Goal: Information Seeking & Learning: Learn about a topic

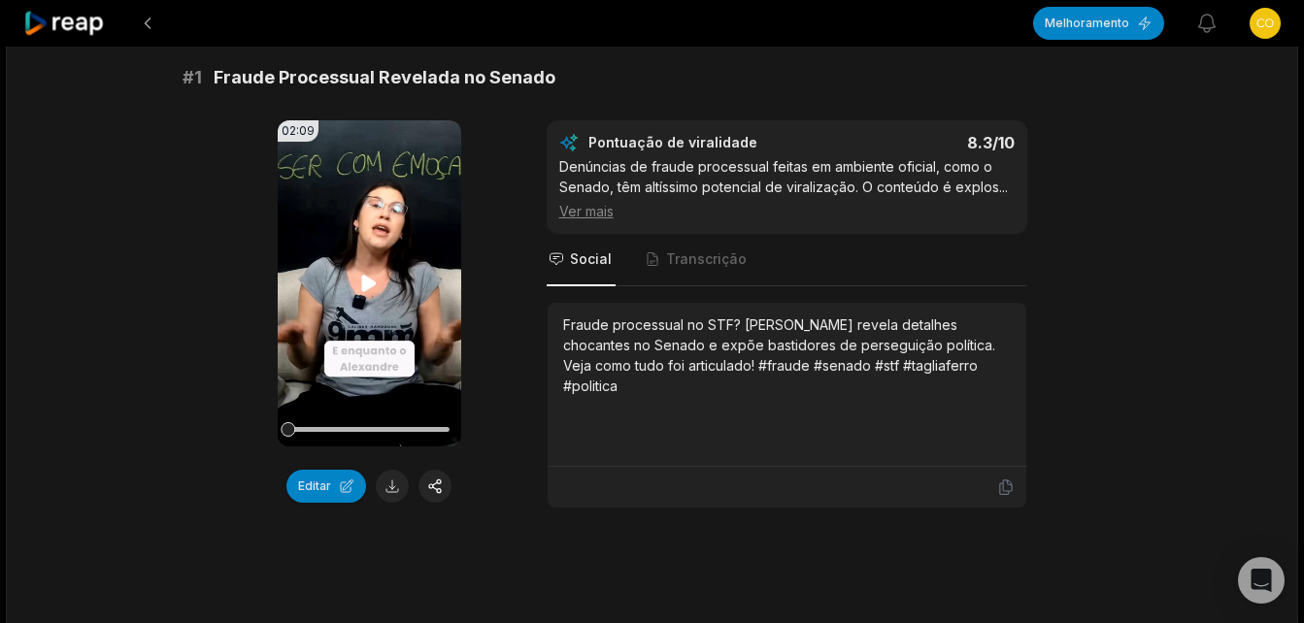
scroll to position [291, 0]
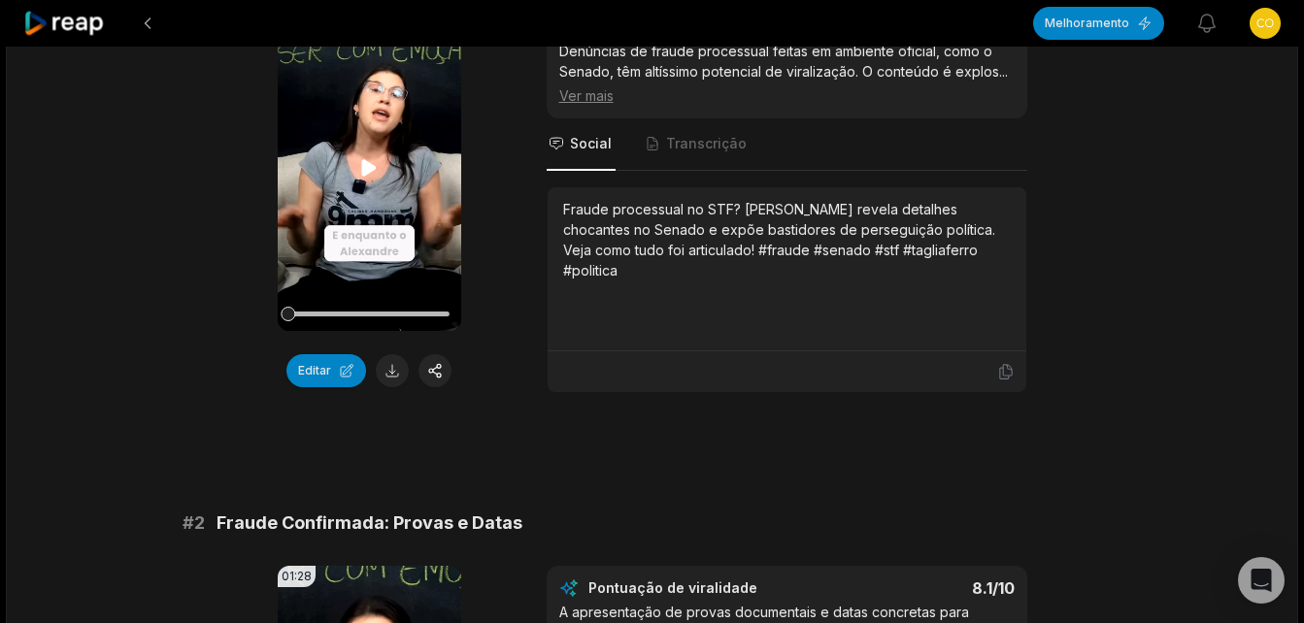
click at [360, 167] on icon at bounding box center [368, 167] width 23 height 23
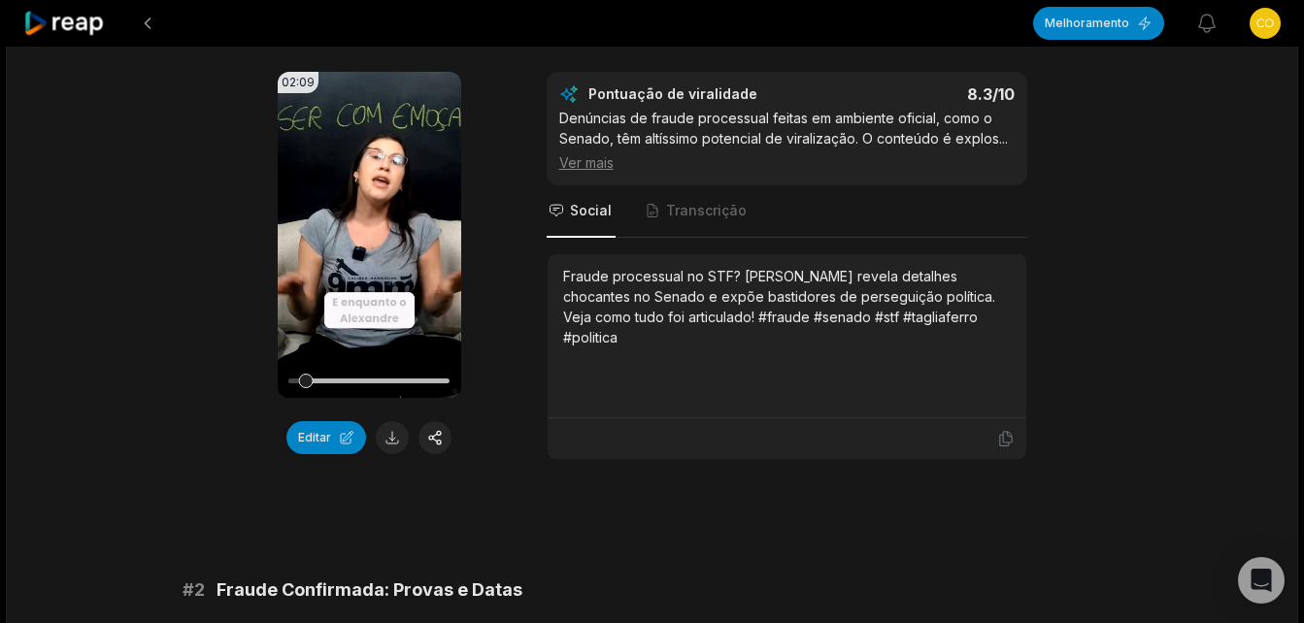
scroll to position [194, 0]
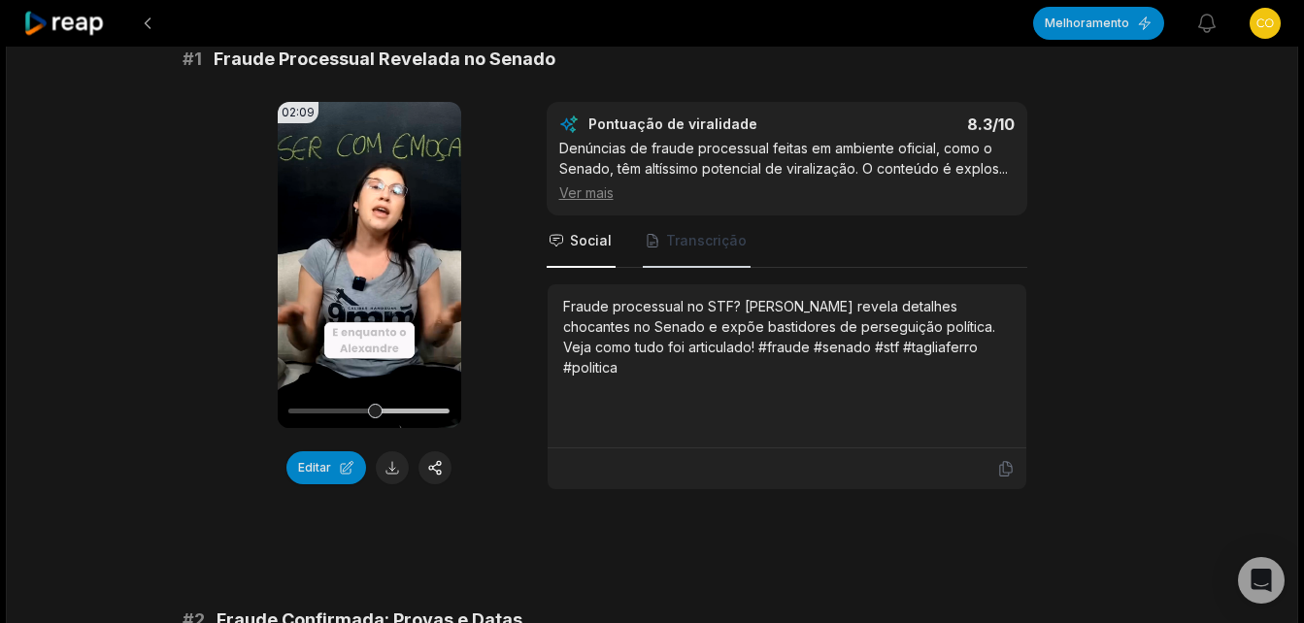
click at [714, 235] on span "Transcrição" at bounding box center [706, 240] width 81 height 19
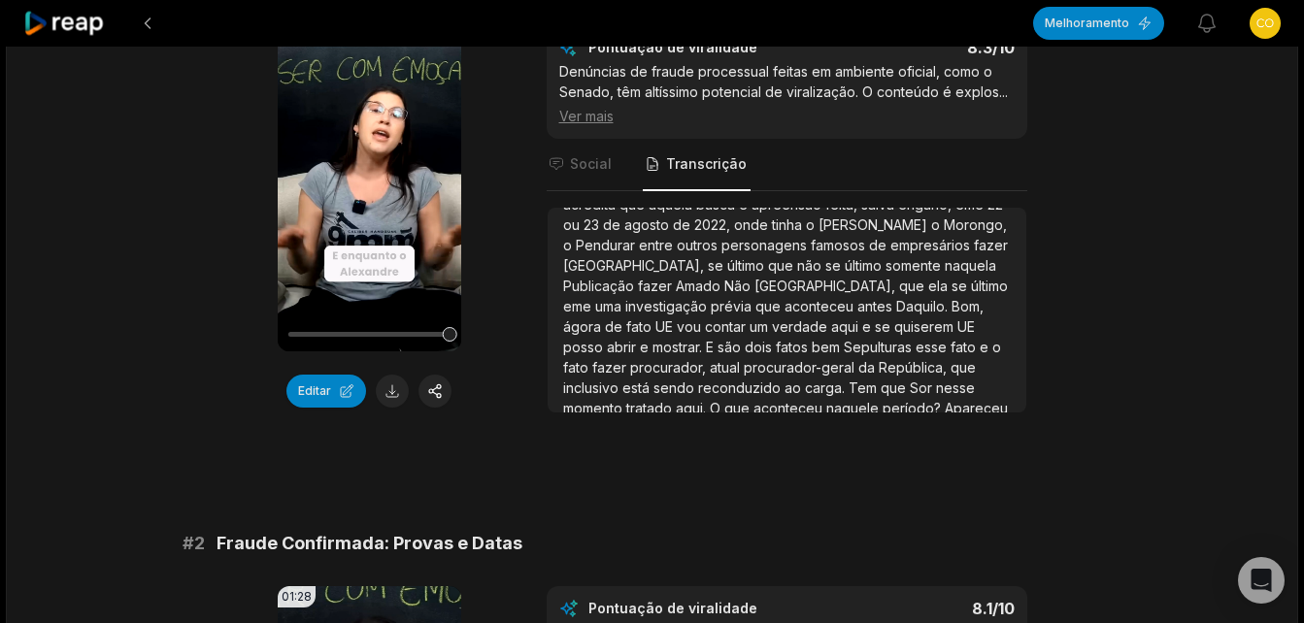
scroll to position [291, 0]
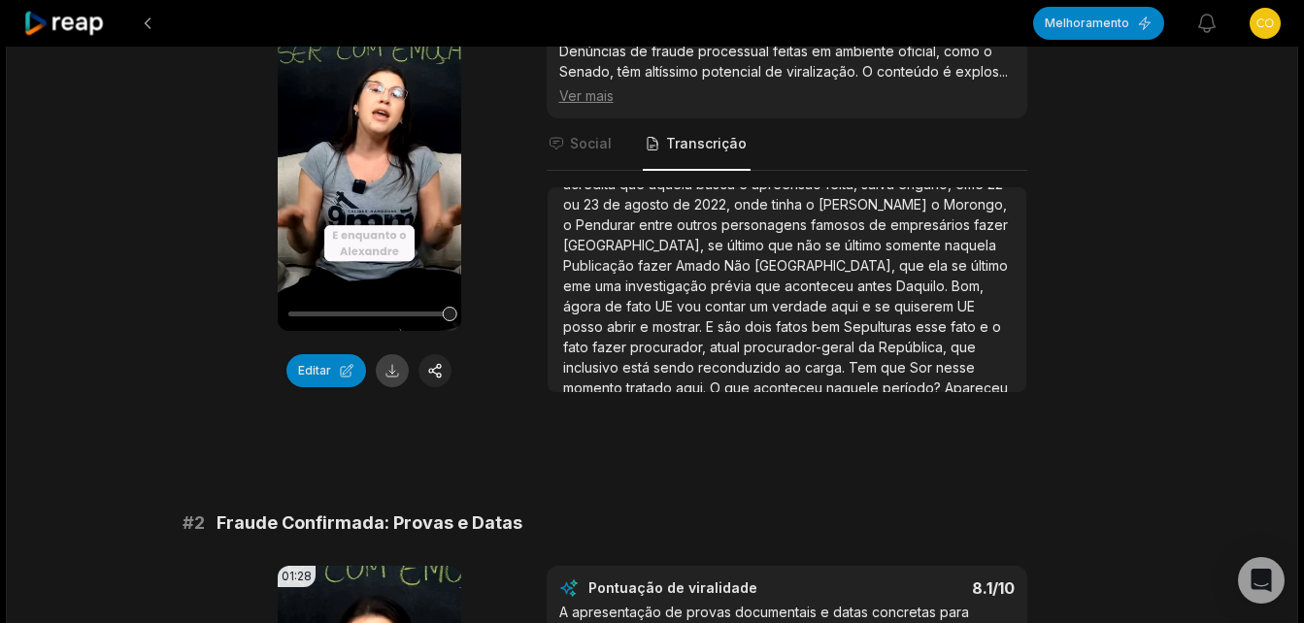
click at [387, 374] on button at bounding box center [392, 370] width 33 height 33
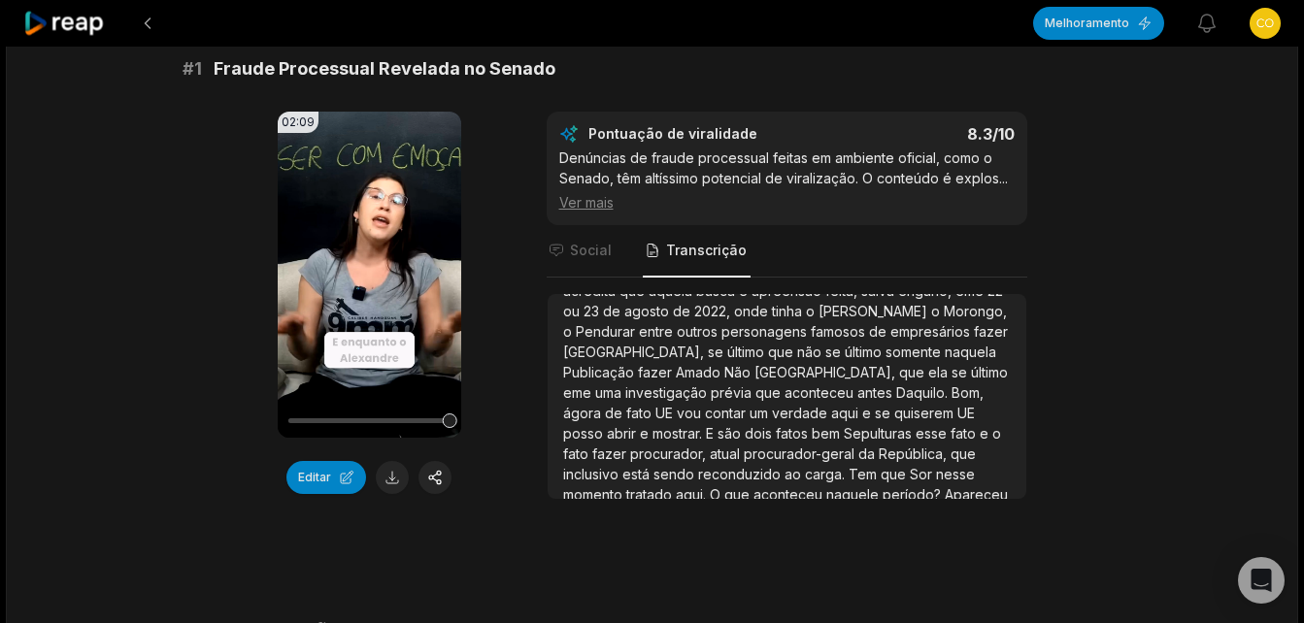
scroll to position [0, 0]
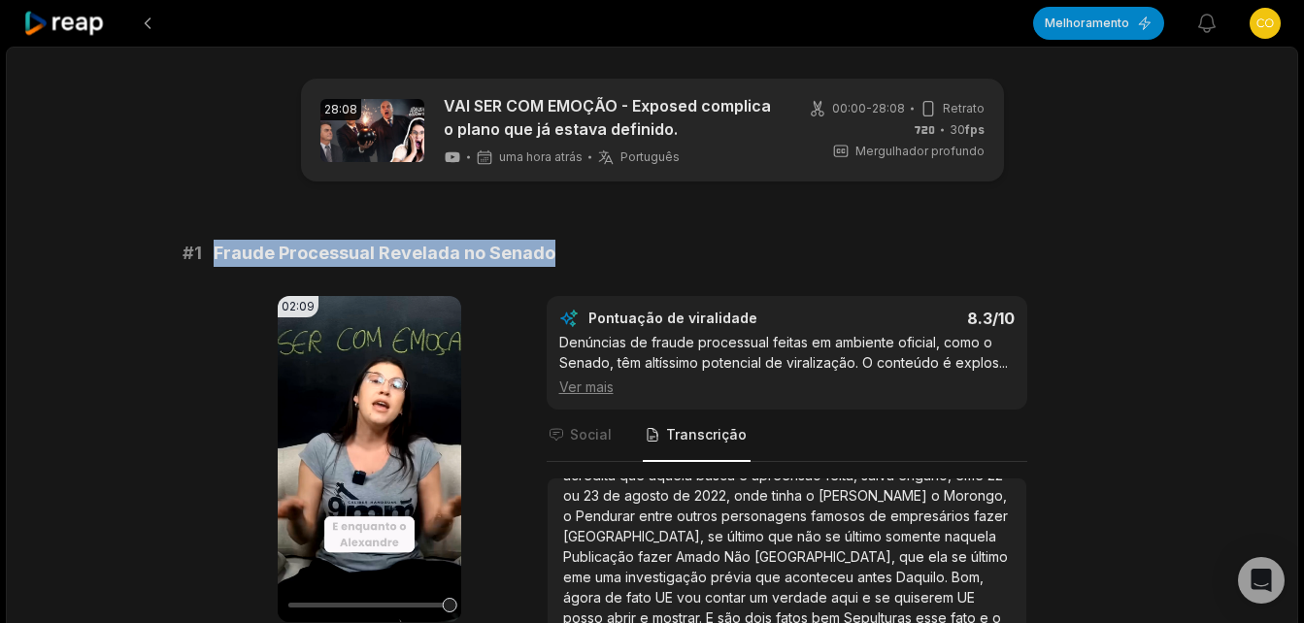
drag, startPoint x: 217, startPoint y: 249, endPoint x: 552, endPoint y: 249, distance: 334.9
click at [552, 249] on div "# 1 Fraude Processual Revelada no Senado" at bounding box center [653, 253] width 940 height 27
copy span "Fraude Processual Revelada no Senado"
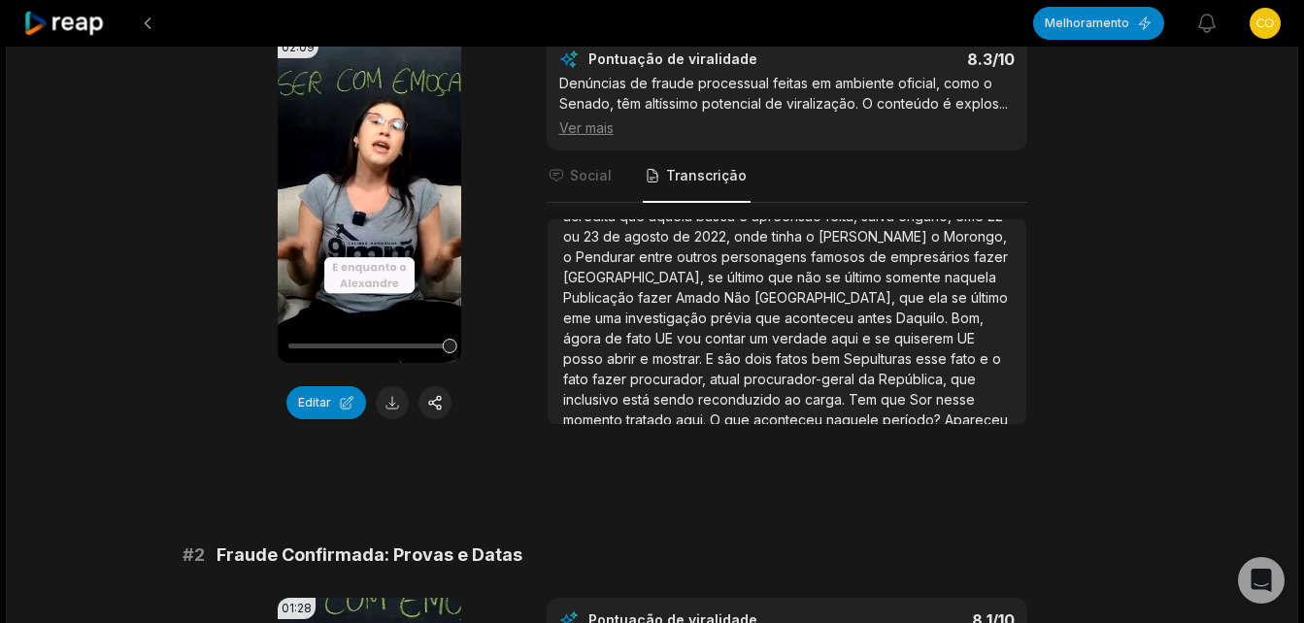
scroll to position [291, 0]
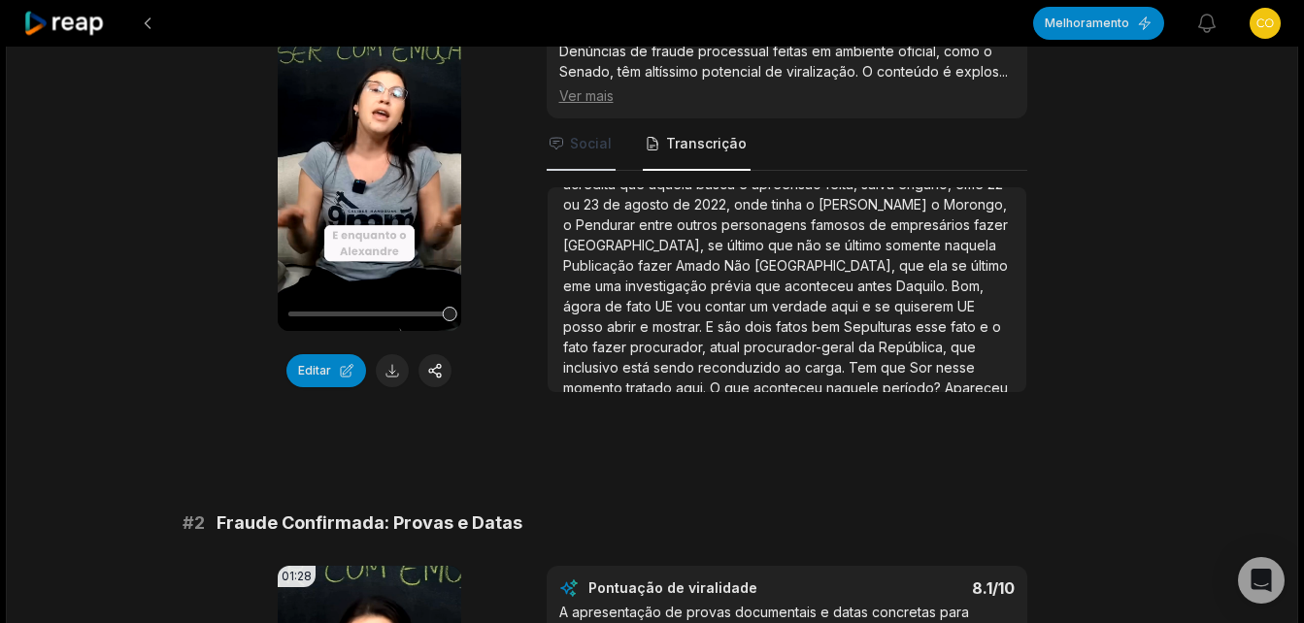
click at [589, 152] on span "Social" at bounding box center [591, 143] width 42 height 19
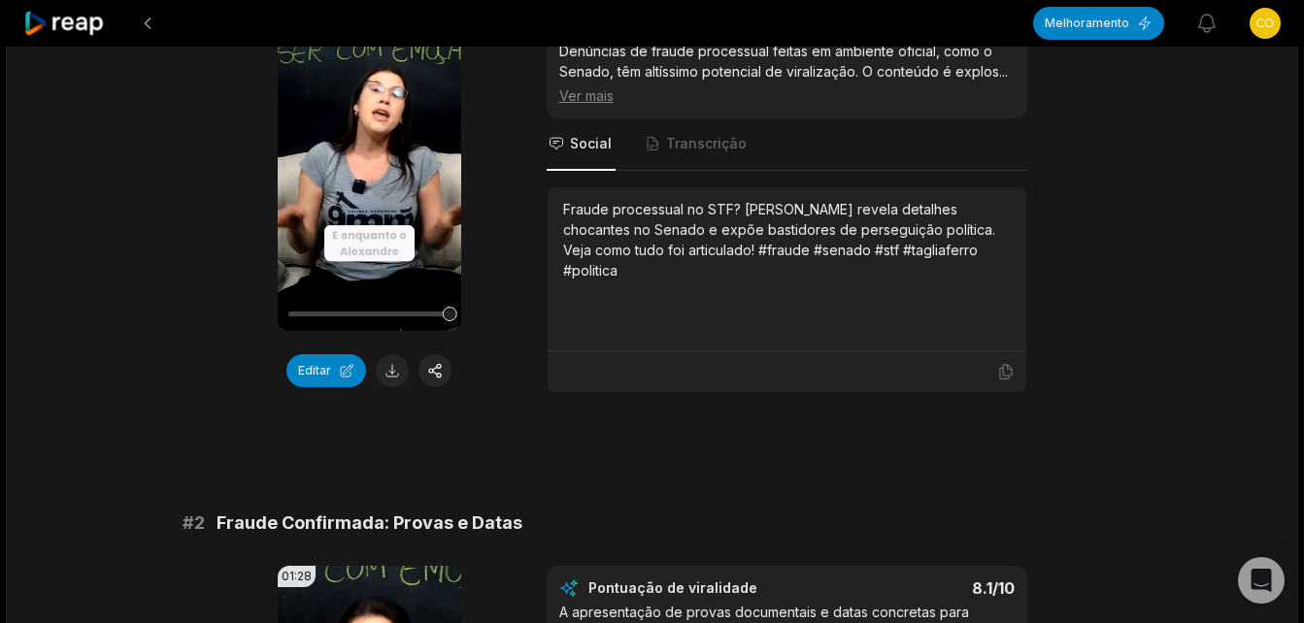
scroll to position [0, 0]
click at [568, 212] on div "Fraude processual no STF? [PERSON_NAME] revela detalhes chocantes no Senado e e…" at bounding box center [787, 269] width 479 height 164
click at [563, 208] on div "Fraude processual no STF? [PERSON_NAME] revela detalhes chocantes no Senado e e…" at bounding box center [787, 240] width 448 height 82
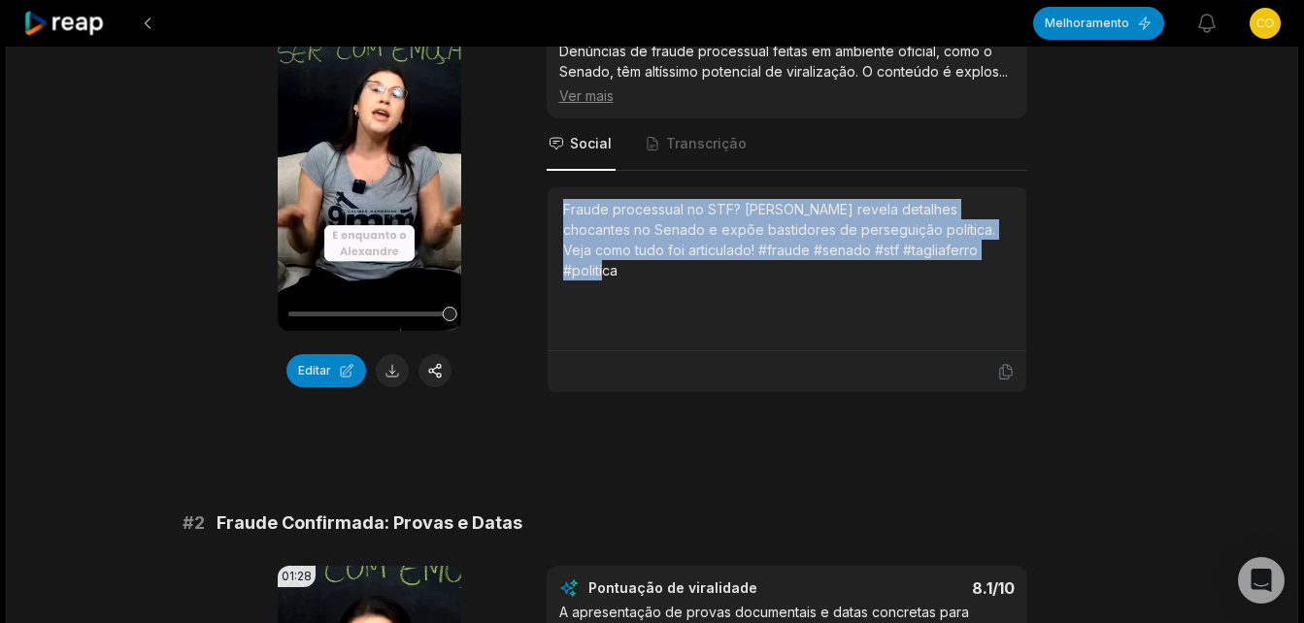
drag, startPoint x: 565, startPoint y: 208, endPoint x: 944, endPoint y: 295, distance: 388.6
click at [944, 295] on div "Fraude processual no STF? [PERSON_NAME] revela detalhes chocantes no Senado e e…" at bounding box center [787, 269] width 448 height 140
copy div "Fraude processual no STF? [PERSON_NAME] revela detalhes chocantes no Senado e e…"
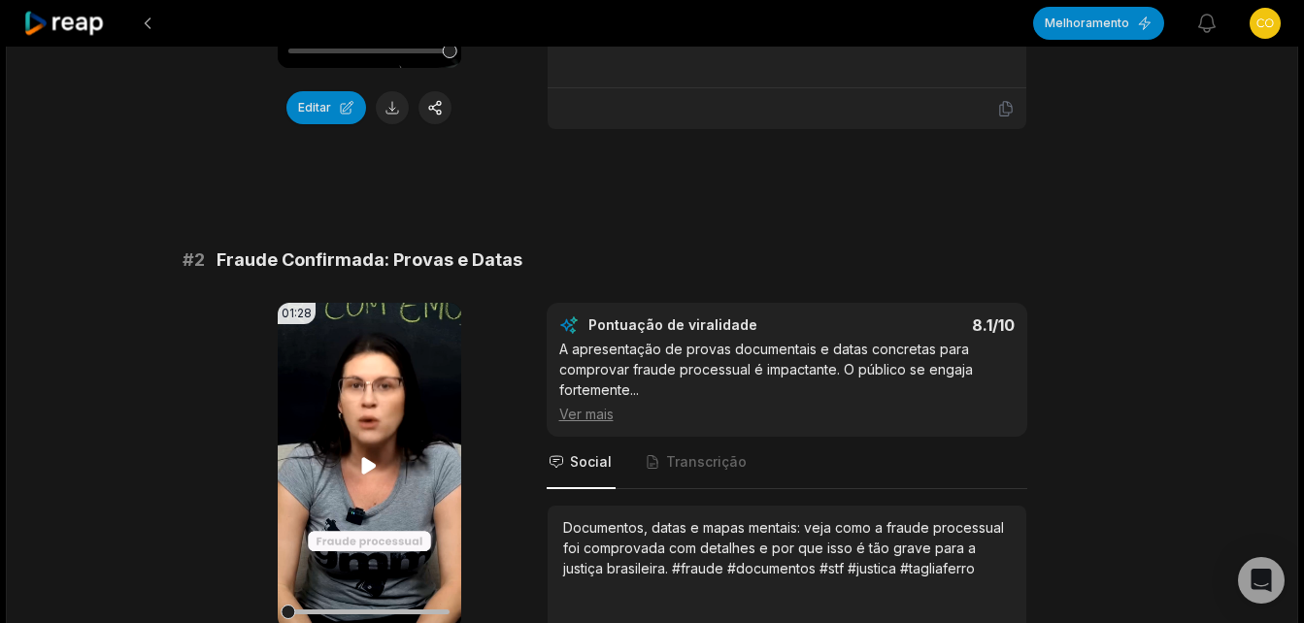
scroll to position [582, 0]
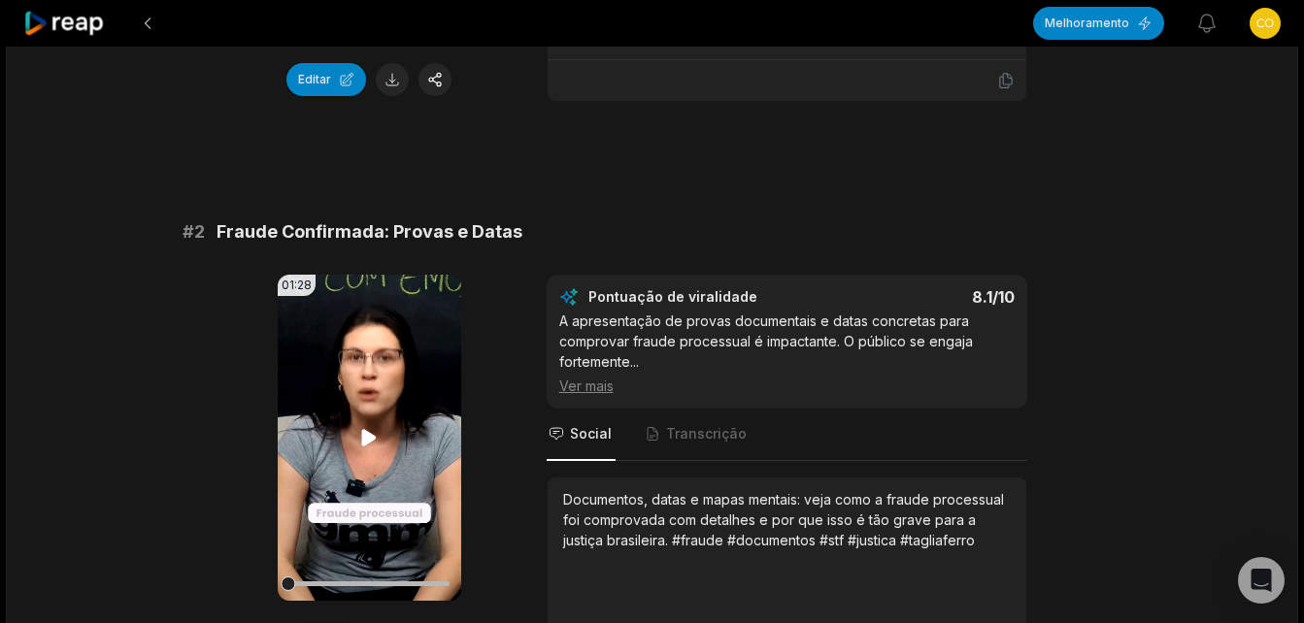
click at [366, 434] on icon at bounding box center [369, 437] width 15 height 17
click at [715, 441] on span "Transcrição" at bounding box center [706, 433] width 81 height 19
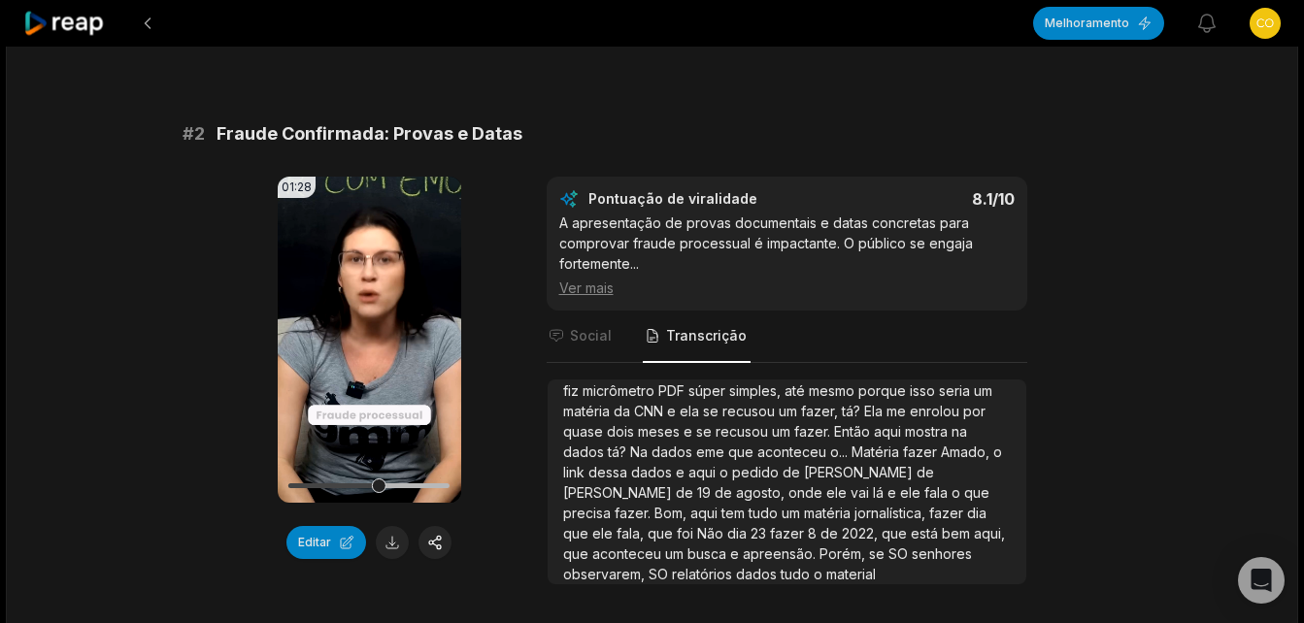
scroll to position [680, 0]
click at [390, 553] on button at bounding box center [392, 543] width 33 height 33
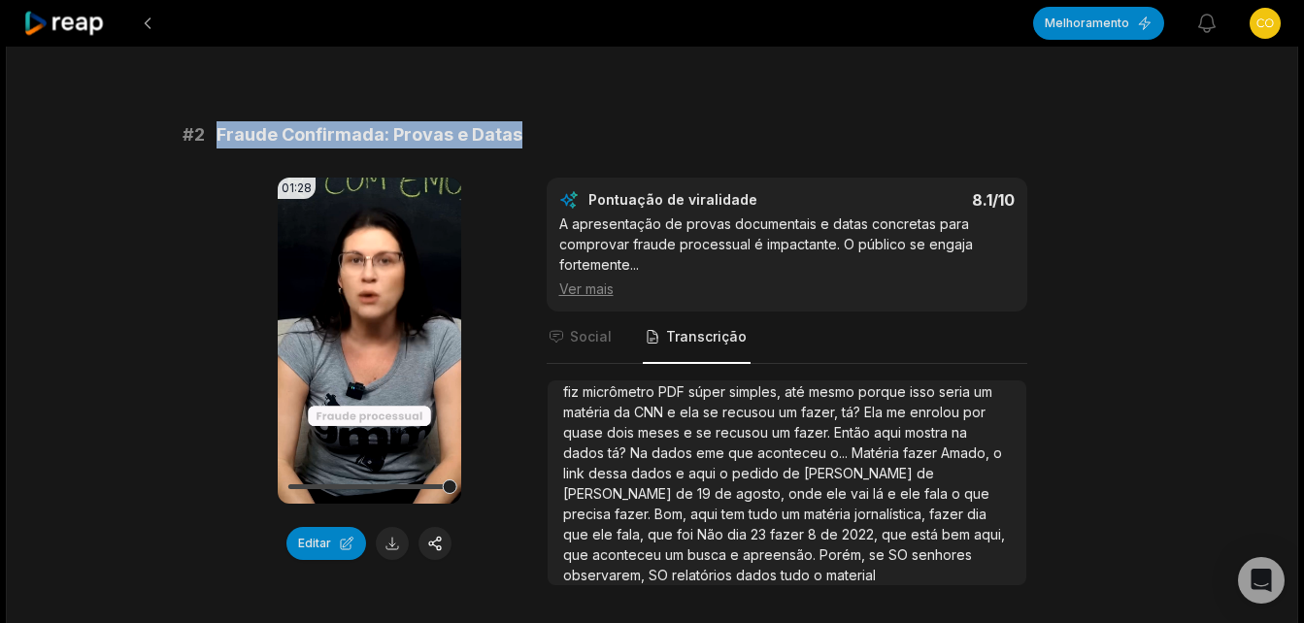
drag, startPoint x: 219, startPoint y: 133, endPoint x: 517, endPoint y: 120, distance: 298.3
copy span "Fraude Confirmada: Provas e Datas"
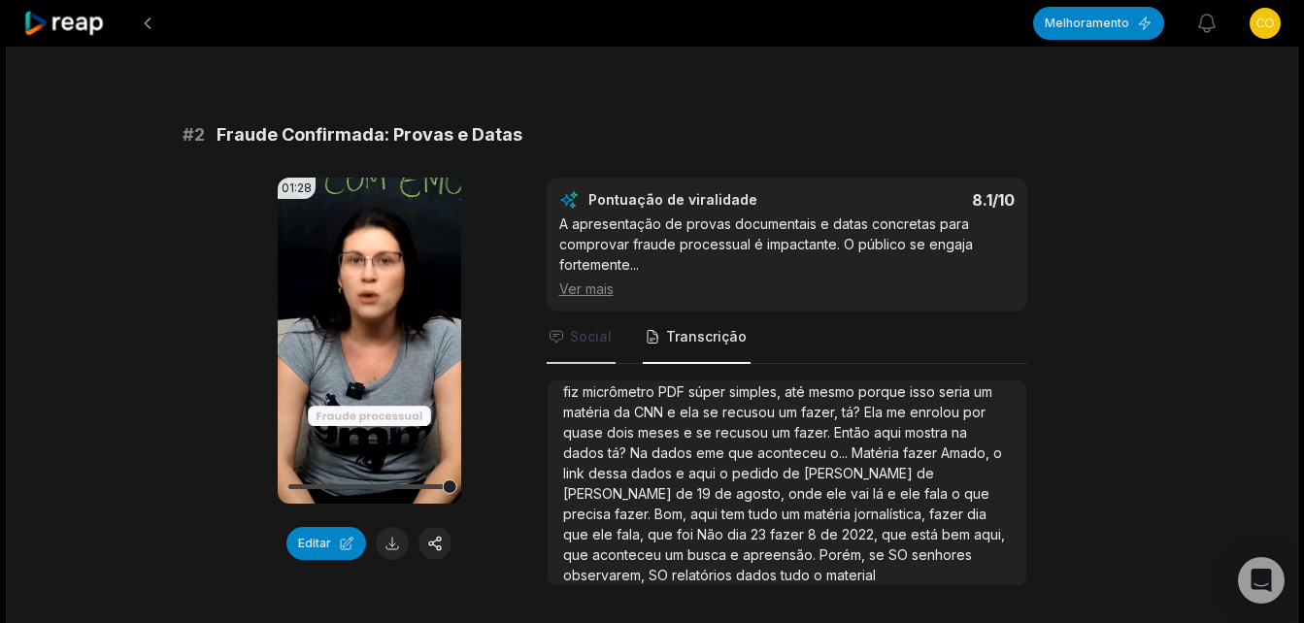
click at [588, 335] on span "Social" at bounding box center [591, 336] width 42 height 19
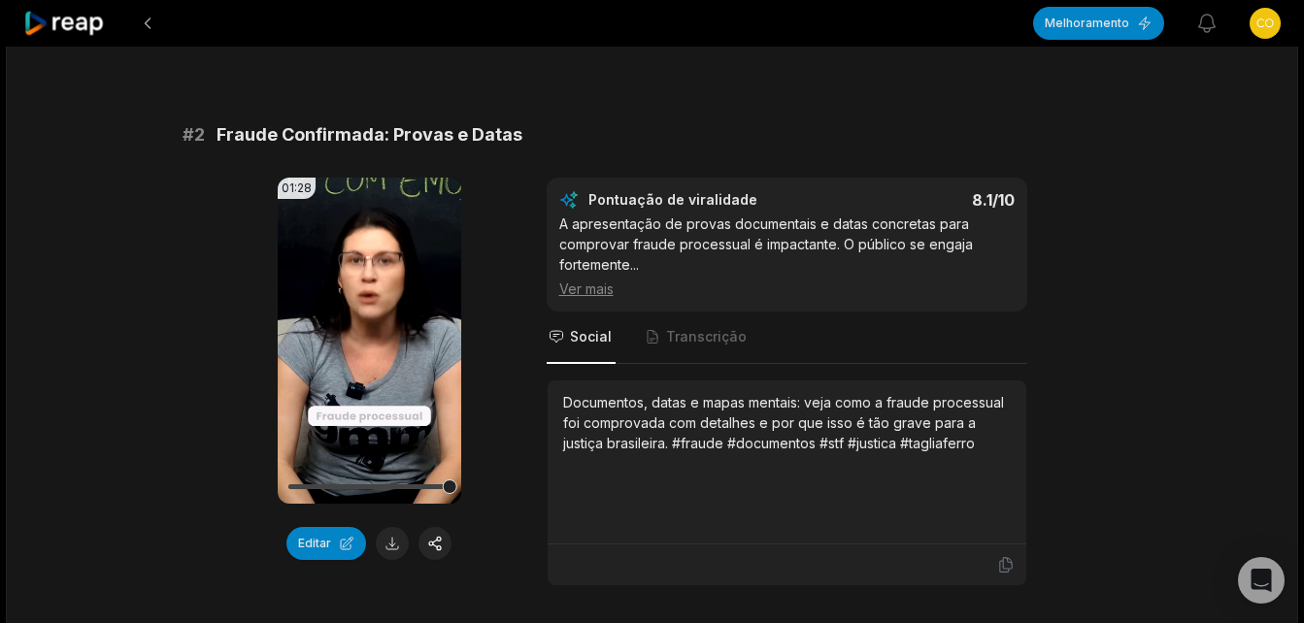
scroll to position [0, 0]
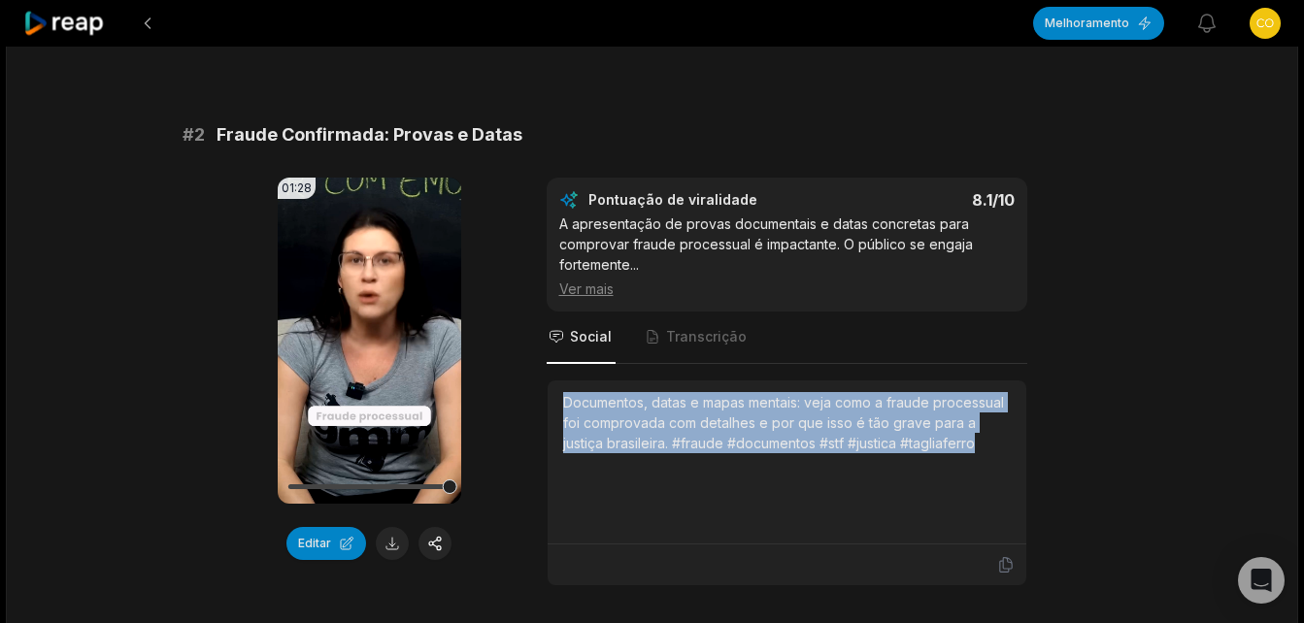
drag, startPoint x: 559, startPoint y: 402, endPoint x: 984, endPoint y: 451, distance: 428.1
click at [984, 451] on div "Documentos, datas e mapas mentais: veja como a fraude processual foi comprovada…" at bounding box center [787, 463] width 479 height 164
copy div "Documentos, datas e mapas mentais: veja como a fraude processual foi comprovada…"
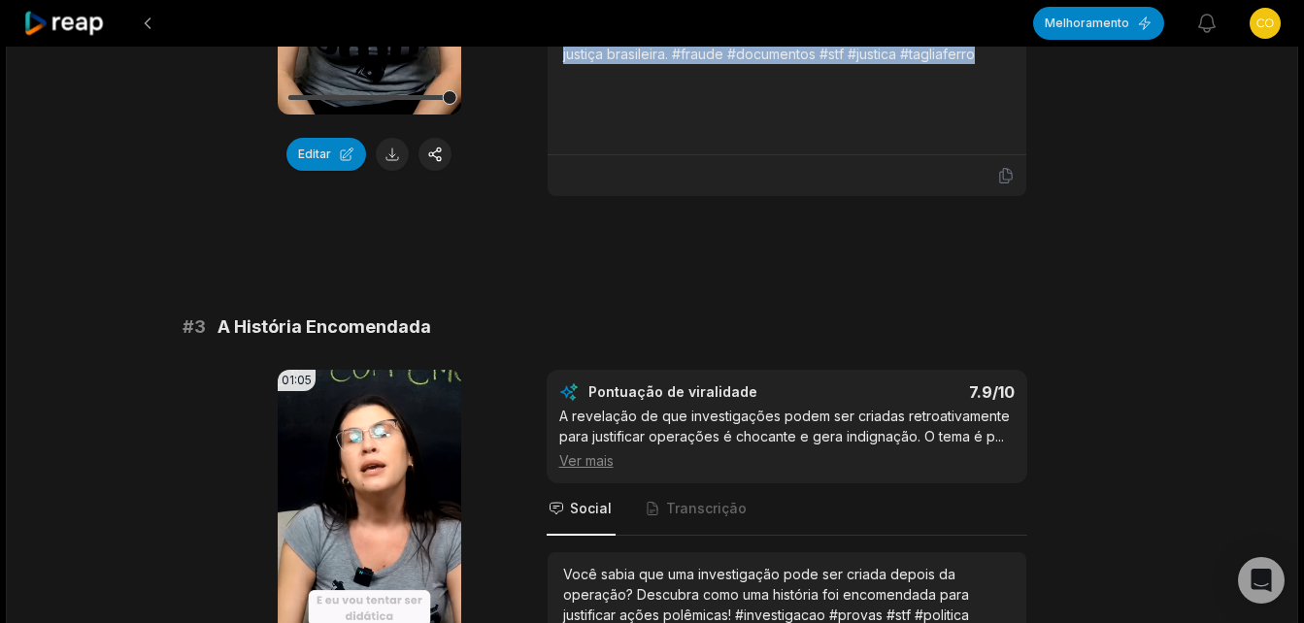
scroll to position [1262, 0]
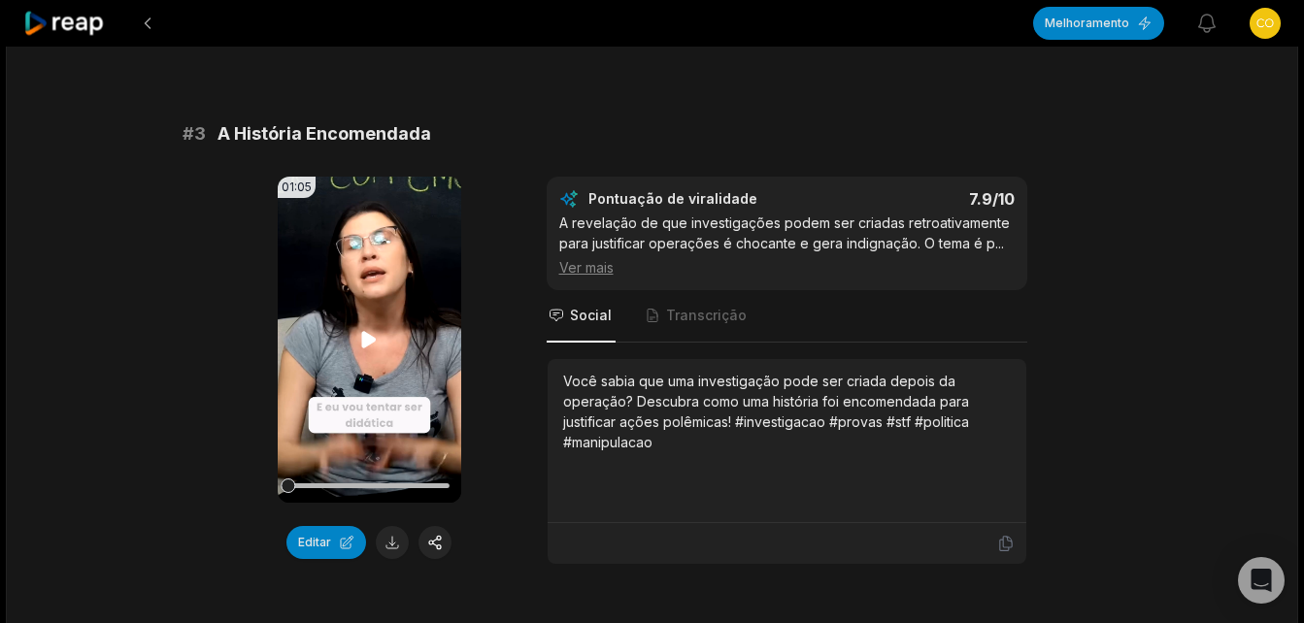
click at [364, 339] on icon at bounding box center [369, 339] width 15 height 17
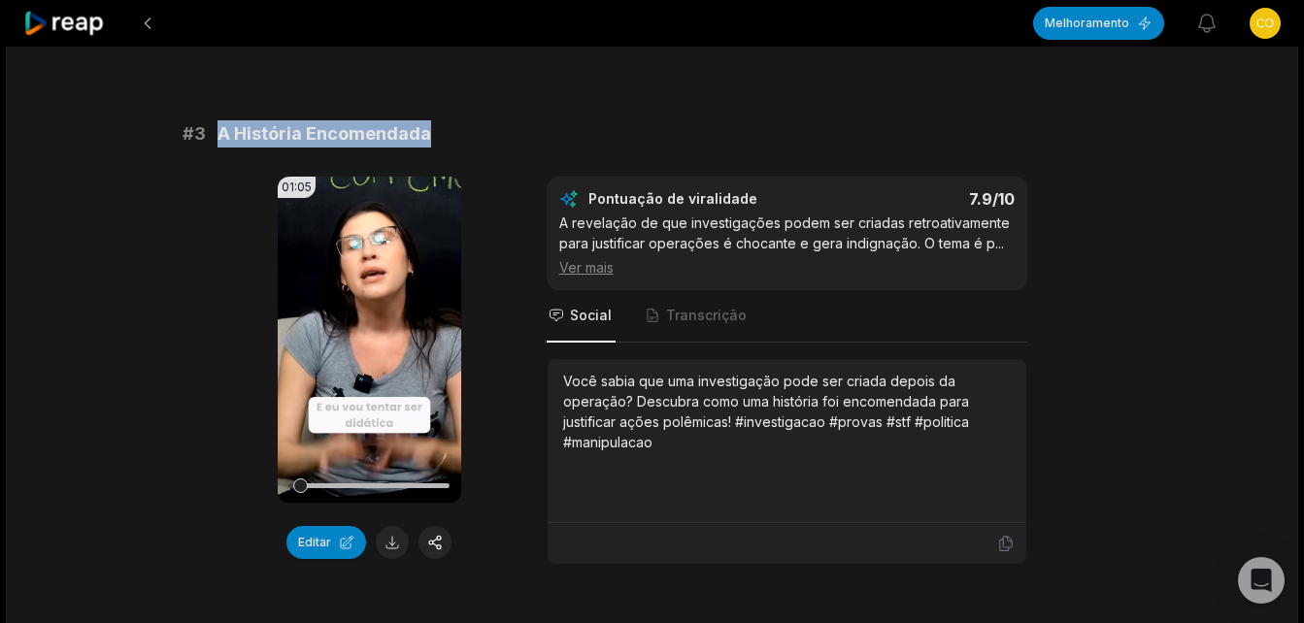
drag, startPoint x: 216, startPoint y: 132, endPoint x: 437, endPoint y: 133, distance: 221.3
click at [437, 133] on div "# 3 A História Encomendada" at bounding box center [653, 133] width 940 height 27
copy span "A História Encomendada"
click at [392, 547] on button at bounding box center [392, 542] width 33 height 33
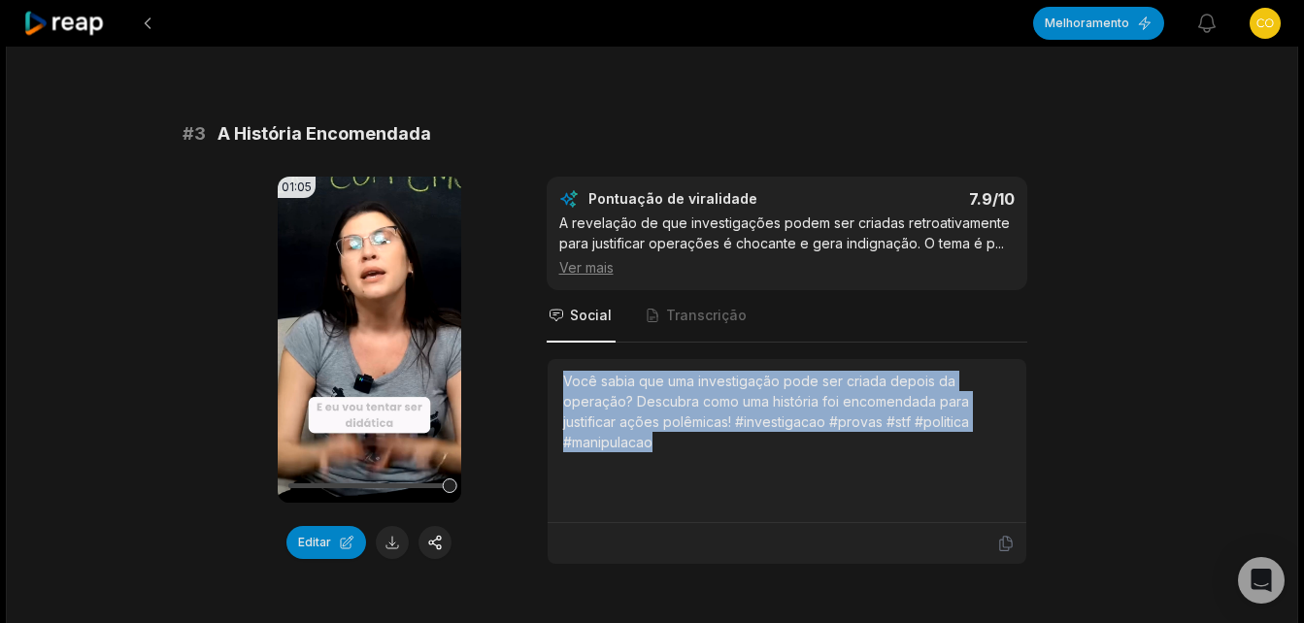
drag, startPoint x: 556, startPoint y: 381, endPoint x: 659, endPoint y: 448, distance: 122.8
click at [659, 448] on div "Você sabia que uma investigação pode ser criada depois da operação? Descubra co…" at bounding box center [787, 441] width 479 height 164
copy div "Você sabia que uma investigação pode ser criada depois da operação? Descubra co…"
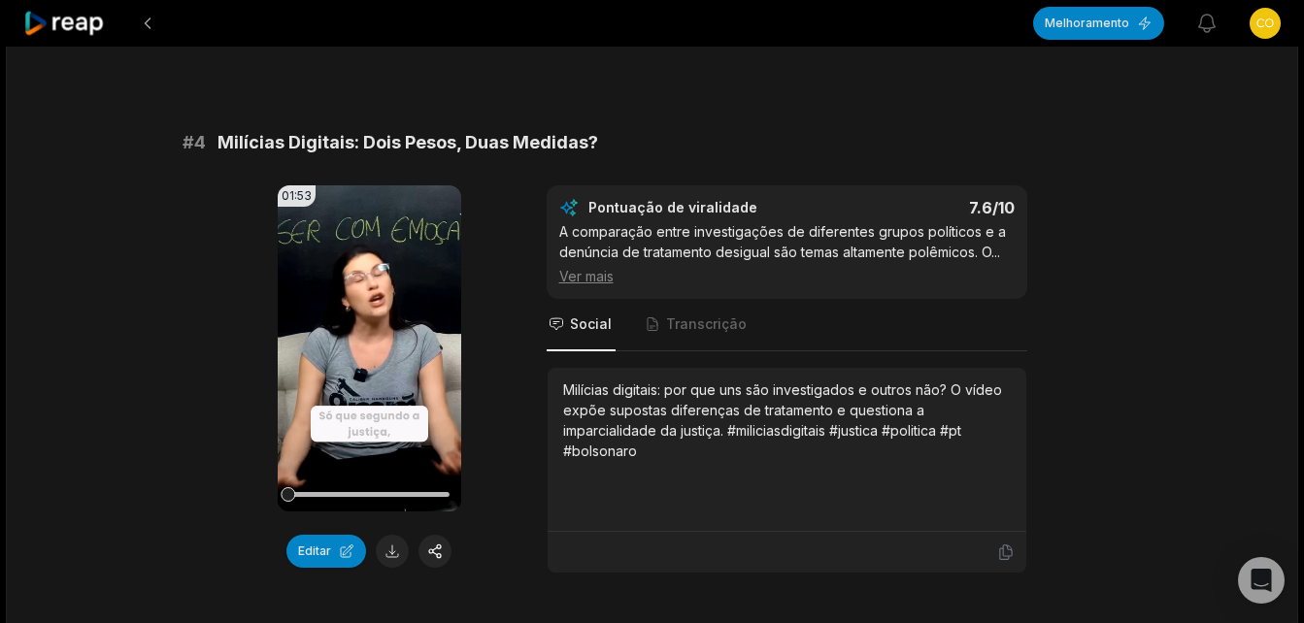
scroll to position [1845, 0]
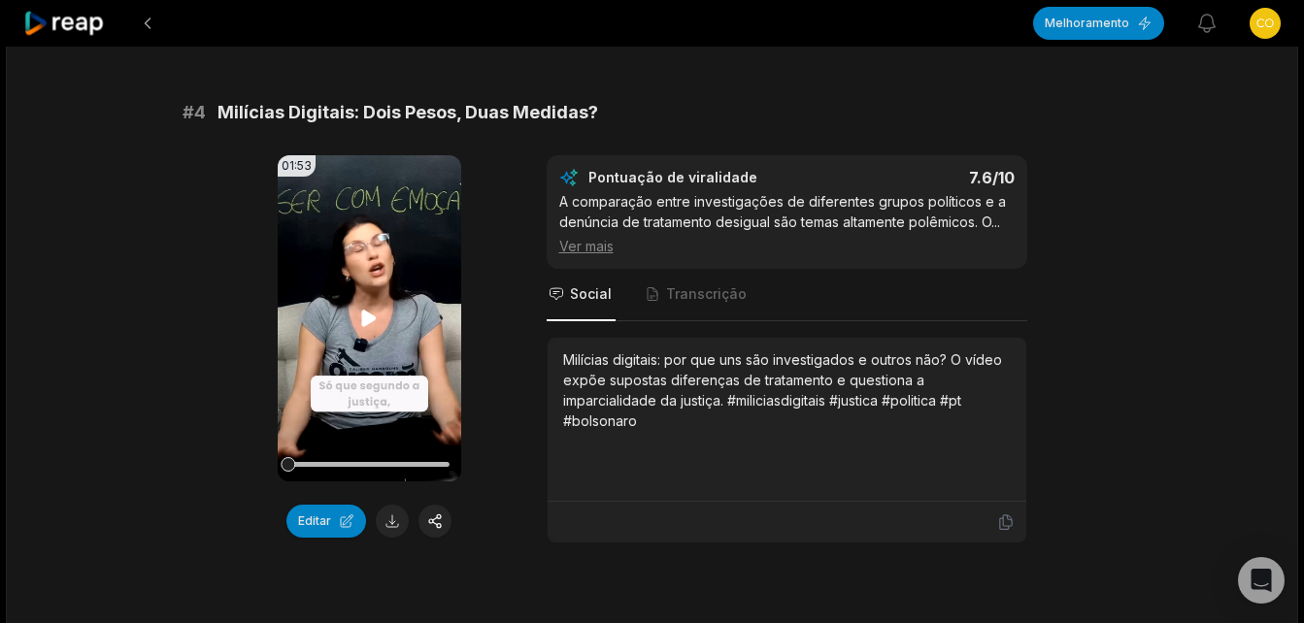
click at [366, 323] on icon at bounding box center [369, 318] width 15 height 17
click at [704, 295] on span "Transcrição" at bounding box center [706, 293] width 81 height 19
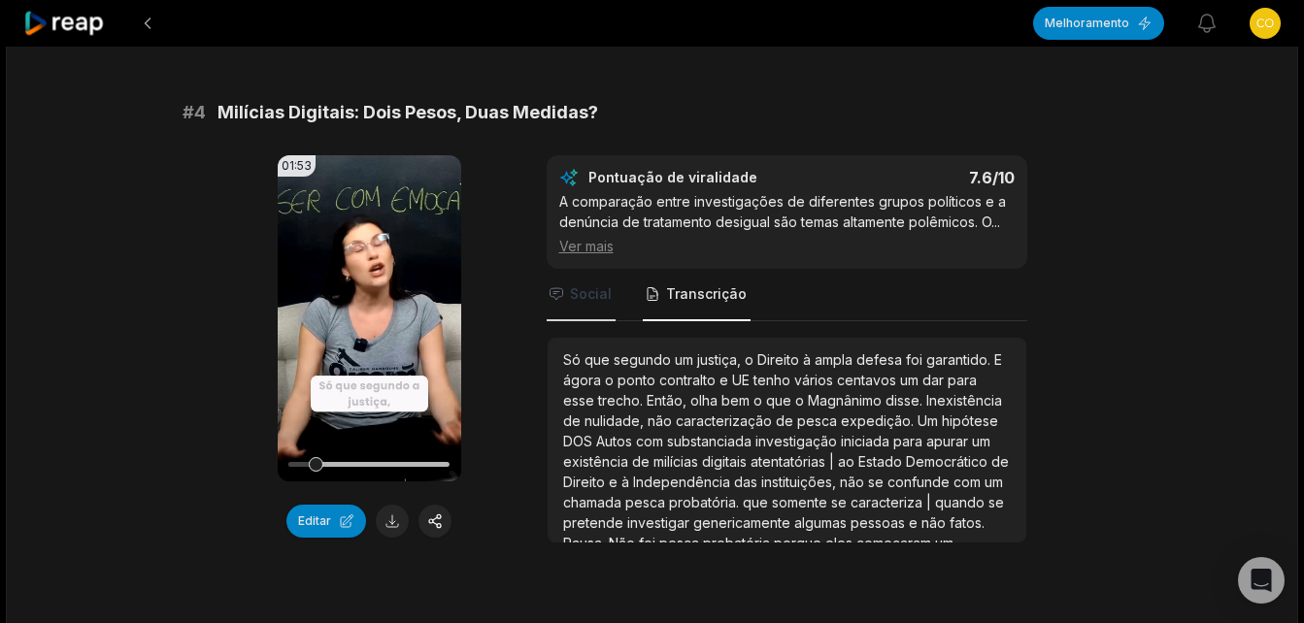
click at [591, 298] on span "Social" at bounding box center [591, 293] width 42 height 19
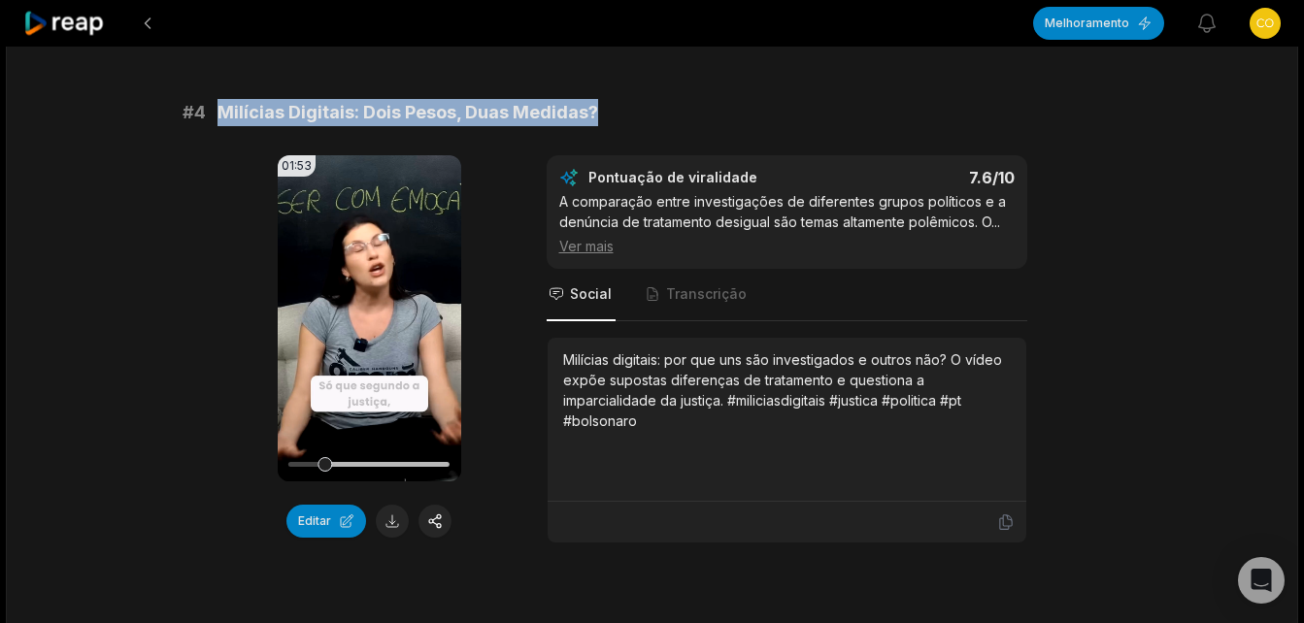
drag, startPoint x: 215, startPoint y: 115, endPoint x: 607, endPoint y: 120, distance: 392.2
click at [607, 120] on div "# 4 Milícias Digitais: Dois Pesos, Duas Medidas?" at bounding box center [653, 112] width 940 height 27
copy span "Milícias Digitais: Dois Pesos, Duas Medidas?"
click at [395, 526] on button at bounding box center [392, 521] width 33 height 33
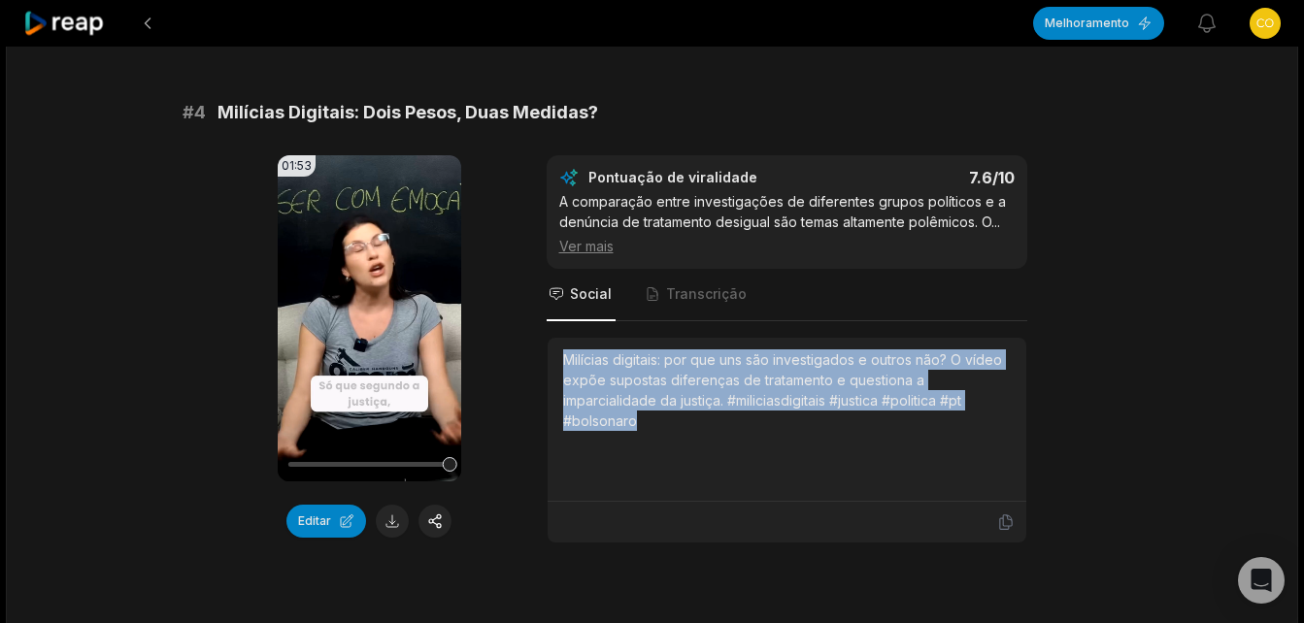
drag, startPoint x: 560, startPoint y: 357, endPoint x: 655, endPoint y: 421, distance: 114.7
click at [655, 421] on div "Milícias digitais: por que uns são investigados e outros não? O vídeo expõe sup…" at bounding box center [787, 420] width 479 height 164
copy div "Milícias digitais: por que uns são investigados e outros não? O vídeo expõe sup…"
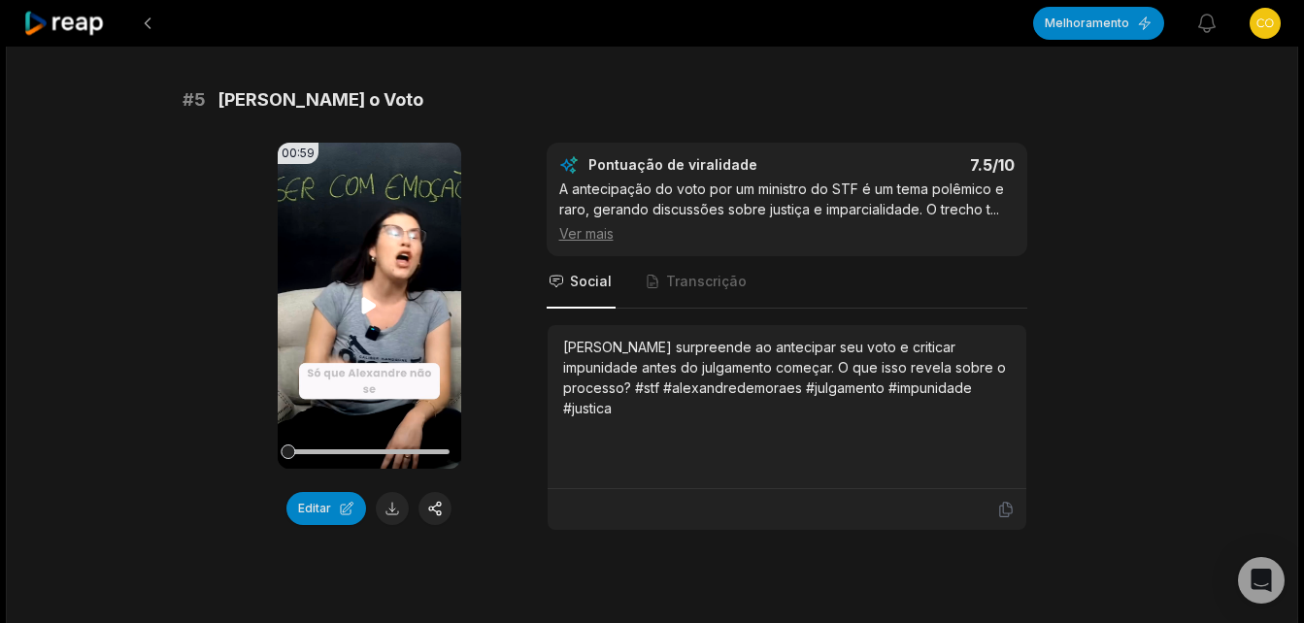
scroll to position [2427, 0]
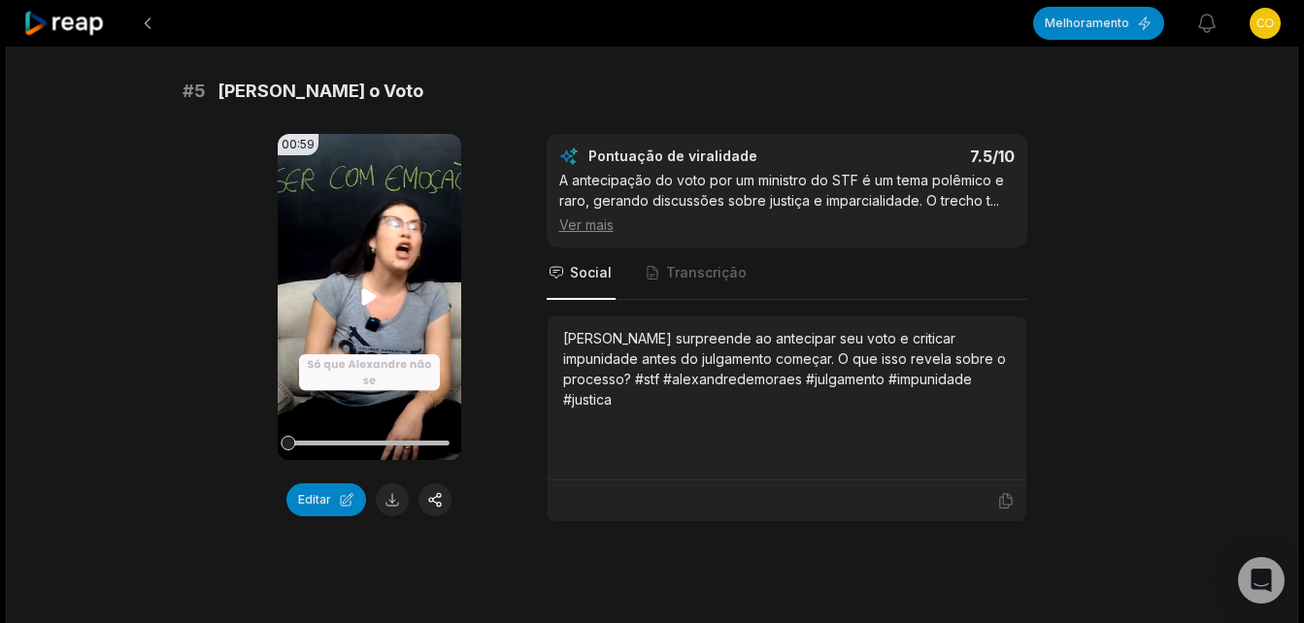
click at [370, 293] on icon at bounding box center [369, 296] width 15 height 17
drag, startPoint x: 221, startPoint y: 89, endPoint x: 487, endPoint y: 85, distance: 266.0
click at [487, 85] on div "# 5 [PERSON_NAME] o Voto" at bounding box center [653, 91] width 940 height 27
copy span "[PERSON_NAME] o Voto"
click at [387, 495] on button at bounding box center [392, 499] width 33 height 33
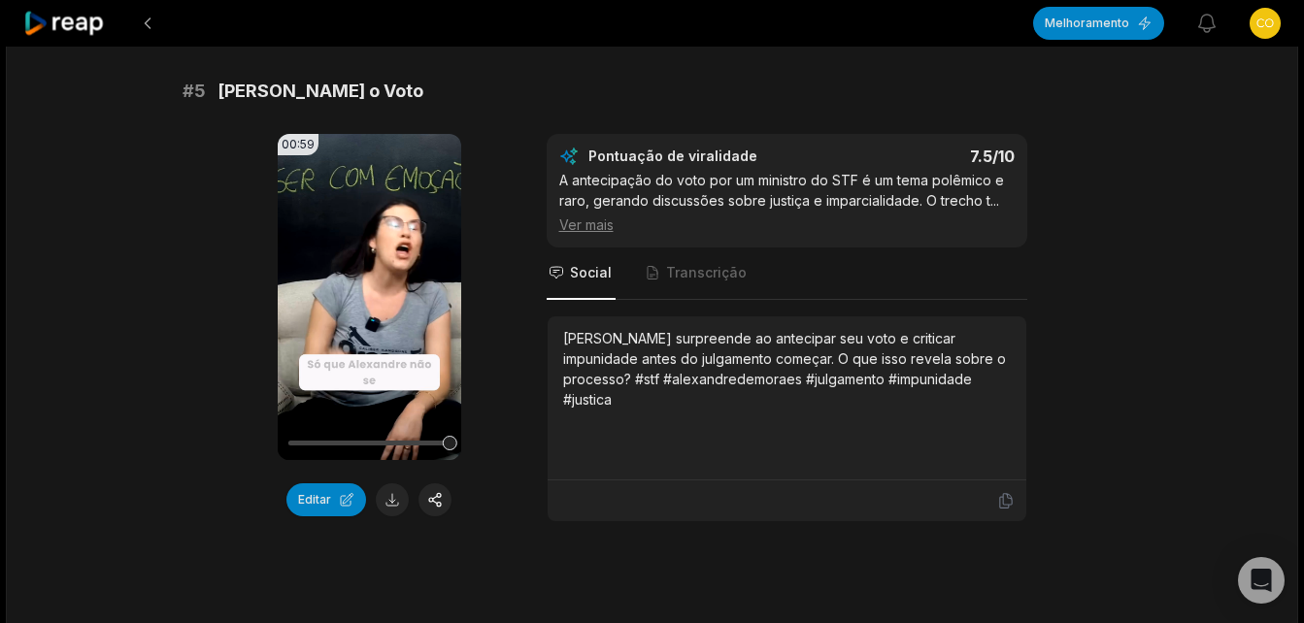
drag, startPoint x: 565, startPoint y: 337, endPoint x: 635, endPoint y: 398, distance: 92.9
click at [635, 398] on div "[PERSON_NAME] surpreende ao antecipar seu voto e criticar impunidade antes do j…" at bounding box center [787, 369] width 448 height 82
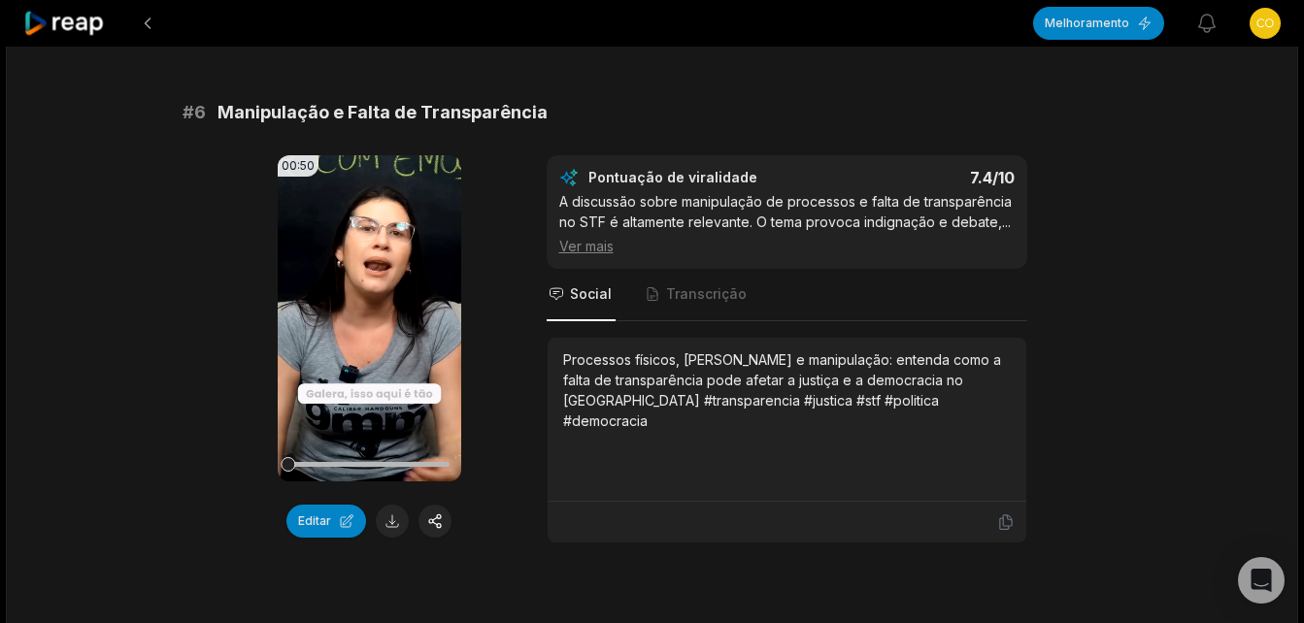
scroll to position [3009, 0]
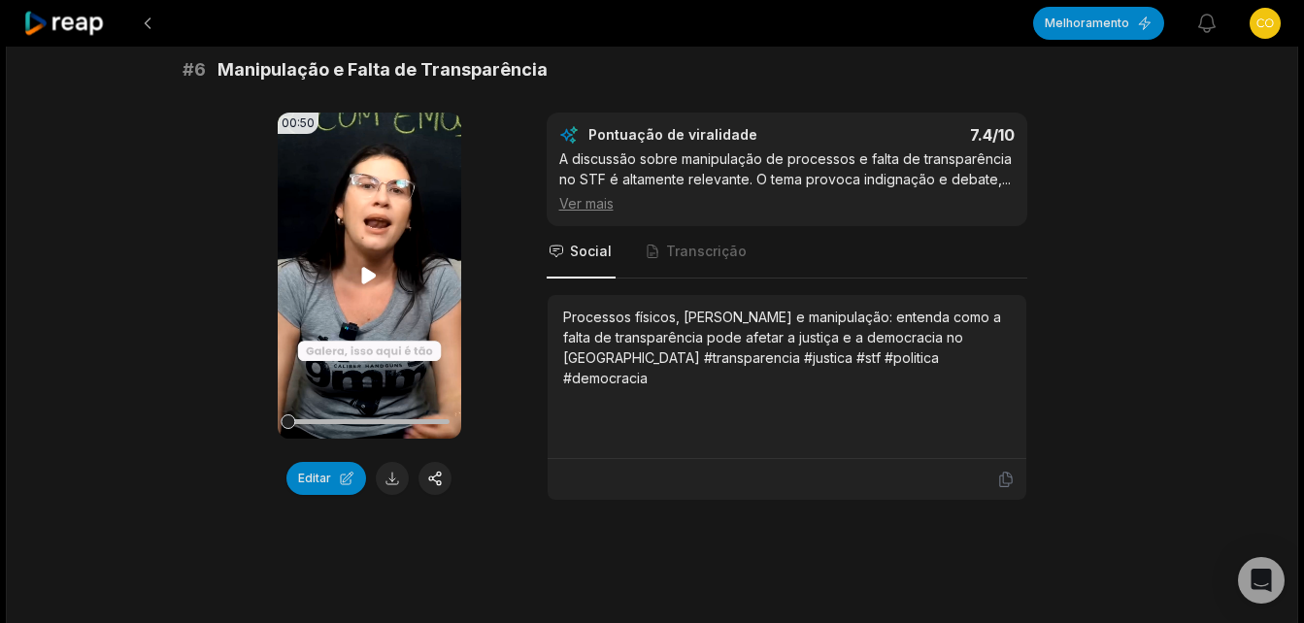
click at [366, 275] on icon at bounding box center [369, 275] width 15 height 17
click at [388, 482] on button at bounding box center [392, 478] width 33 height 33
click at [681, 247] on span "Transcrição" at bounding box center [706, 251] width 81 height 19
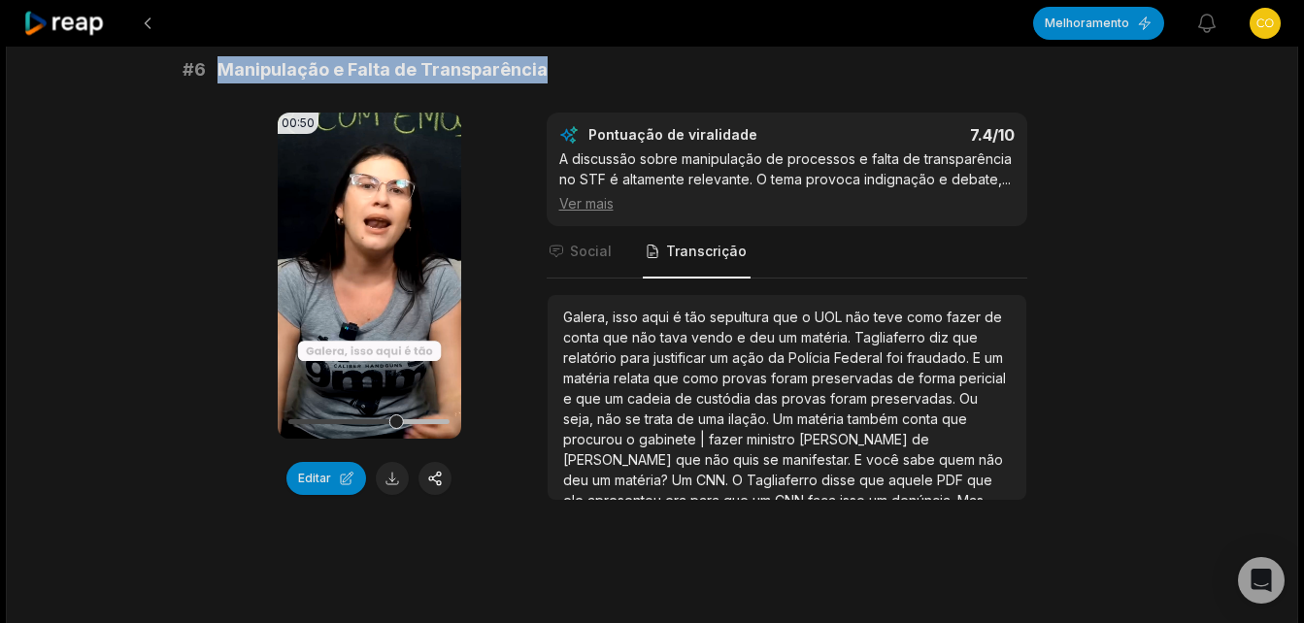
drag, startPoint x: 221, startPoint y: 74, endPoint x: 558, endPoint y: 71, distance: 336.9
click at [558, 71] on div "# 6 Manipulação e Falta de Transparência" at bounding box center [653, 69] width 940 height 27
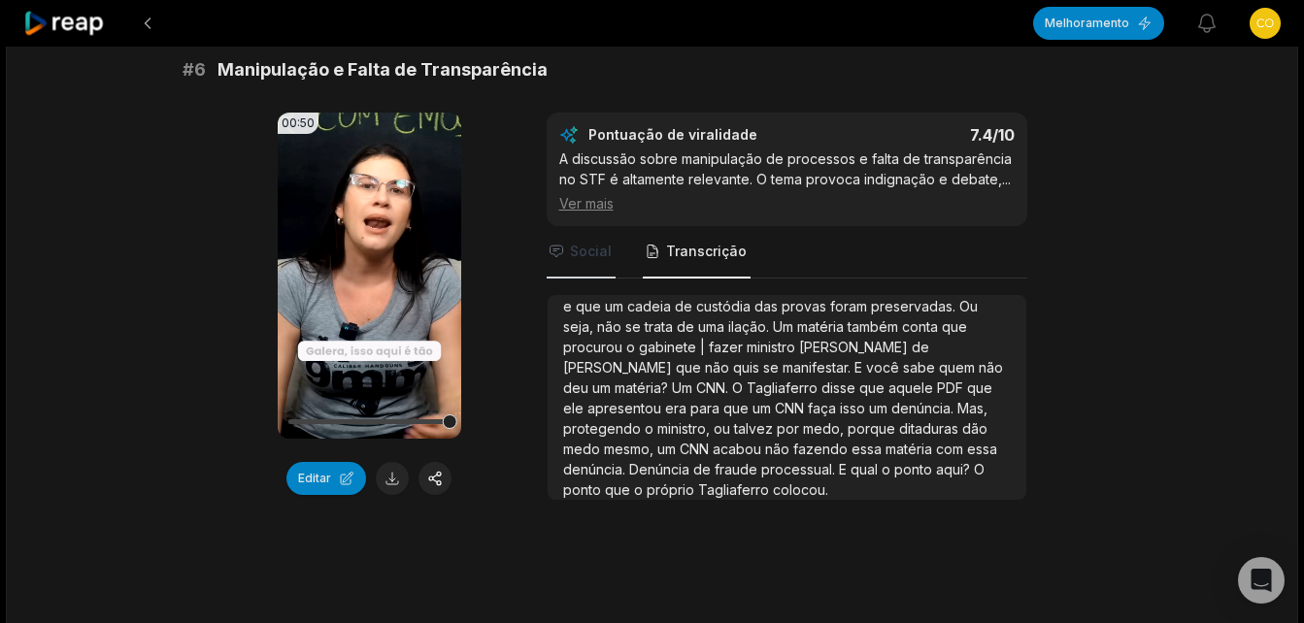
click at [590, 249] on span "Social" at bounding box center [591, 251] width 42 height 19
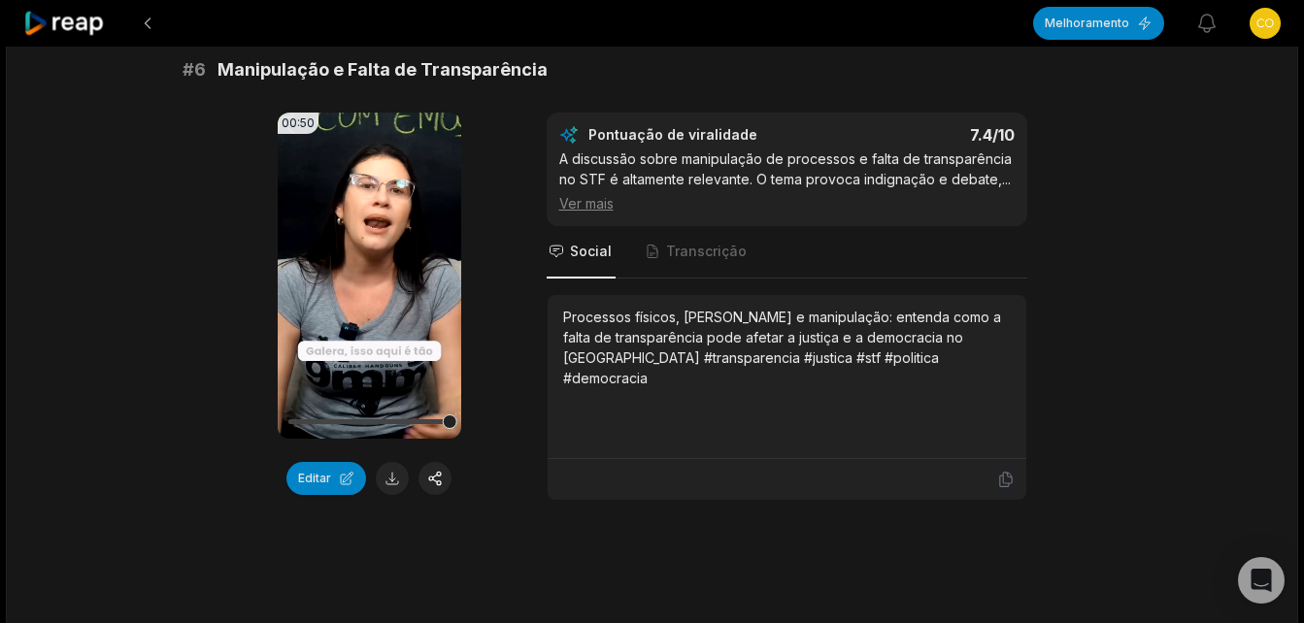
scroll to position [0, 0]
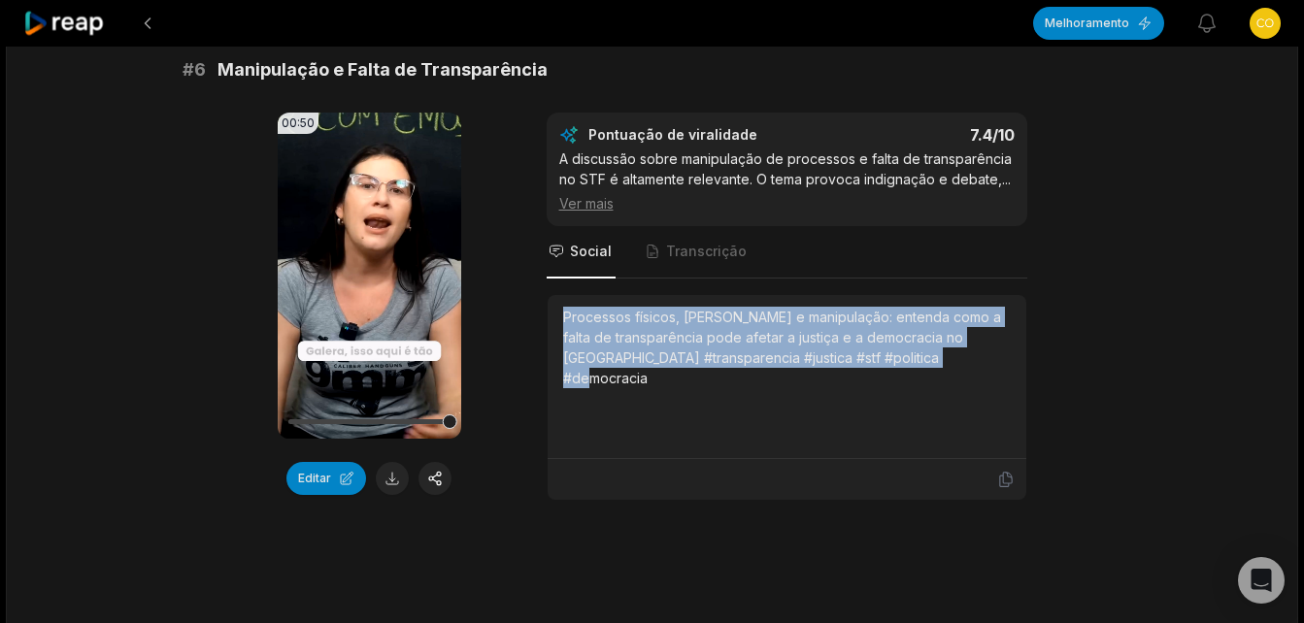
drag, startPoint x: 558, startPoint y: 316, endPoint x: 909, endPoint y: 364, distance: 353.7
click at [909, 364] on div "Processos físicos, [PERSON_NAME] e manipulação: entenda como a falta de transpa…" at bounding box center [787, 377] width 479 height 164
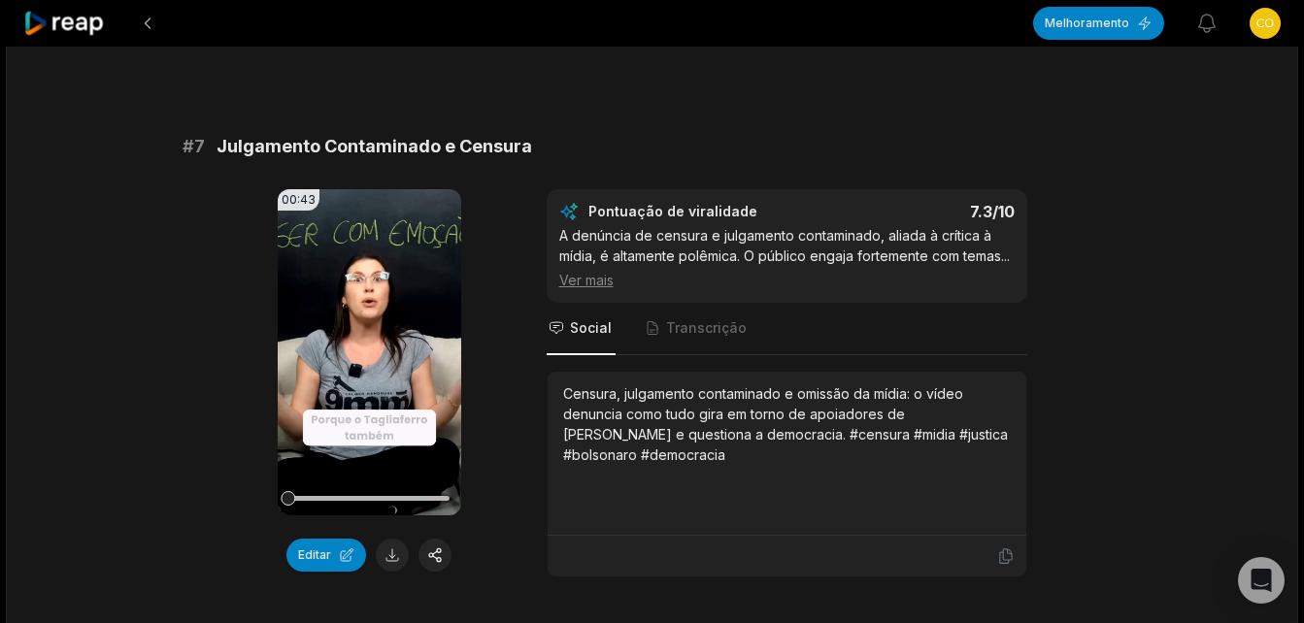
scroll to position [3495, 0]
click at [359, 353] on icon at bounding box center [368, 351] width 23 height 23
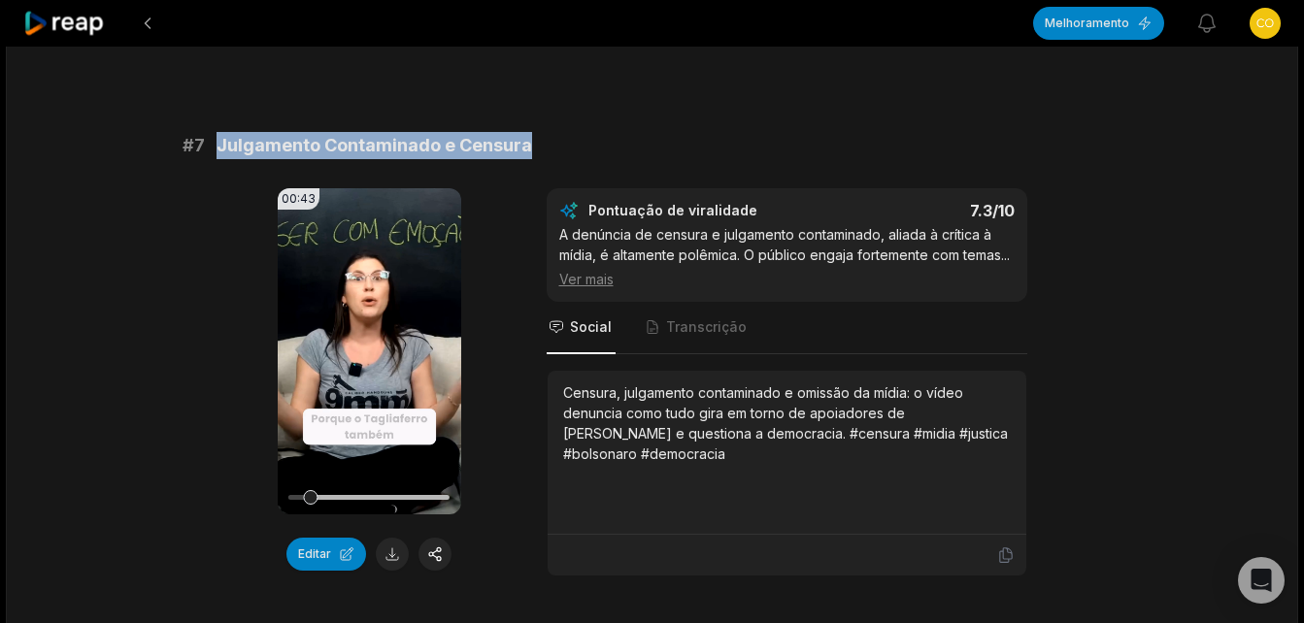
drag, startPoint x: 218, startPoint y: 144, endPoint x: 525, endPoint y: 130, distance: 307.1
click at [388, 549] on button at bounding box center [392, 554] width 33 height 33
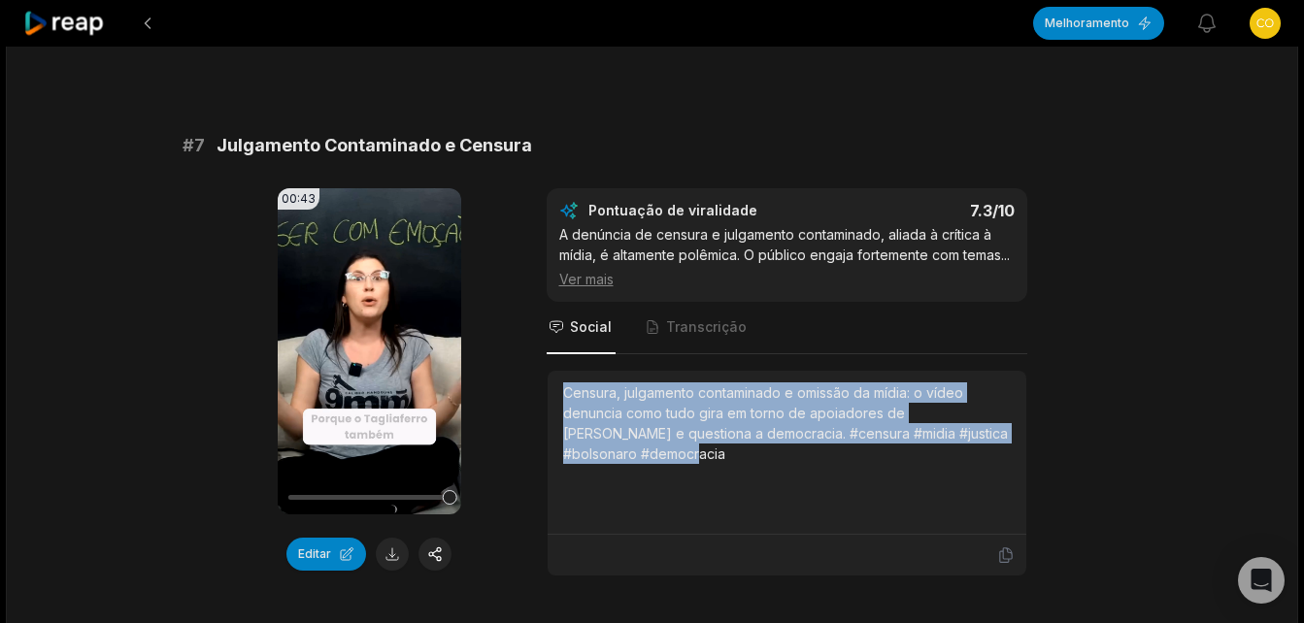
drag, startPoint x: 562, startPoint y: 415, endPoint x: 672, endPoint y: 468, distance: 122.0
click at [672, 464] on div "Censura, julgamento contaminado e omissão da mídia: o vídeo denuncia como tudo …" at bounding box center [787, 423] width 448 height 82
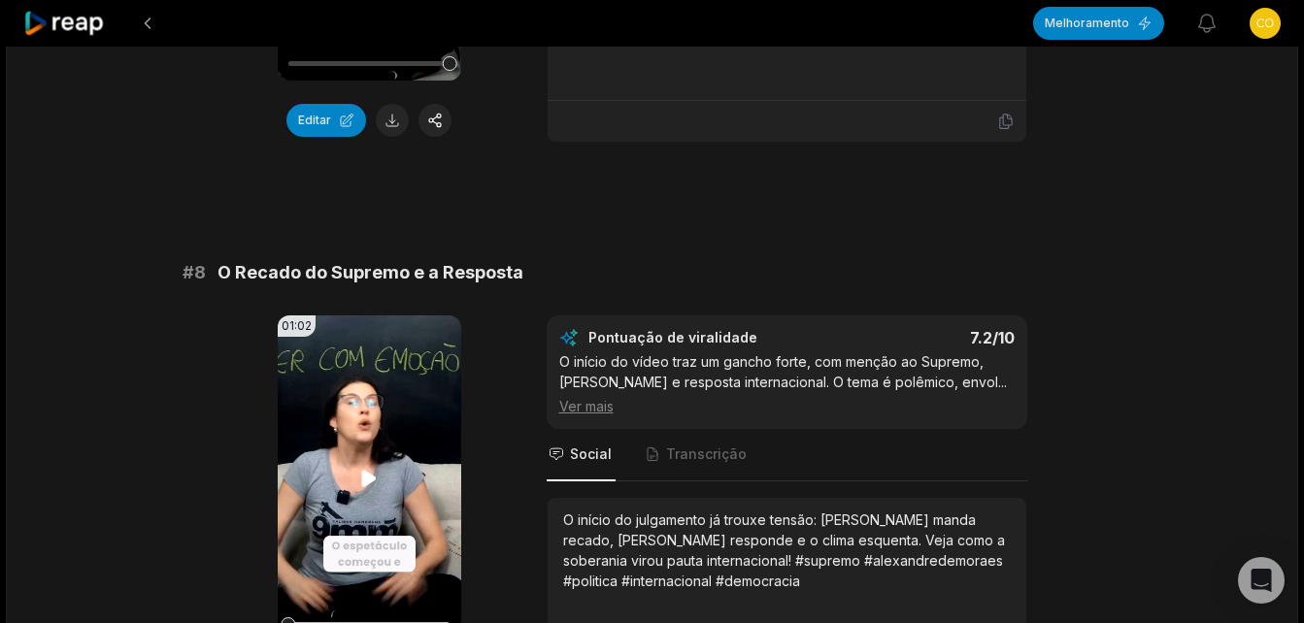
scroll to position [3980, 0]
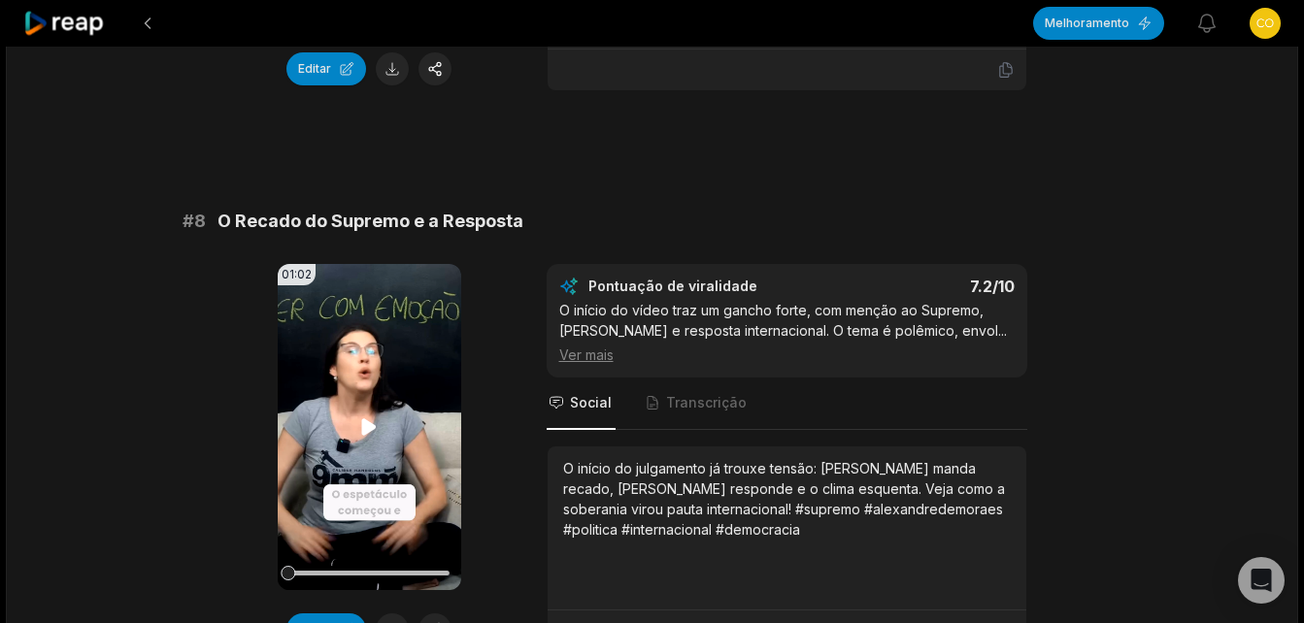
click at [363, 435] on icon at bounding box center [369, 426] width 15 height 17
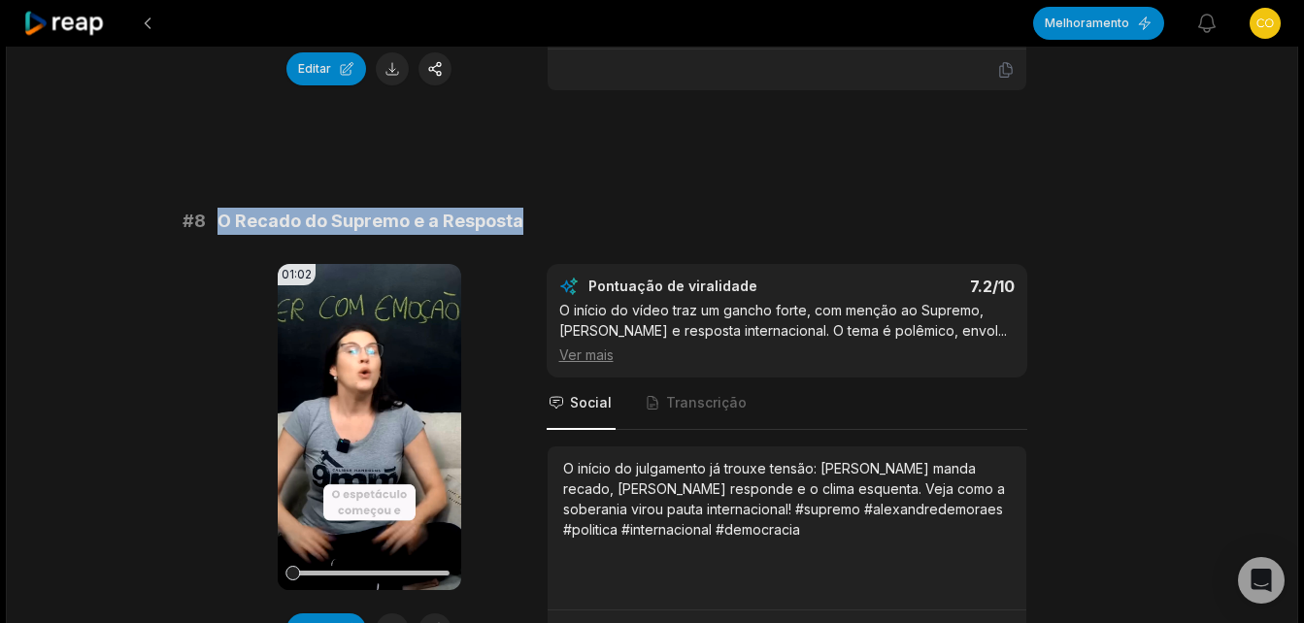
drag, startPoint x: 218, startPoint y: 238, endPoint x: 516, endPoint y: 231, distance: 298.1
click at [516, 231] on span "O Recado do Supremo e a Resposta" at bounding box center [370, 221] width 306 height 27
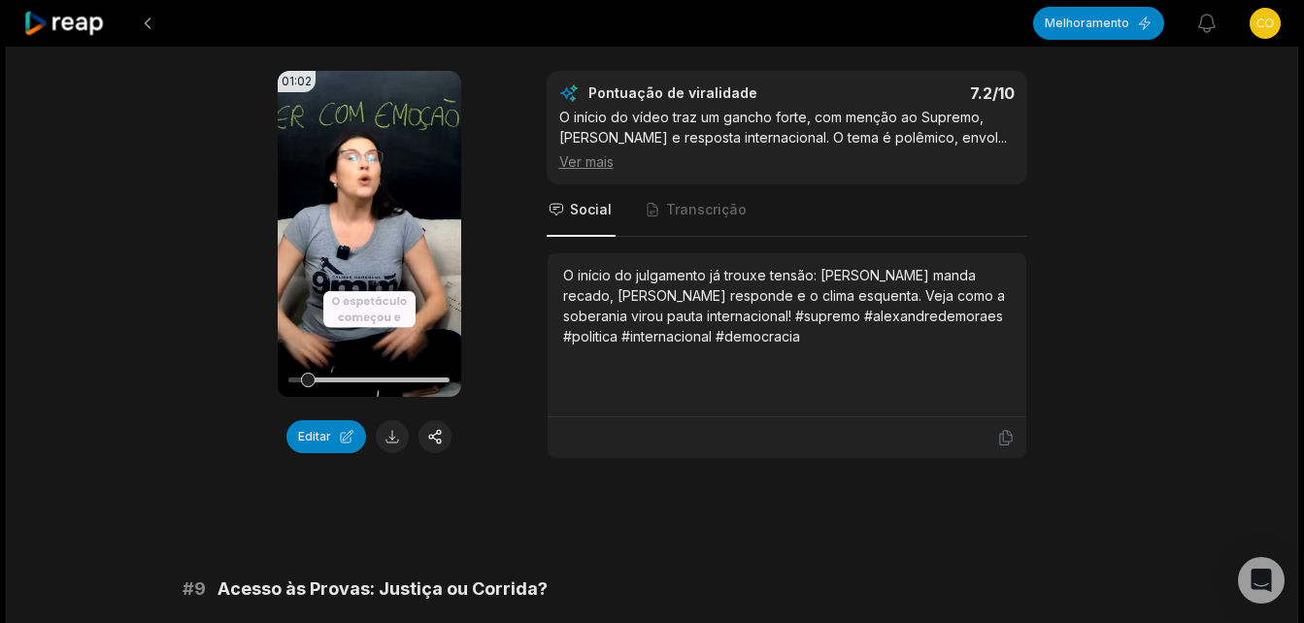
scroll to position [4174, 0]
click at [388, 452] on button at bounding box center [392, 435] width 33 height 33
click at [568, 313] on div "O início do julgamento já trouxe tensão: [PERSON_NAME] manda recado, [PERSON_NA…" at bounding box center [787, 305] width 448 height 82
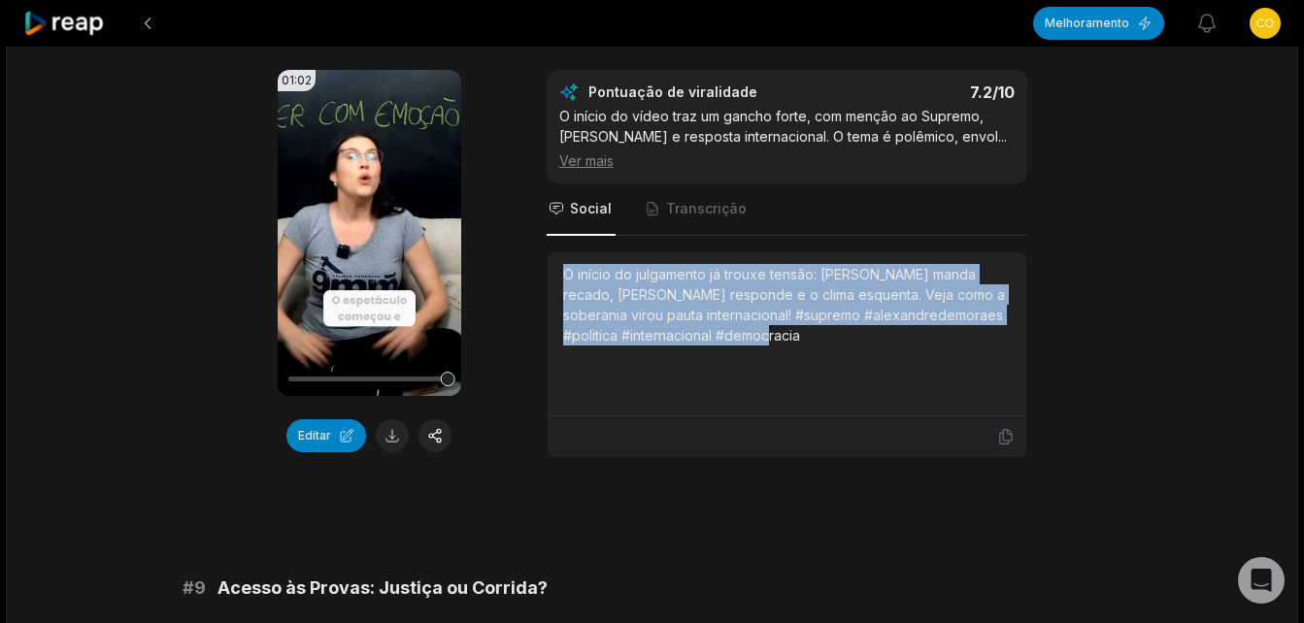
drag, startPoint x: 566, startPoint y: 312, endPoint x: 769, endPoint y: 387, distance: 216.6
click at [769, 387] on div "O início do julgamento já trouxe tensão: [PERSON_NAME] manda recado, [PERSON_NA…" at bounding box center [787, 334] width 448 height 140
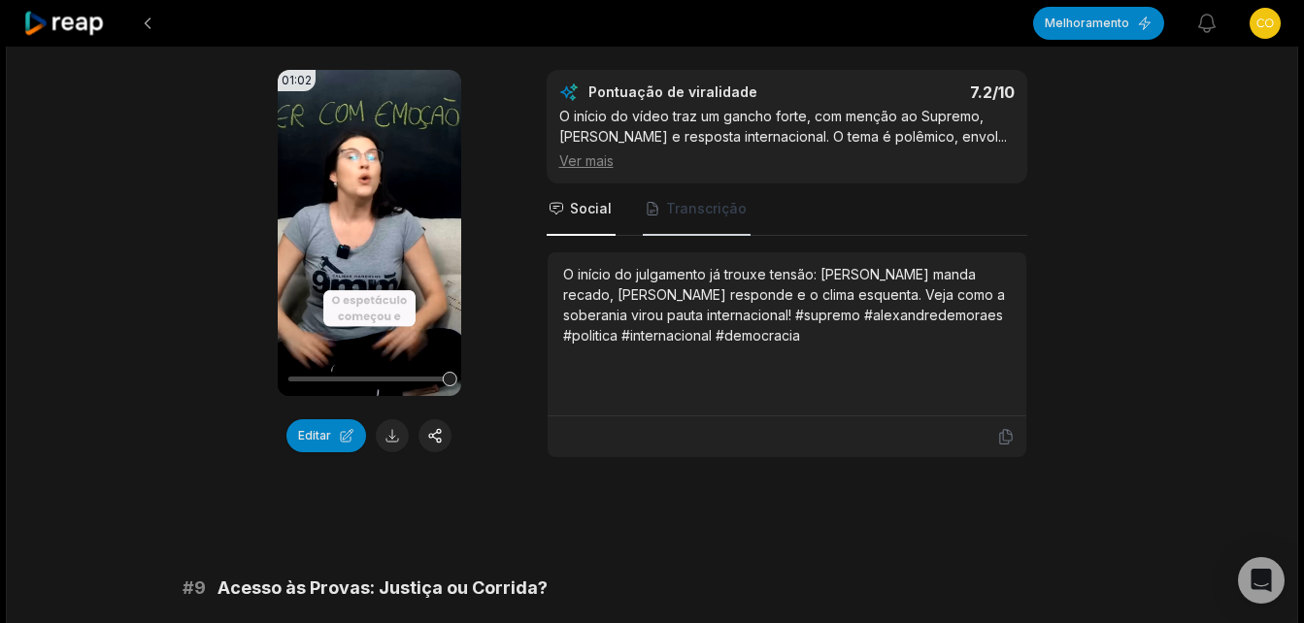
click at [700, 218] on span "Transcrição" at bounding box center [706, 208] width 81 height 19
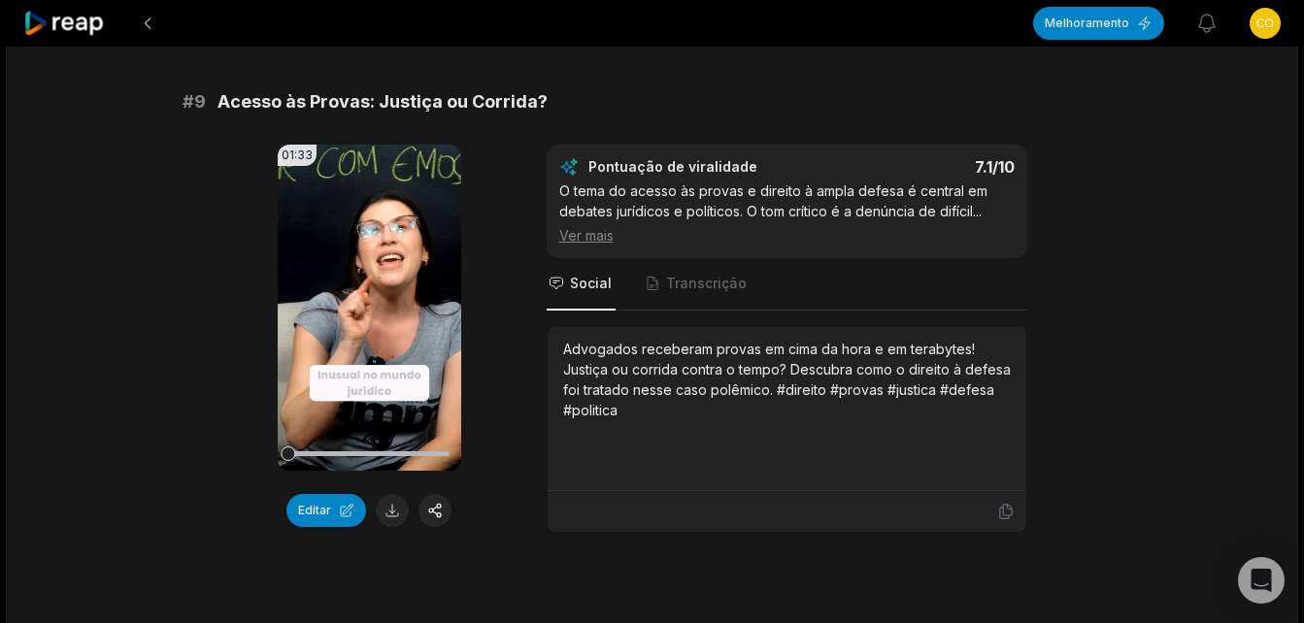
scroll to position [4660, 0]
click at [373, 316] on icon at bounding box center [369, 308] width 15 height 17
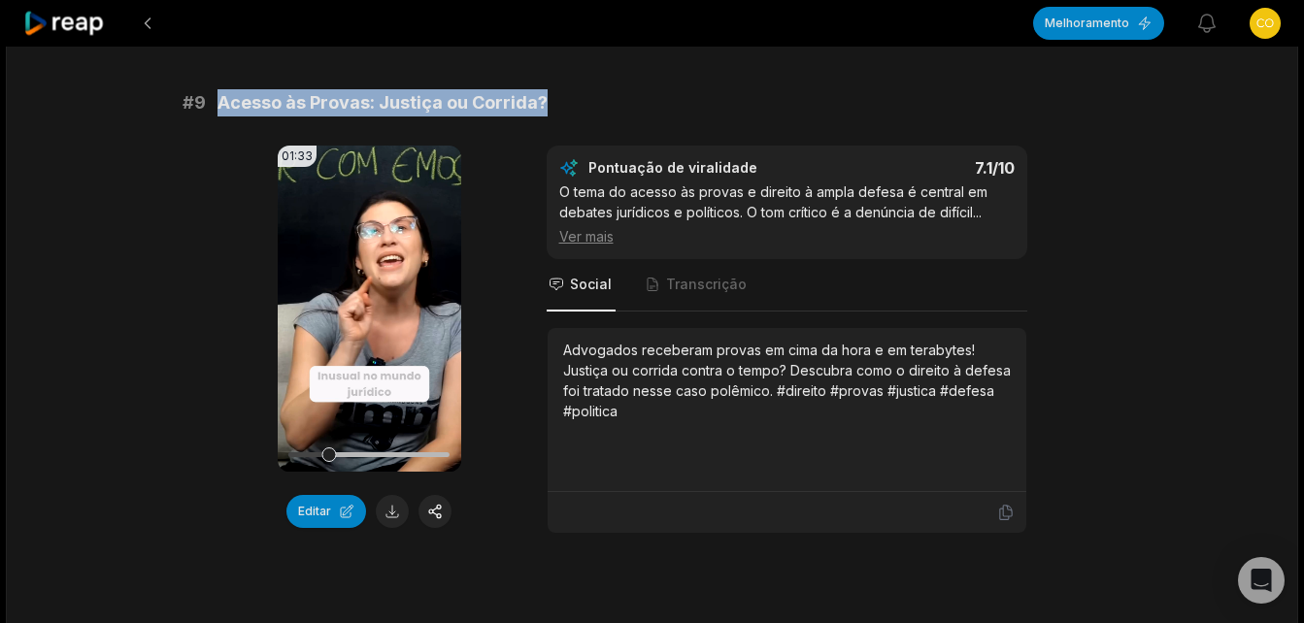
drag, startPoint x: 216, startPoint y: 145, endPoint x: 543, endPoint y: 150, distance: 327.2
click at [543, 116] on span "Acesso às Provas: Justiça ou Corrida?" at bounding box center [382, 102] width 330 height 27
click at [389, 528] on button at bounding box center [392, 511] width 33 height 33
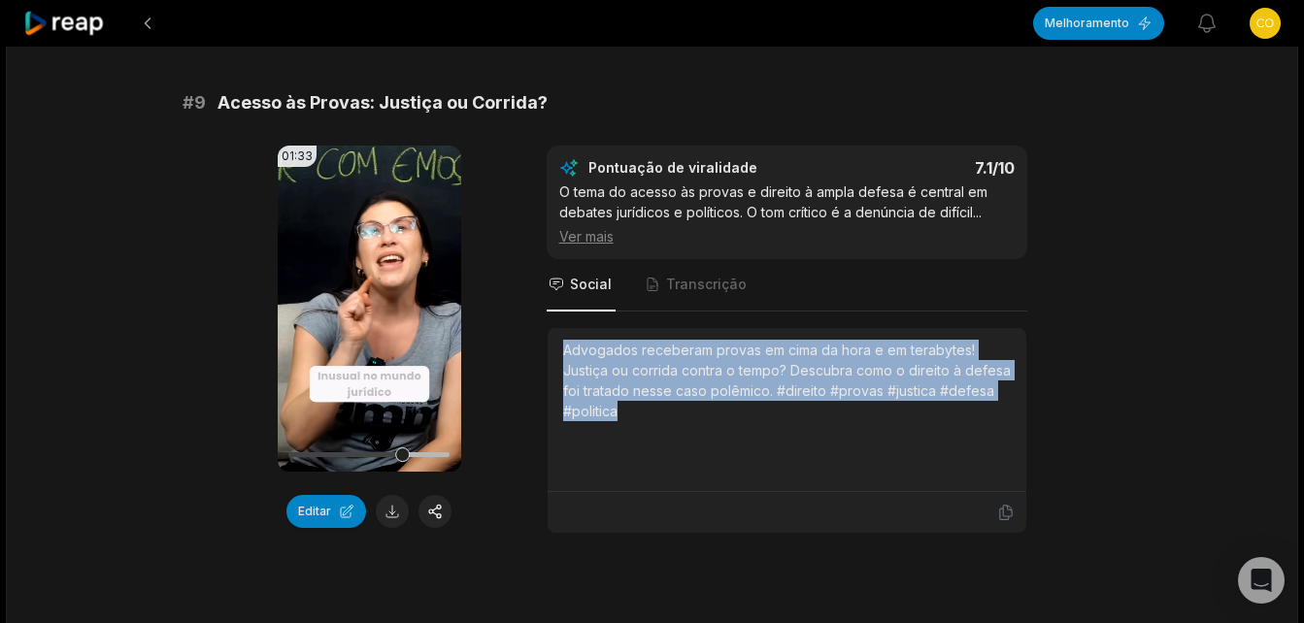
drag, startPoint x: 564, startPoint y: 386, endPoint x: 646, endPoint y: 447, distance: 101.4
click at [646, 421] on div "Advogados receberam provas em cima da hora e em terabytes! Justiça ou corrida c…" at bounding box center [787, 381] width 448 height 82
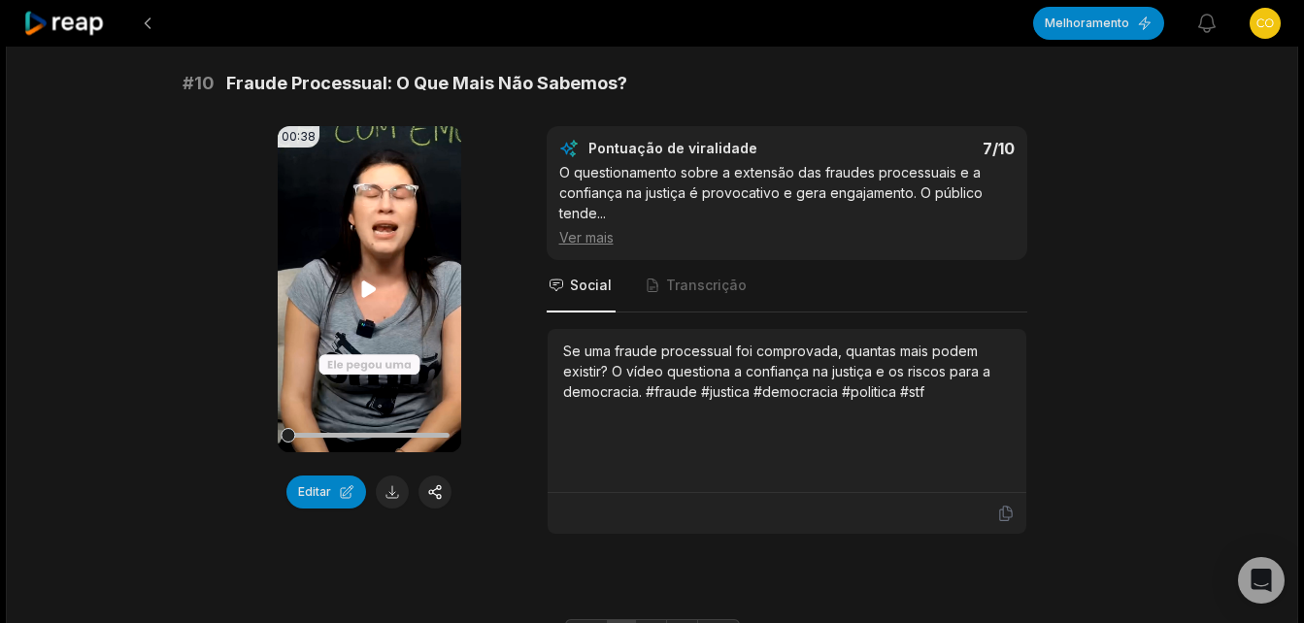
scroll to position [5242, 0]
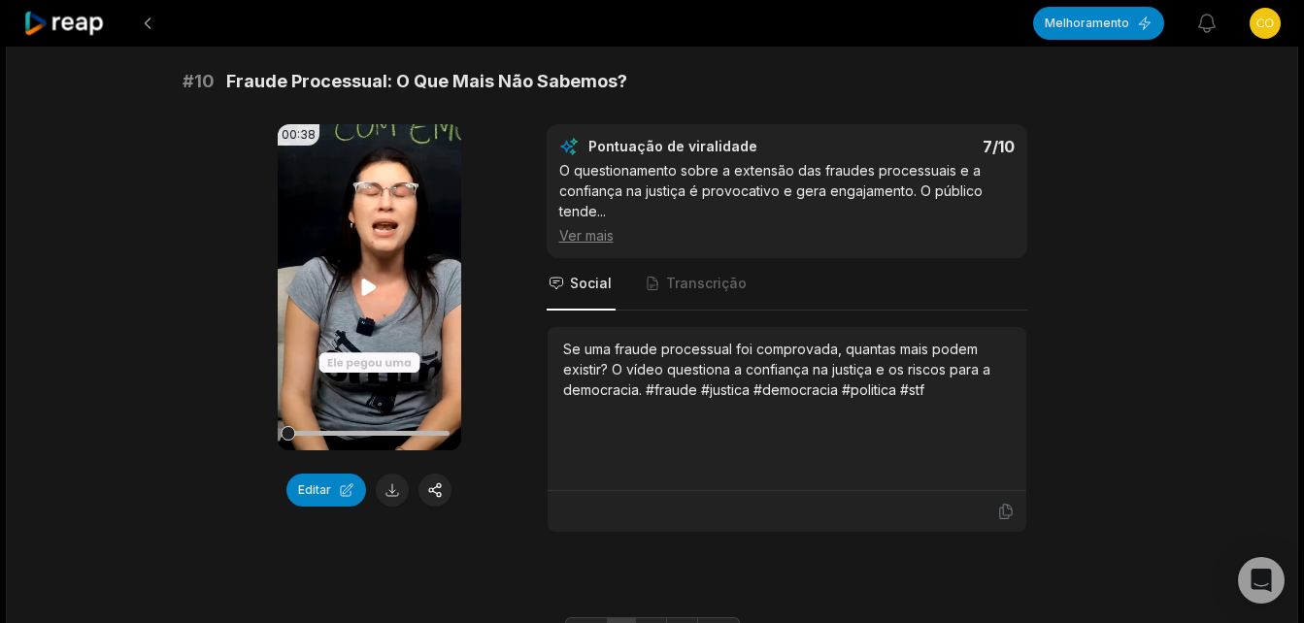
click at [371, 299] on icon at bounding box center [368, 287] width 23 height 23
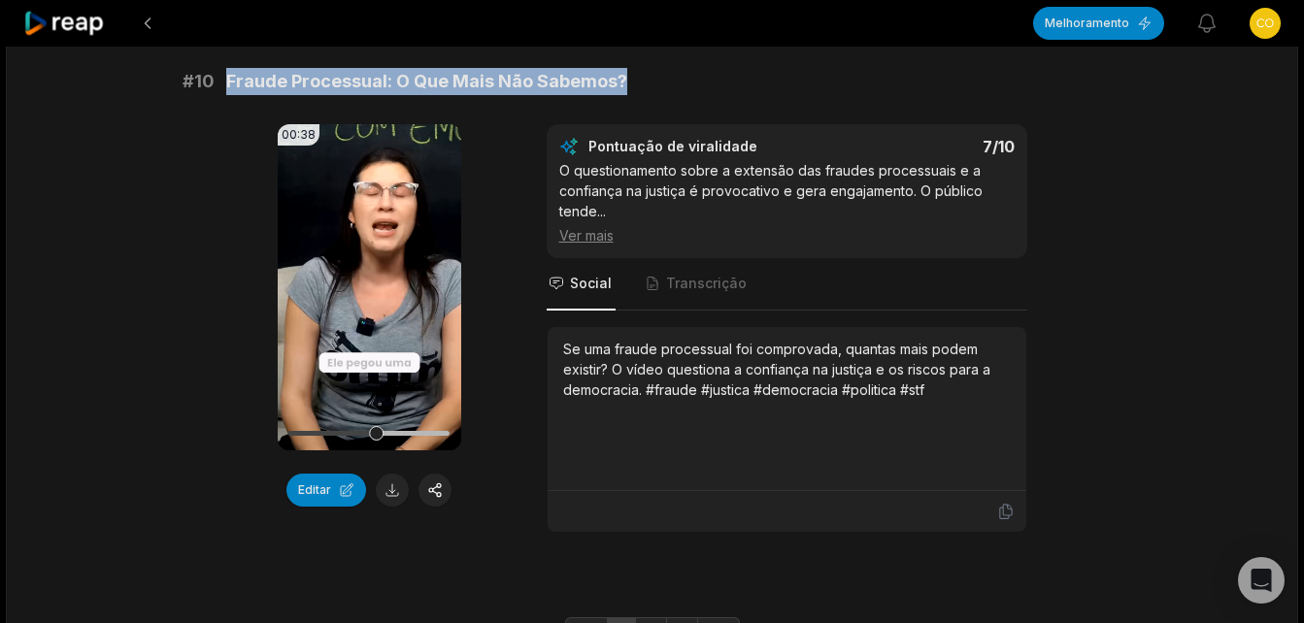
drag, startPoint x: 224, startPoint y: 124, endPoint x: 622, endPoint y: 123, distance: 398.0
click at [622, 95] on div "# 10 Fraude Processual: O Que Mais Não Sabemos?" at bounding box center [653, 81] width 940 height 27
click at [388, 507] on button at bounding box center [392, 490] width 33 height 33
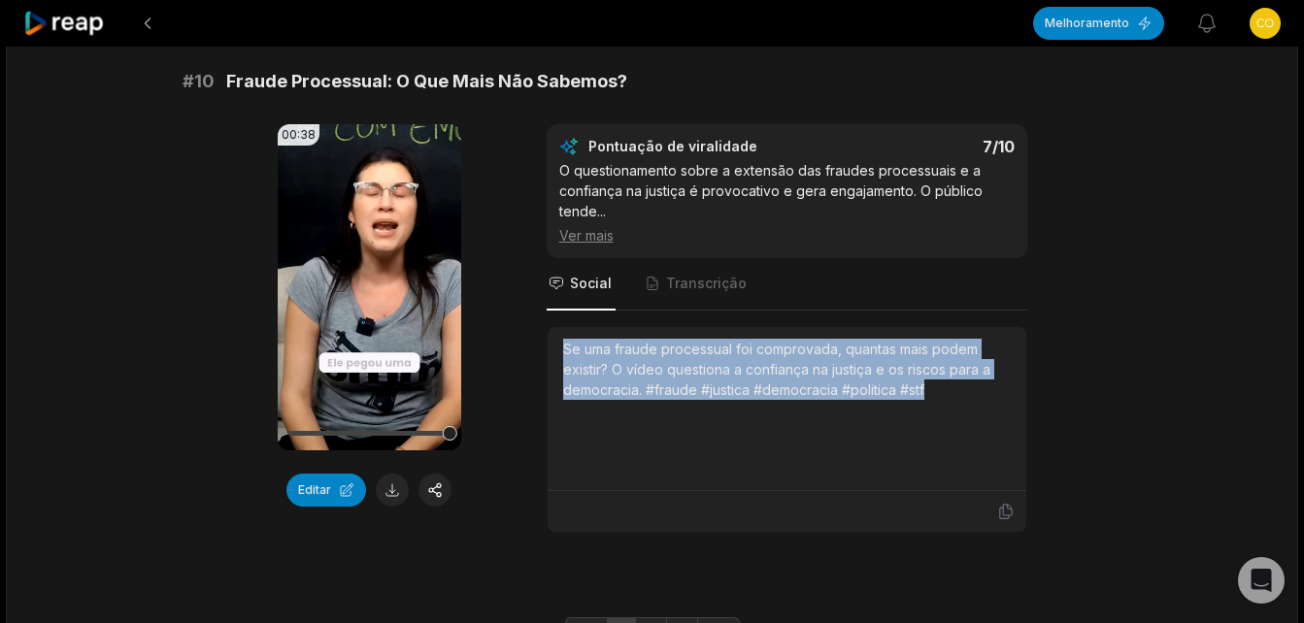
drag, startPoint x: 568, startPoint y: 386, endPoint x: 938, endPoint y: 437, distance: 373.3
click at [938, 400] on div "Se uma fraude processual foi comprovada, quantas mais podem existir? O vídeo qu…" at bounding box center [787, 369] width 448 height 61
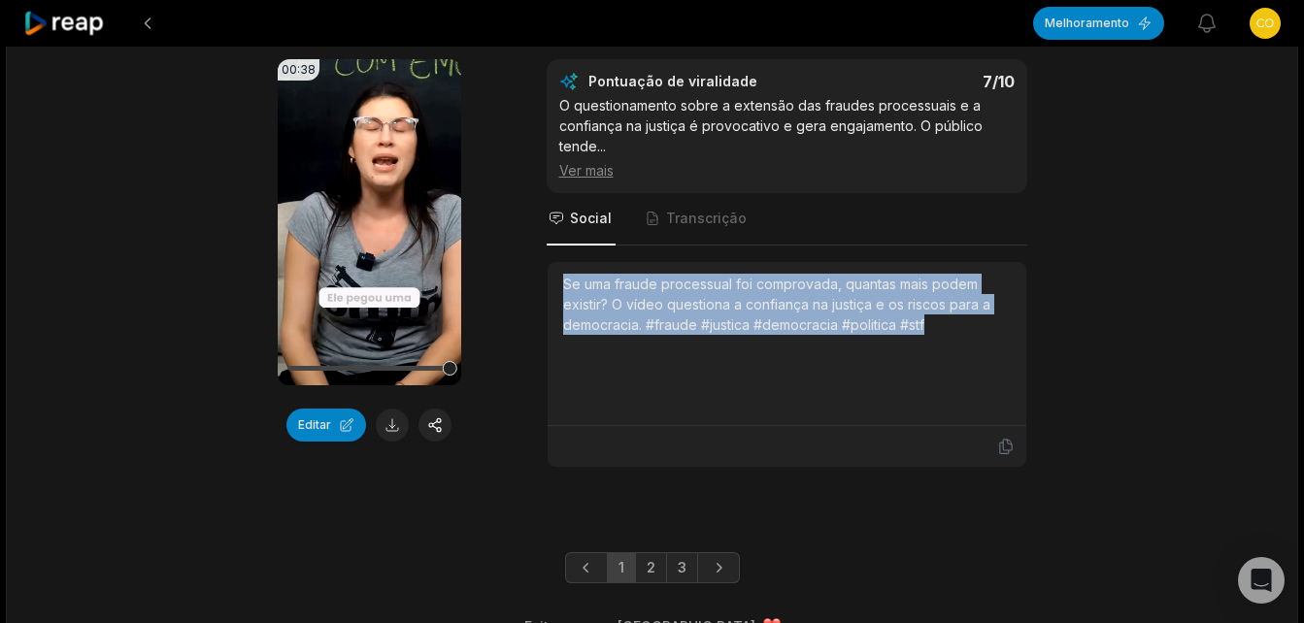
scroll to position [5386, 0]
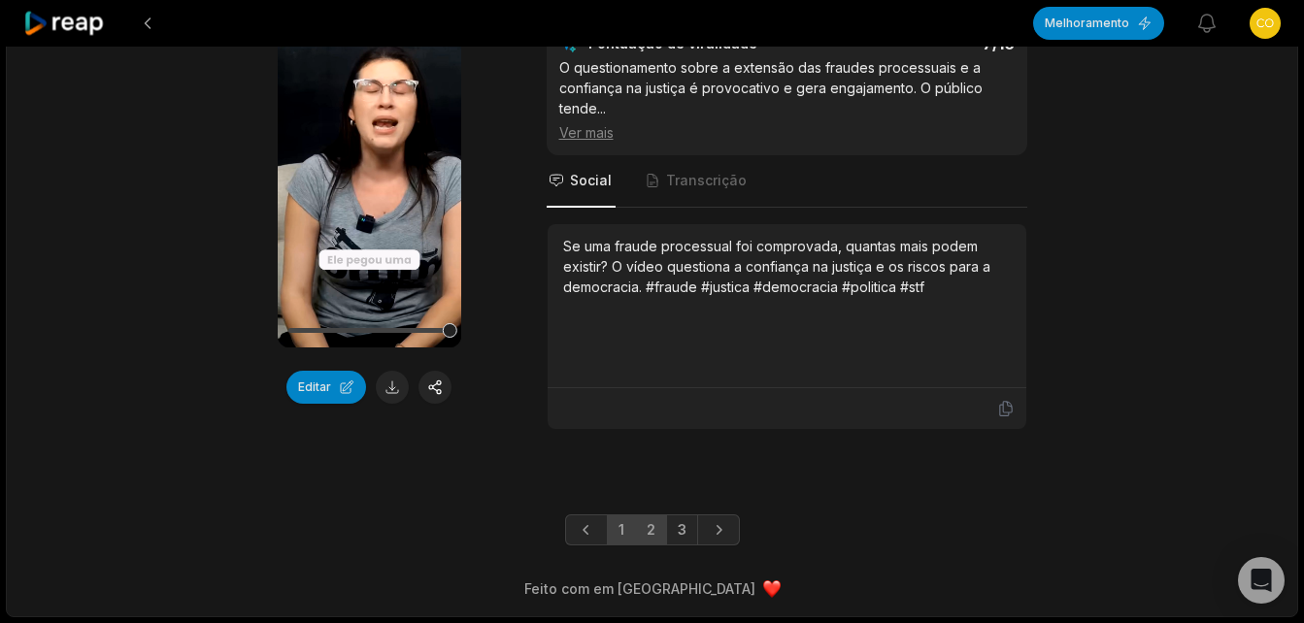
click at [655, 533] on link "2" at bounding box center [651, 530] width 32 height 31
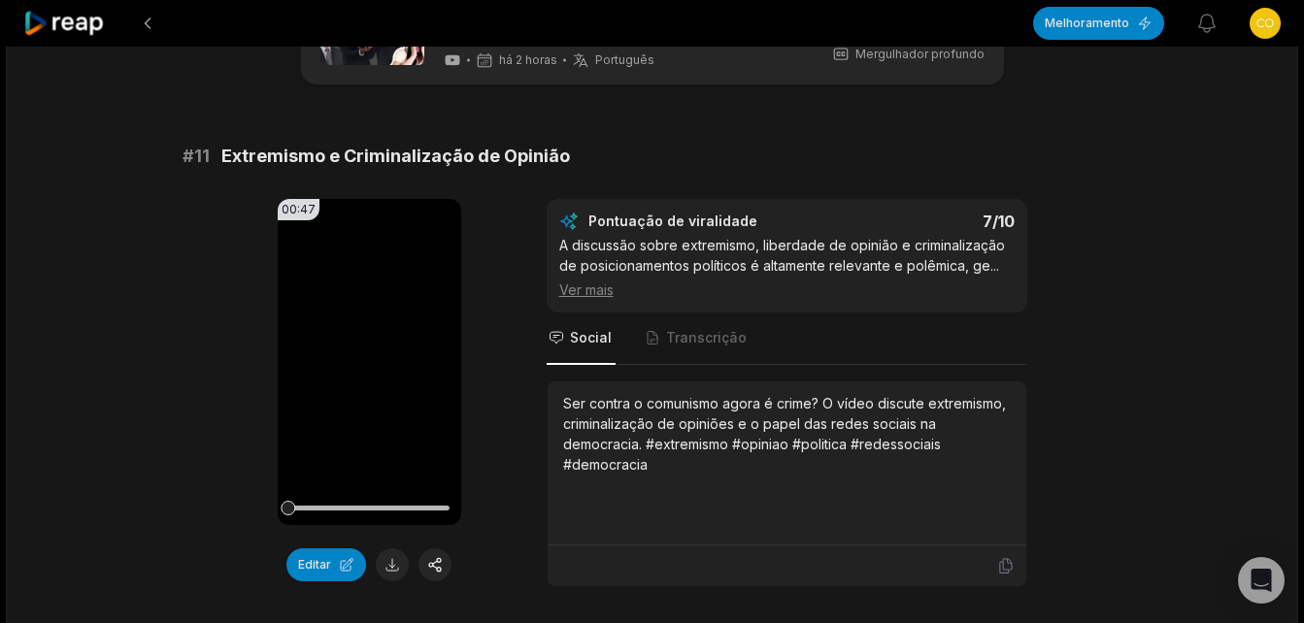
scroll to position [150, 0]
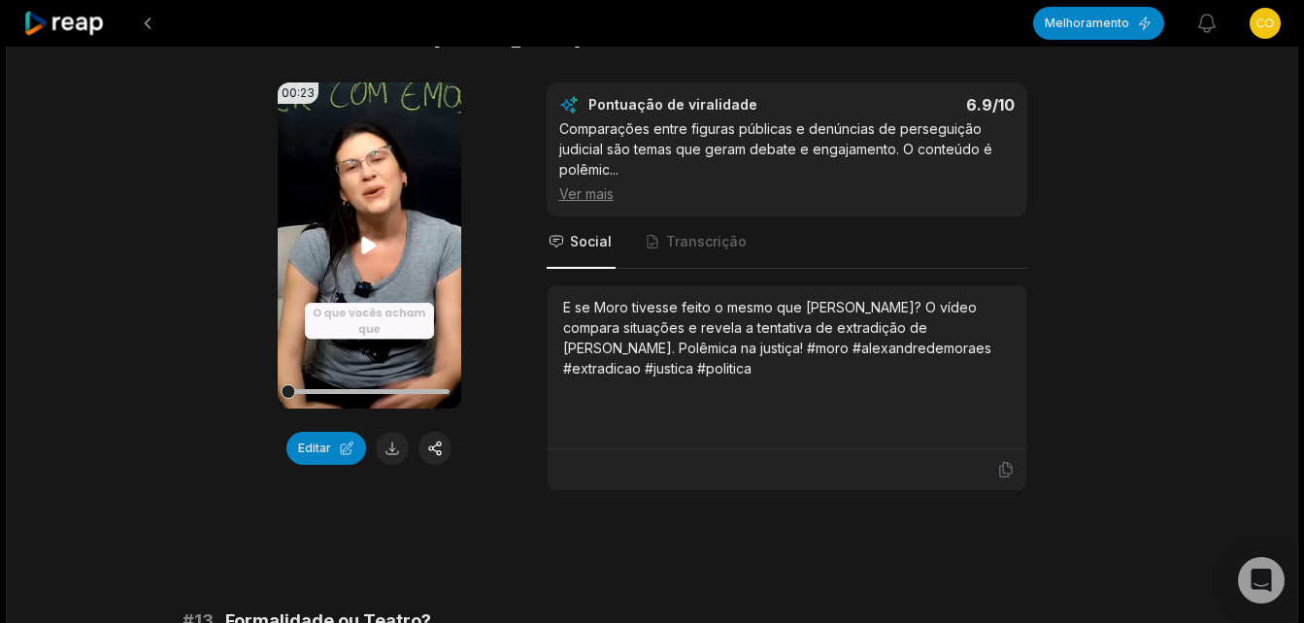
scroll to position [777, 0]
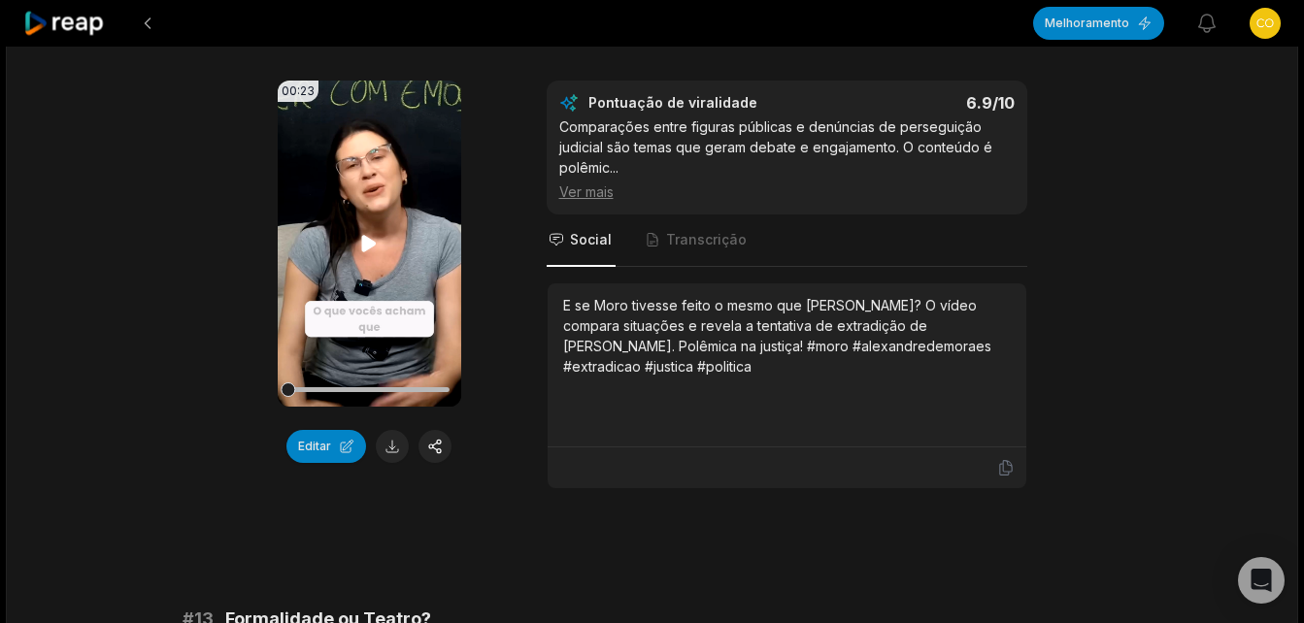
click at [362, 238] on icon at bounding box center [369, 243] width 15 height 17
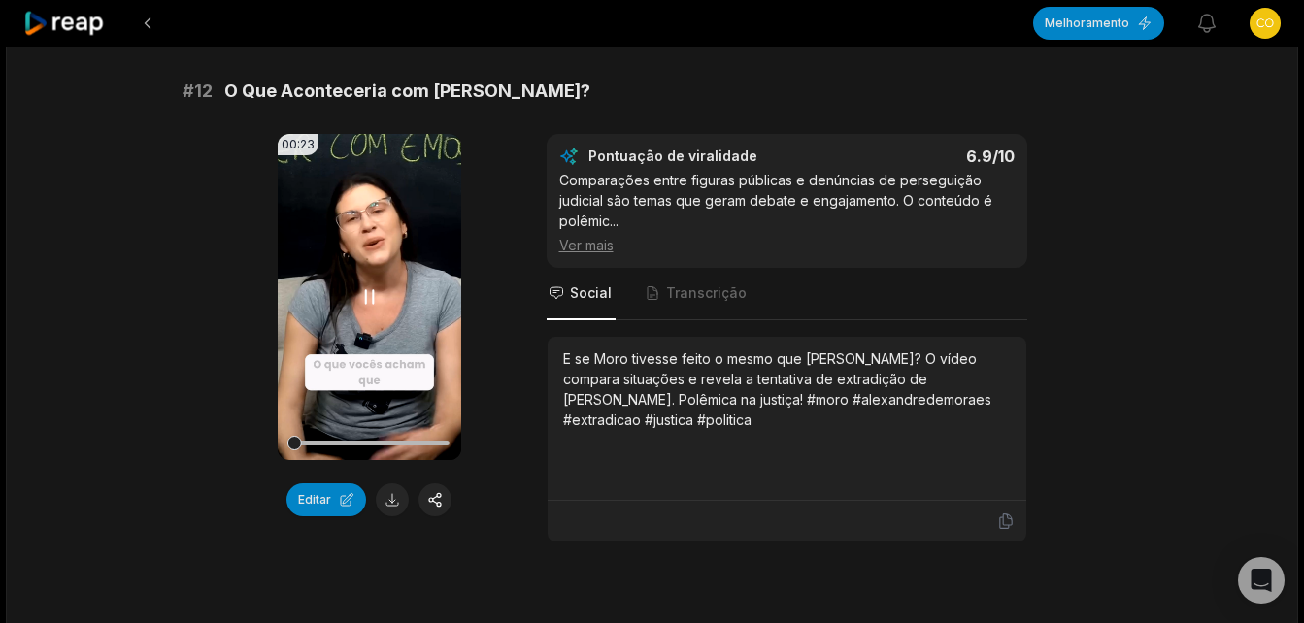
scroll to position [680, 0]
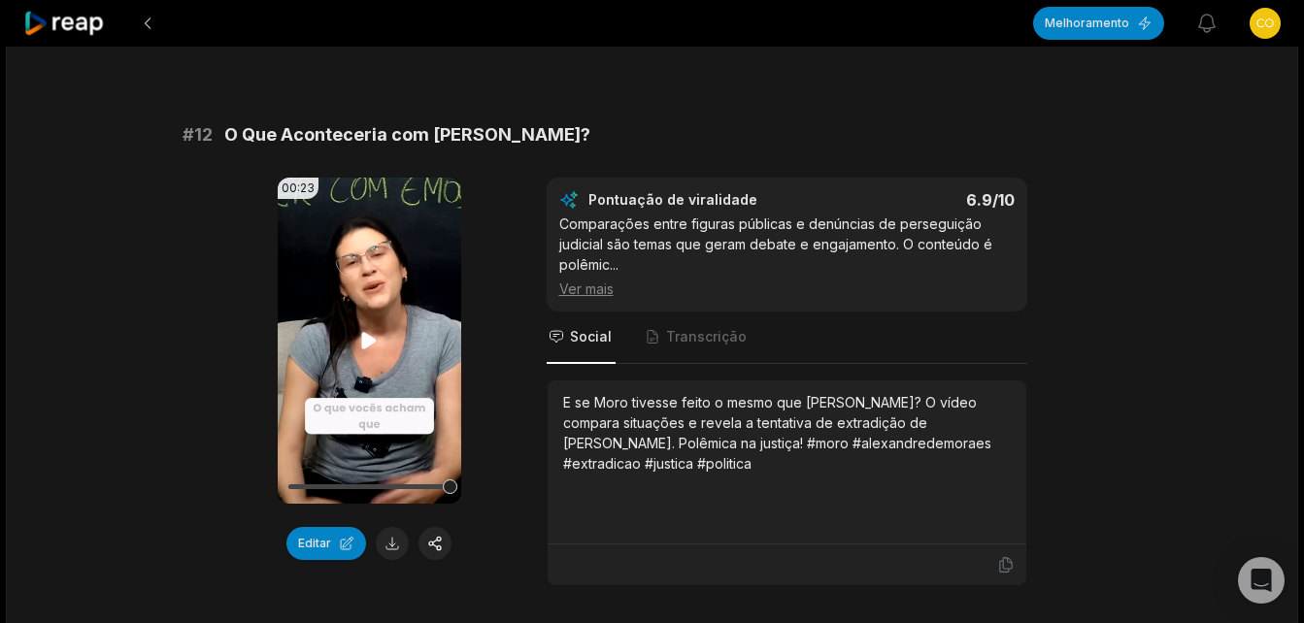
click at [360, 337] on icon at bounding box center [368, 340] width 23 height 23
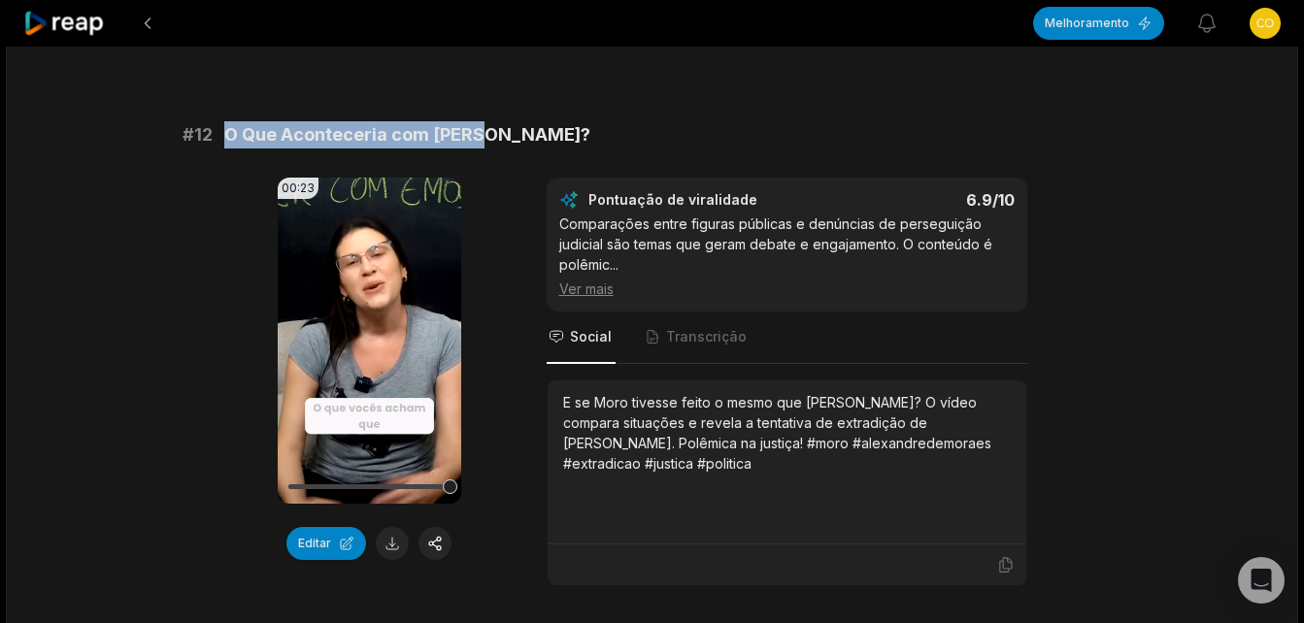
drag, startPoint x: 224, startPoint y: 130, endPoint x: 500, endPoint y: 121, distance: 275.8
click at [500, 121] on div "# 12 O Que Aconteceria com Moro?" at bounding box center [653, 134] width 940 height 27
copy span "O Que Aconteceria com [PERSON_NAME]?"
click at [383, 544] on button at bounding box center [392, 543] width 33 height 33
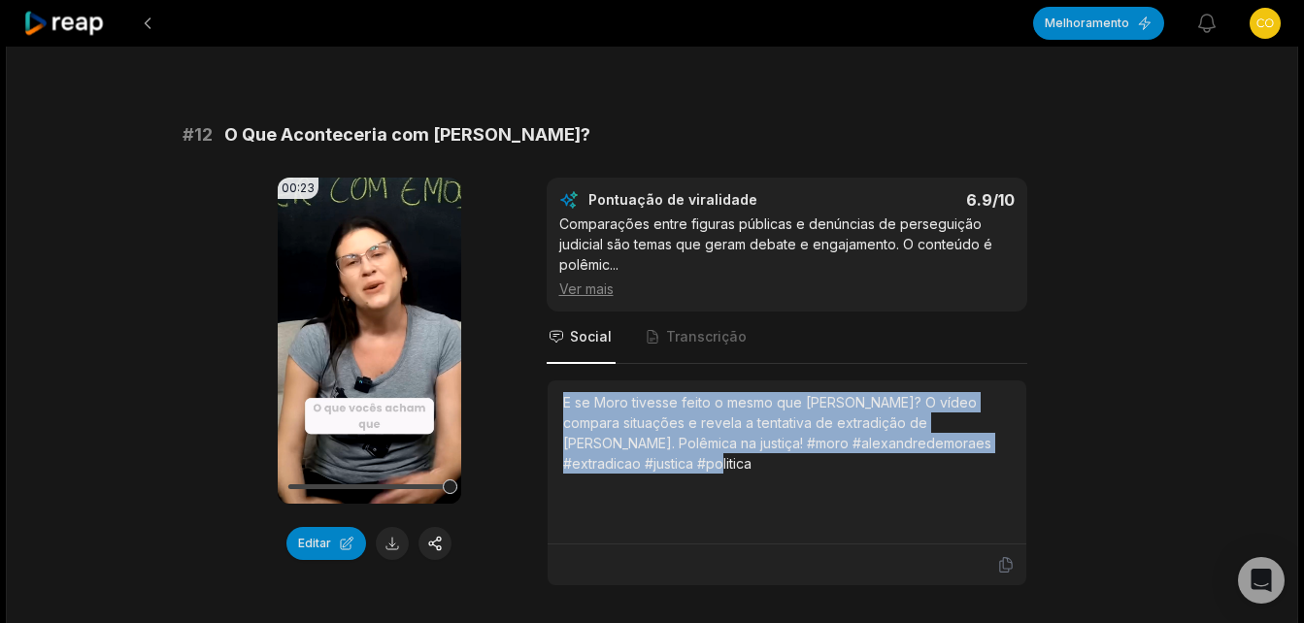
drag, startPoint x: 637, startPoint y: 410, endPoint x: 1012, endPoint y: 452, distance: 377.2
click at [1012, 452] on div "E se Moro tivesse feito o mesmo que [PERSON_NAME]? O vídeo compara situações e …" at bounding box center [787, 463] width 479 height 164
copy div "E se Moro tivesse feito o mesmo que [PERSON_NAME]? O vídeo compara situações e …"
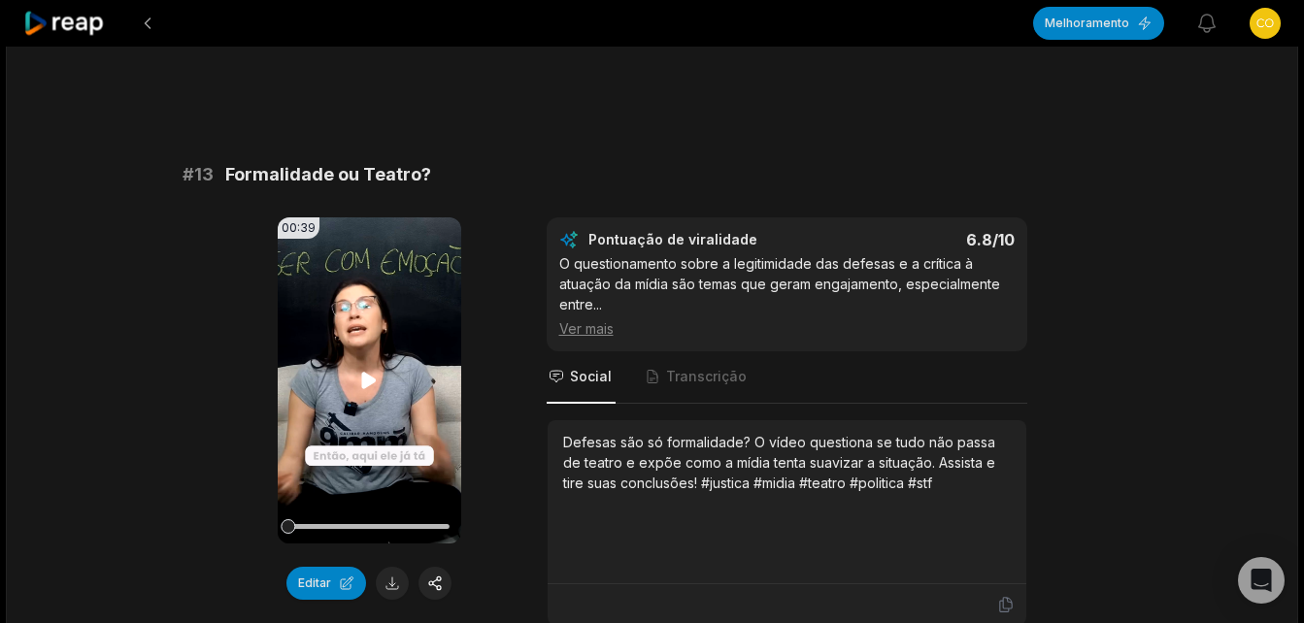
scroll to position [1232, 0]
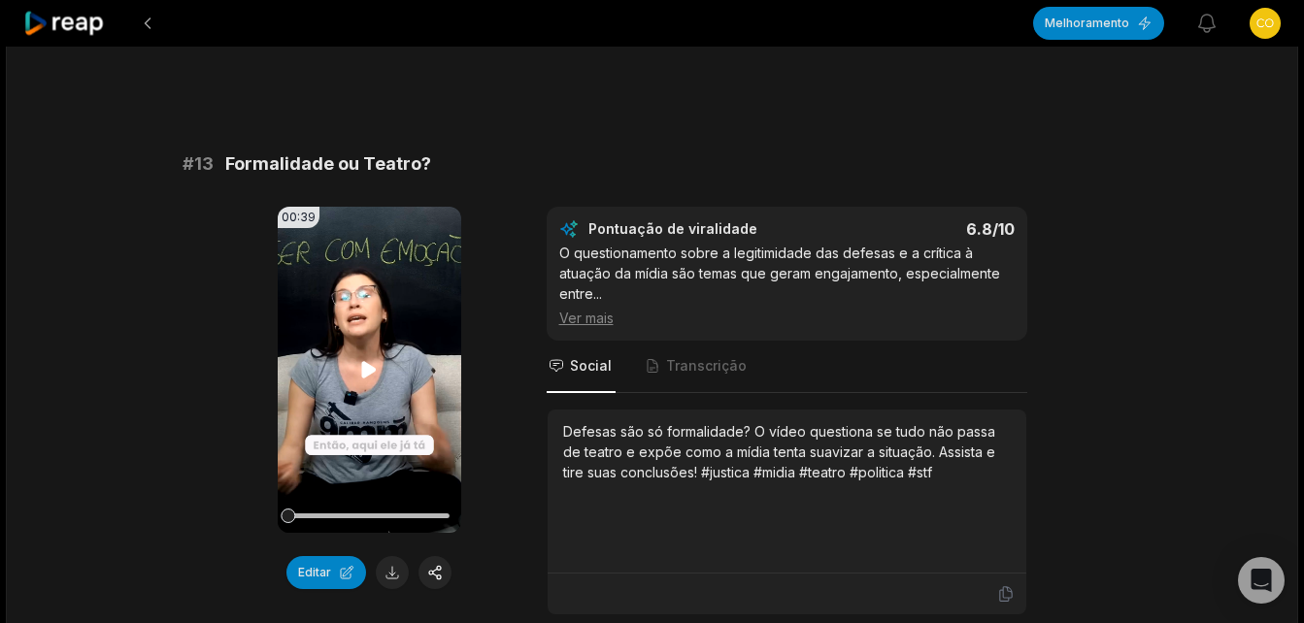
click at [366, 370] on icon at bounding box center [369, 369] width 15 height 17
click at [700, 372] on span "Transcrição" at bounding box center [706, 365] width 81 height 19
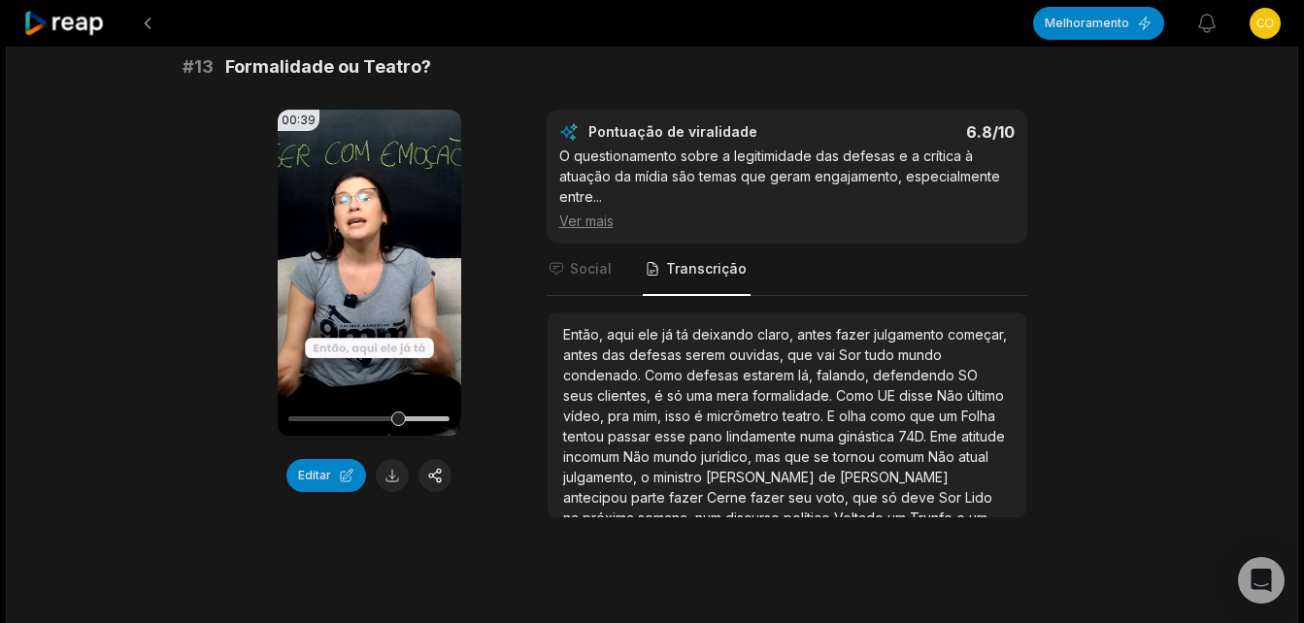
scroll to position [31, 0]
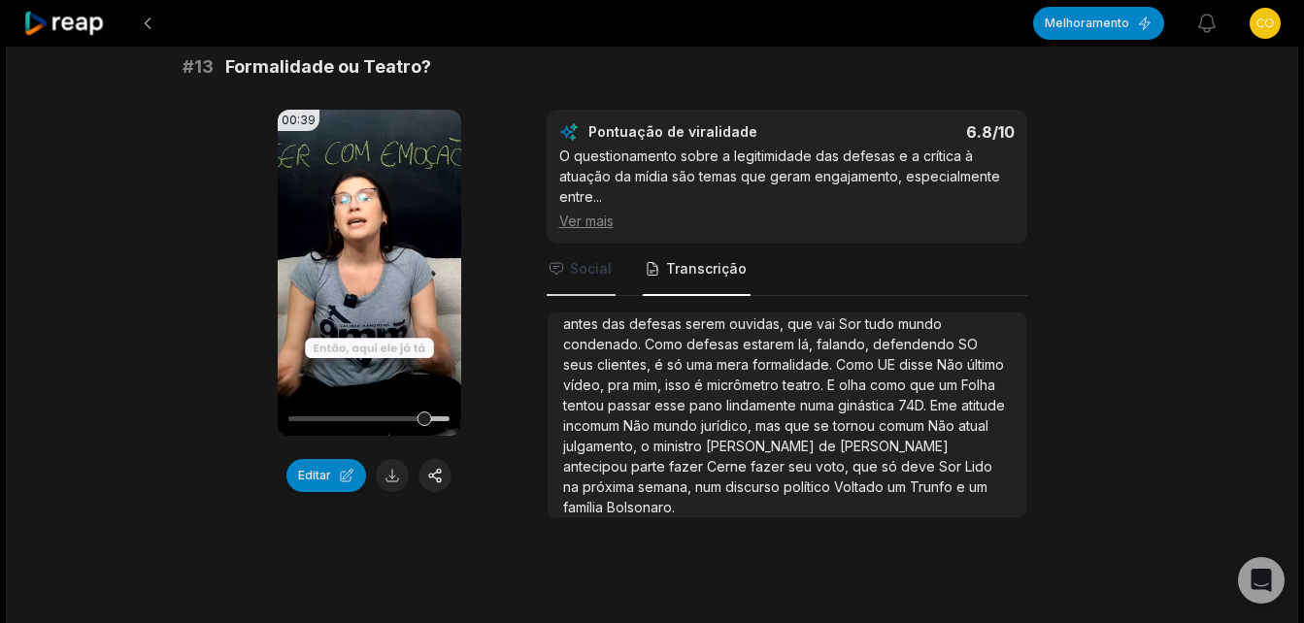
click at [598, 267] on span "Social" at bounding box center [591, 268] width 42 height 19
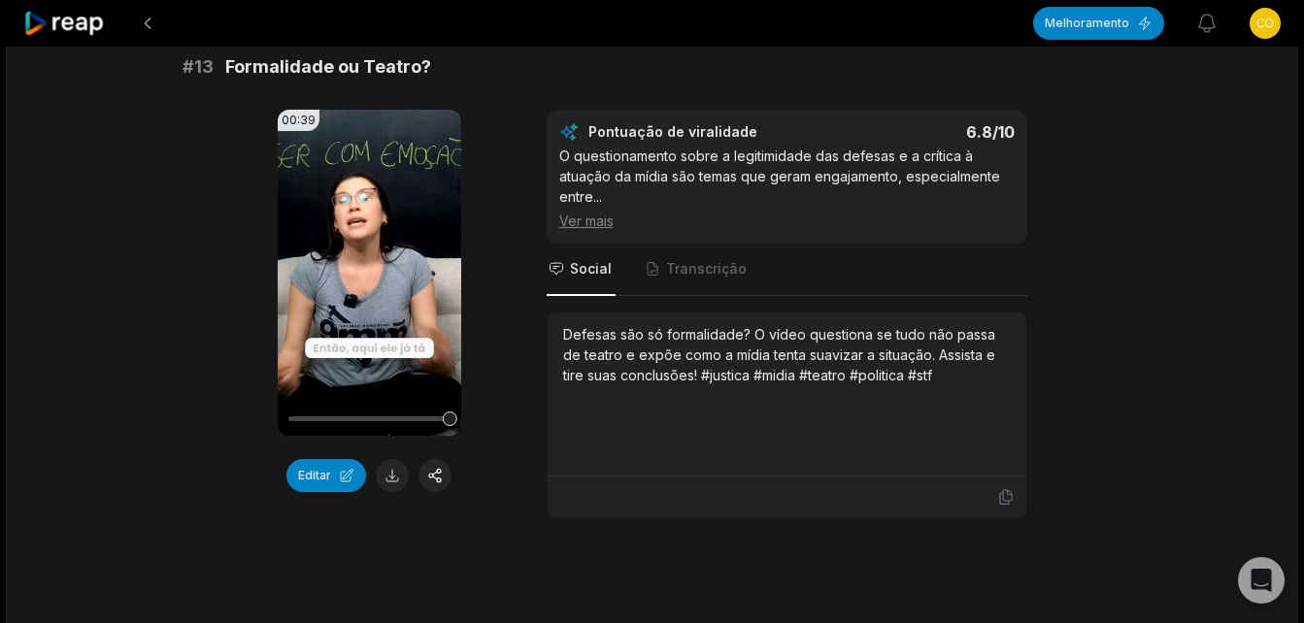
scroll to position [1232, 0]
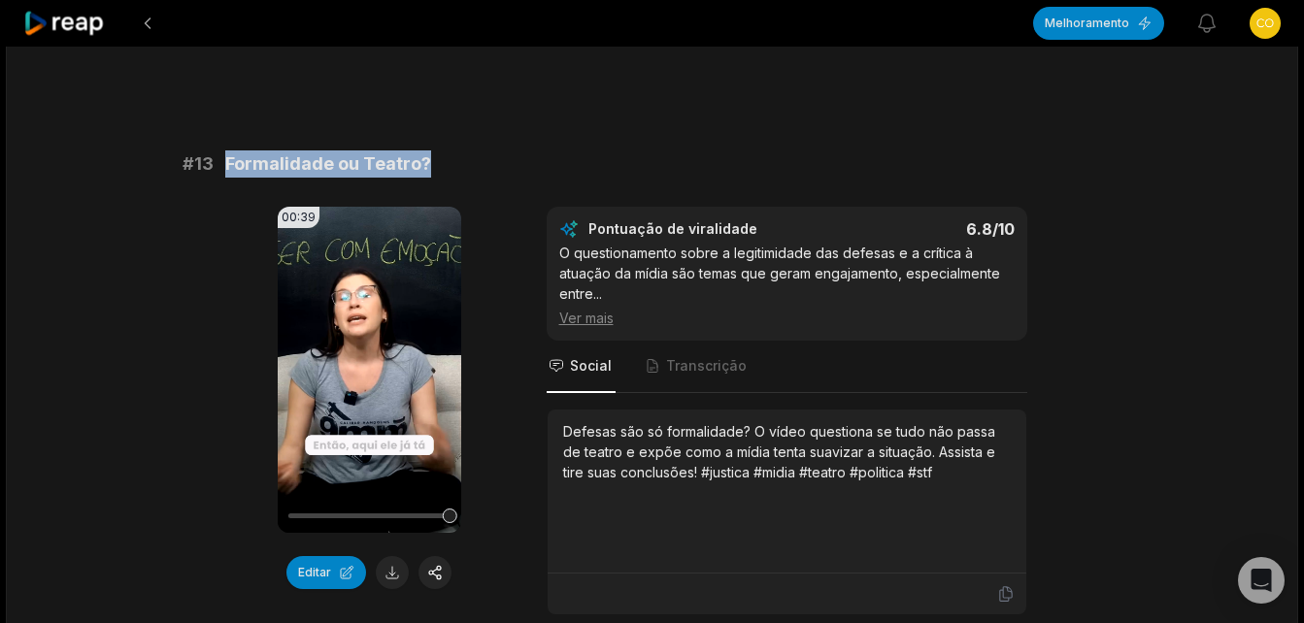
drag, startPoint x: 223, startPoint y: 162, endPoint x: 432, endPoint y: 162, distance: 208.7
click at [432, 162] on div "# 13 Formalidade ou Teatro?" at bounding box center [653, 163] width 940 height 27
copy span "Formalidade ou Teatro?"
click at [388, 576] on button at bounding box center [392, 572] width 33 height 33
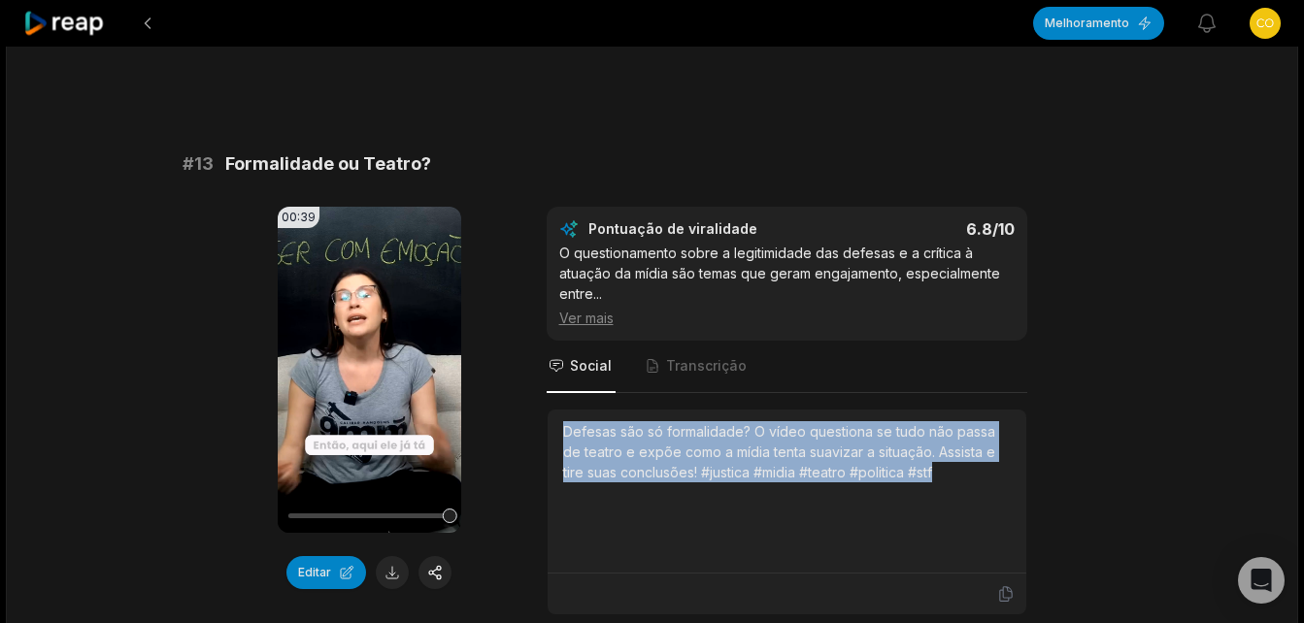
drag, startPoint x: 581, startPoint y: 433, endPoint x: 933, endPoint y: 483, distance: 356.0
click at [933, 483] on div "Defesas são só formalidade? O vídeo questiona se tudo não passa de teatro e exp…" at bounding box center [787, 491] width 448 height 140
copy div "Defesas são só formalidade? O vídeo questiona se tudo não passa de teatro e exp…"
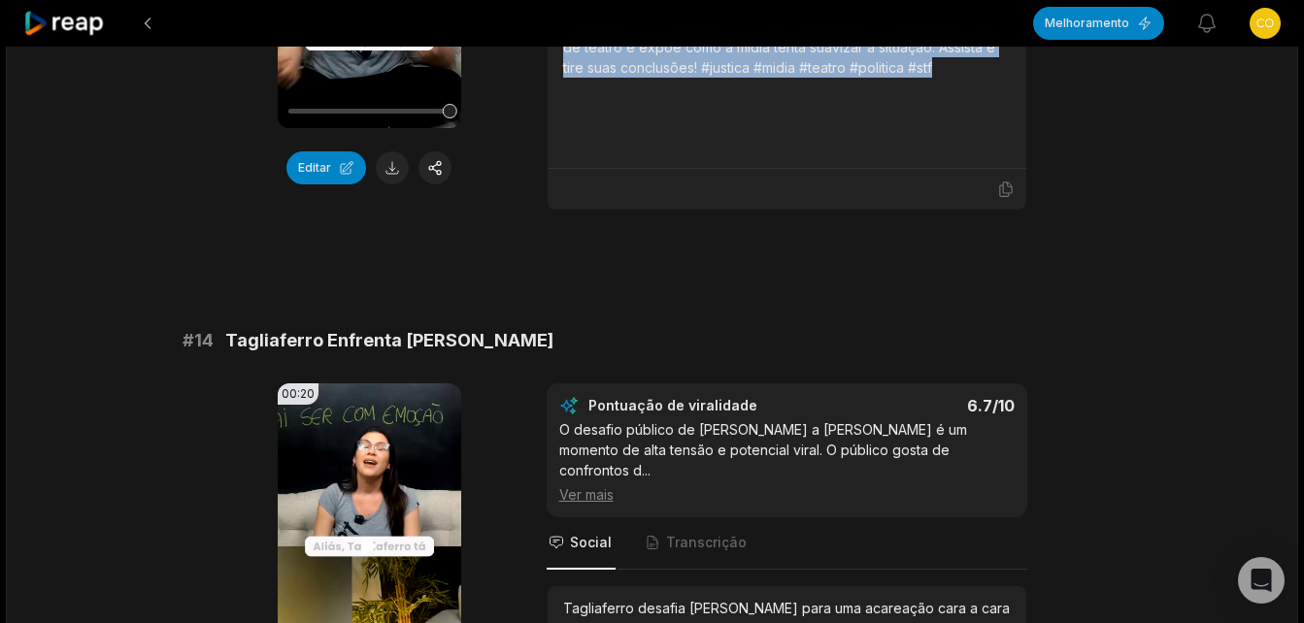
scroll to position [1814, 0]
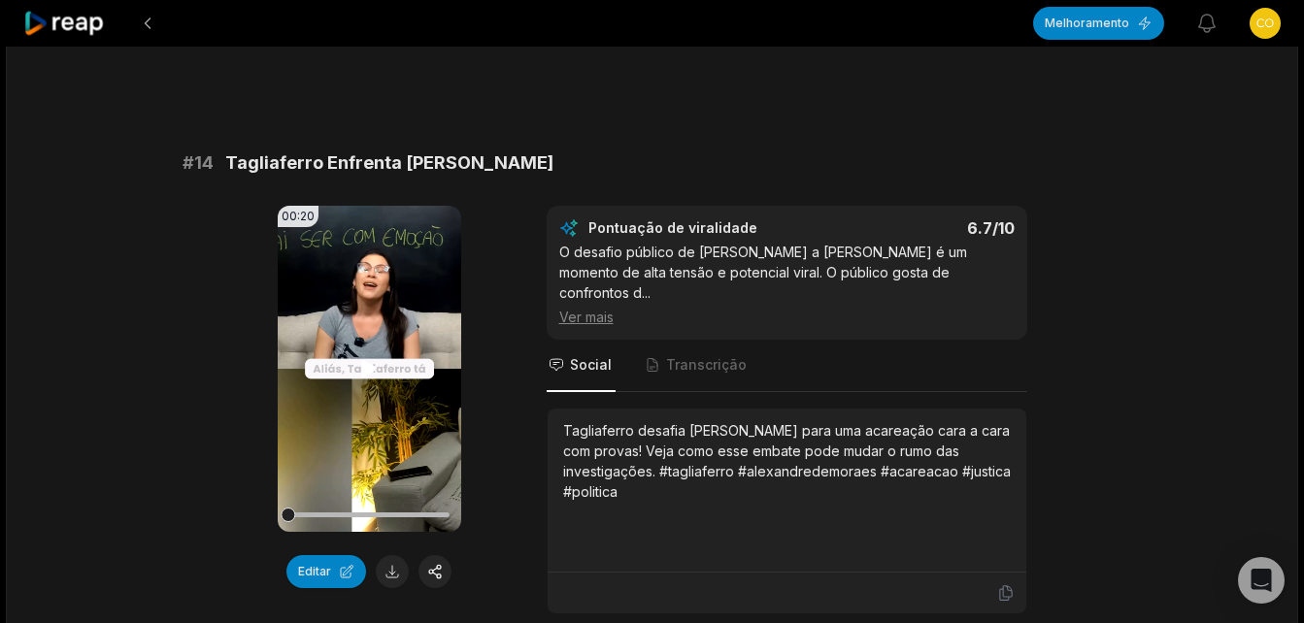
click at [367, 369] on icon at bounding box center [369, 368] width 15 height 17
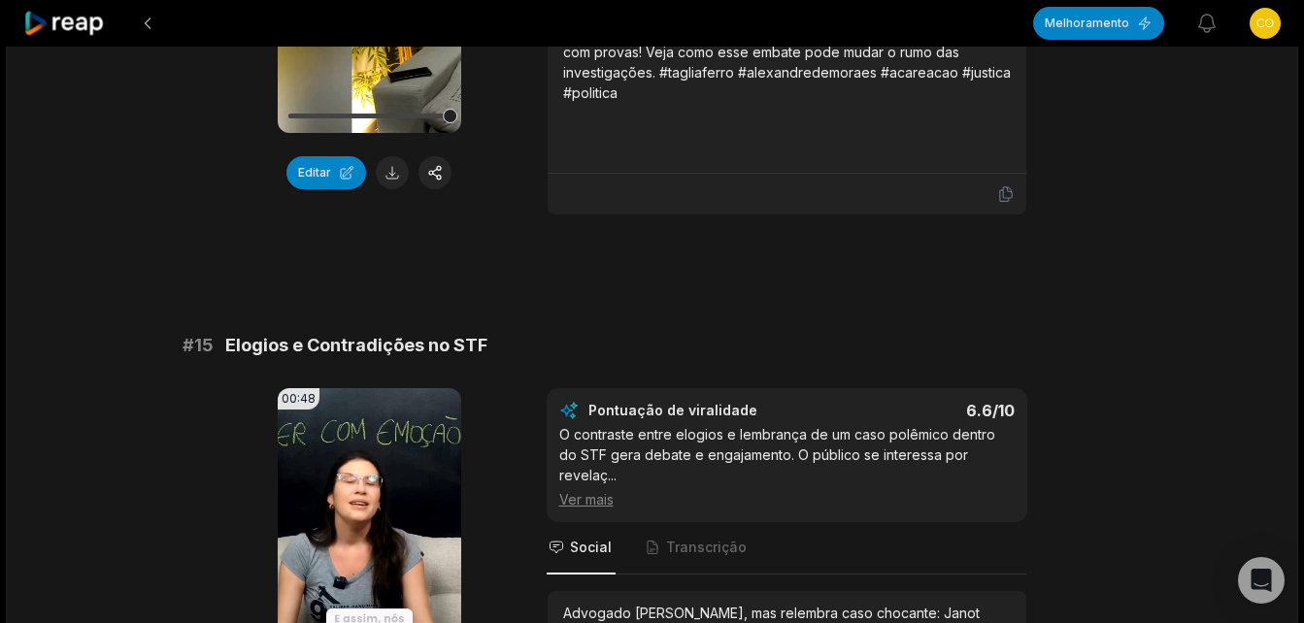
scroll to position [2300, 0]
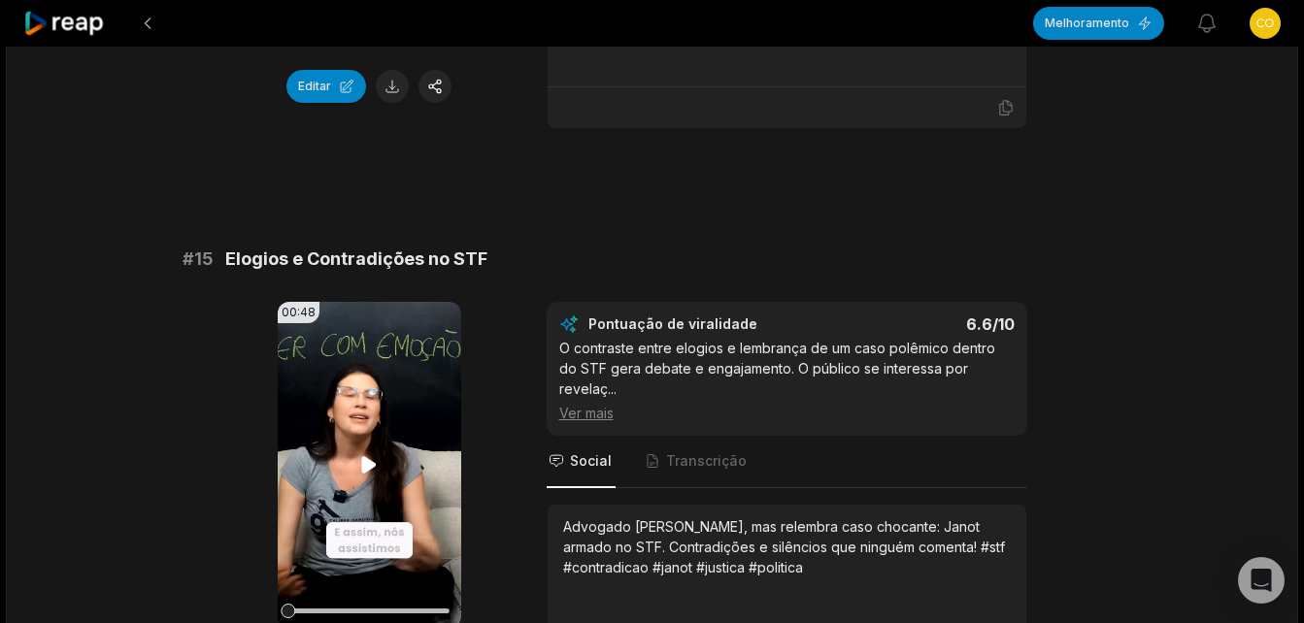
click at [367, 463] on icon at bounding box center [369, 464] width 15 height 17
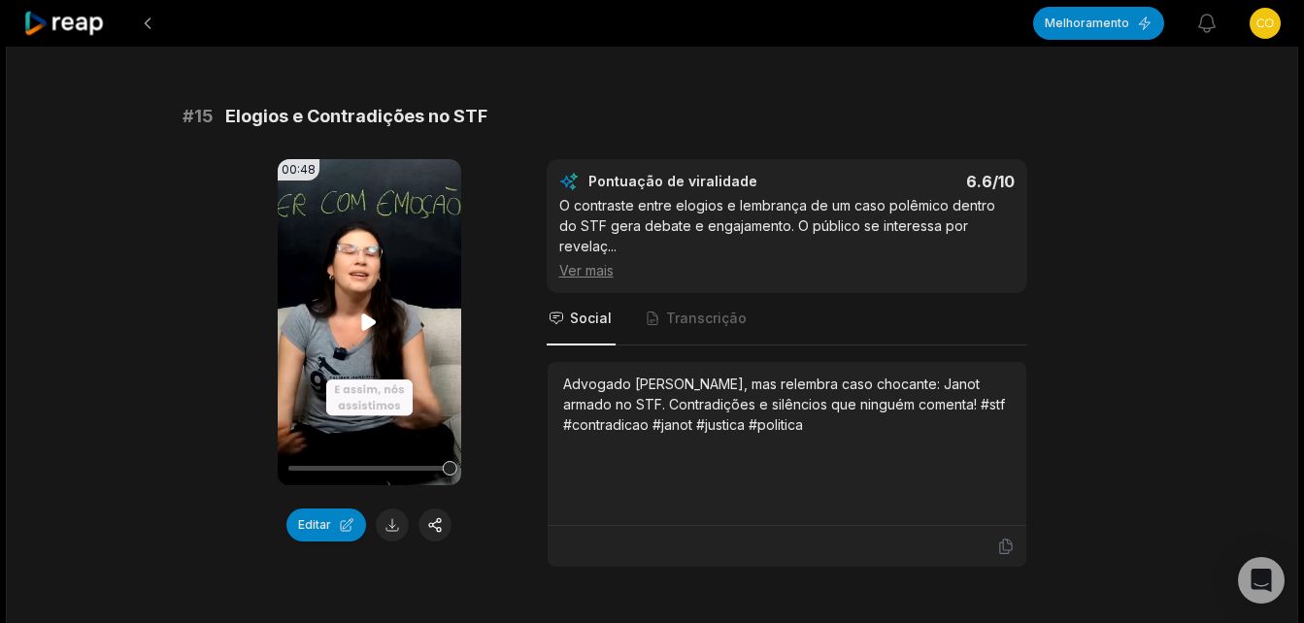
scroll to position [2494, 0]
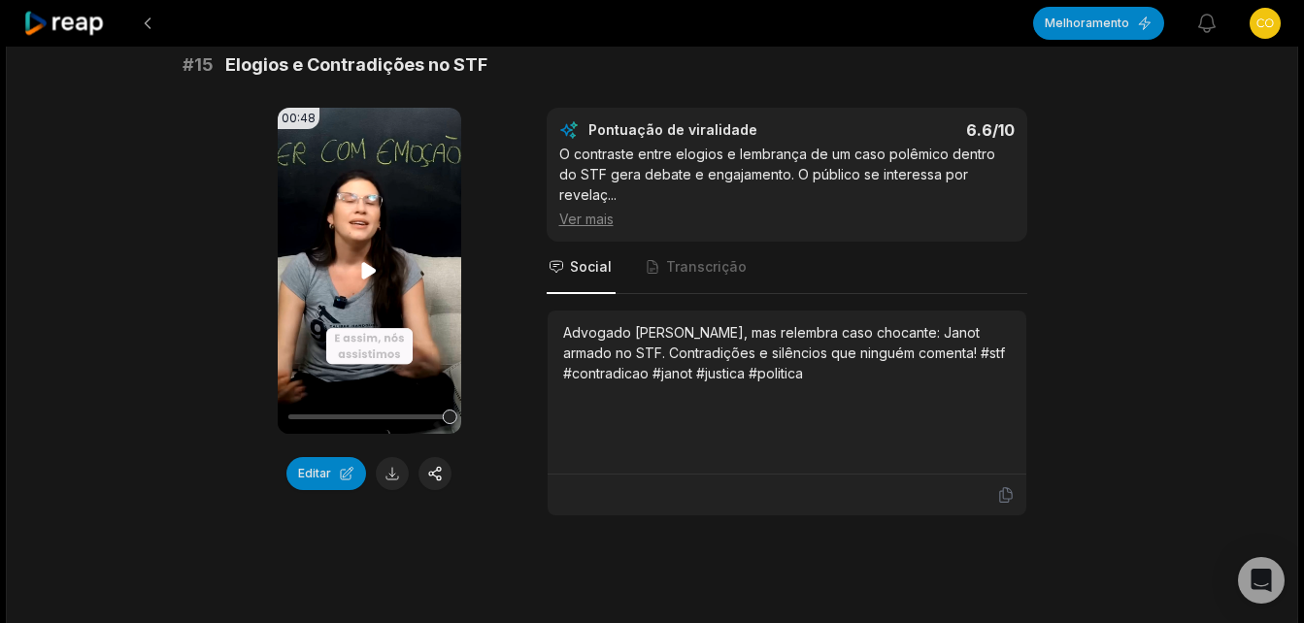
click at [363, 270] on icon at bounding box center [369, 270] width 15 height 17
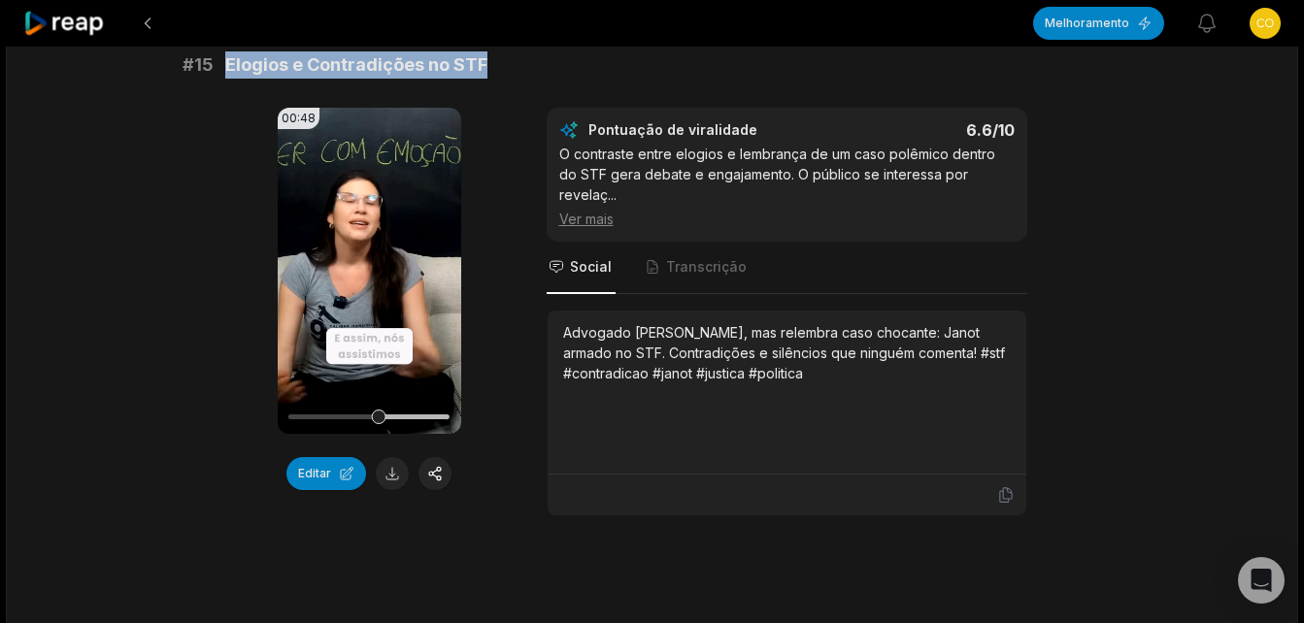
drag, startPoint x: 227, startPoint y: 62, endPoint x: 501, endPoint y: 65, distance: 273.8
click at [501, 65] on div "# 15 Elogios e Contradições no STF" at bounding box center [653, 64] width 940 height 27
copy span "Elogios e Contradições no STF"
click at [401, 472] on button at bounding box center [392, 473] width 33 height 33
drag, startPoint x: 565, startPoint y: 311, endPoint x: 838, endPoint y: 348, distance: 275.3
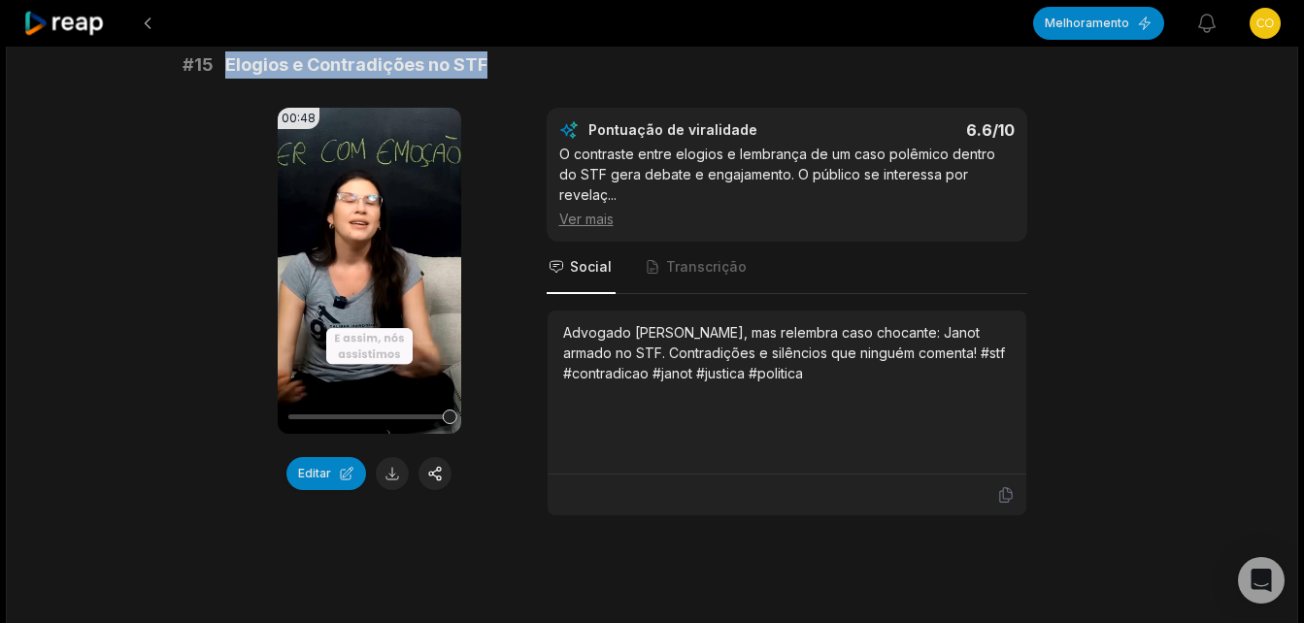
click at [838, 348] on div "Advogado [PERSON_NAME], mas relembra caso chocante: Janot armado no STF. Contra…" at bounding box center [787, 352] width 448 height 61
copy div "Advogado [PERSON_NAME], mas relembra caso chocante: Janot armado no STF. Contra…"
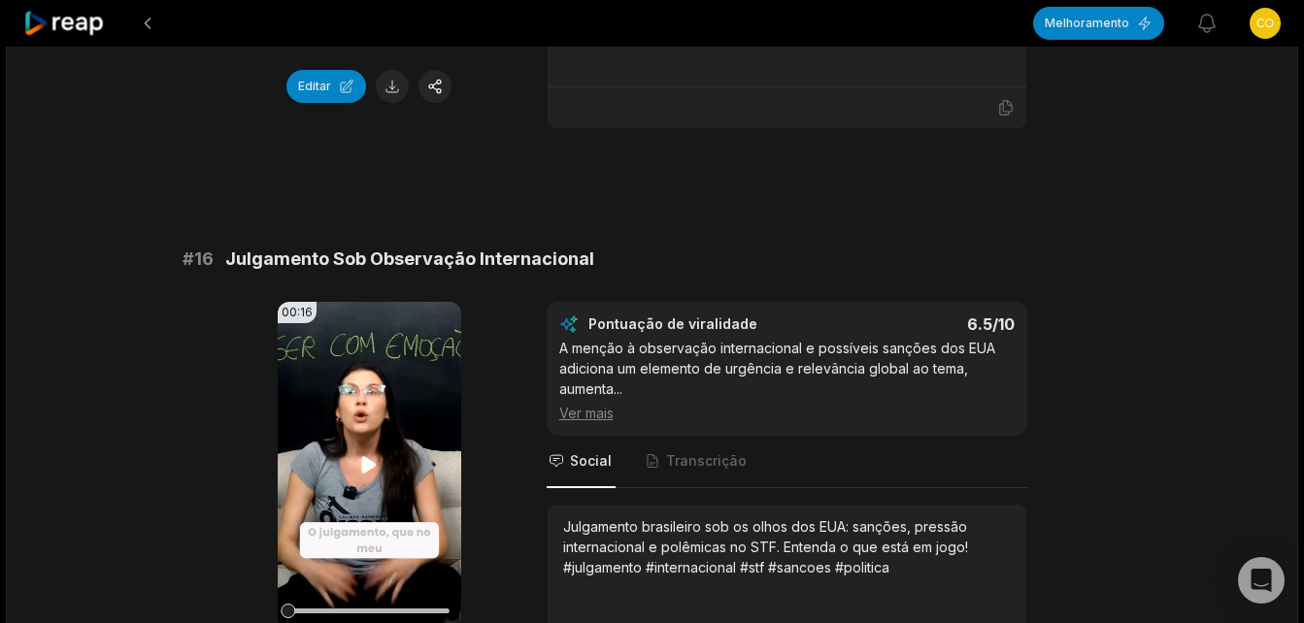
scroll to position [2882, 0]
click at [365, 455] on icon at bounding box center [369, 463] width 15 height 17
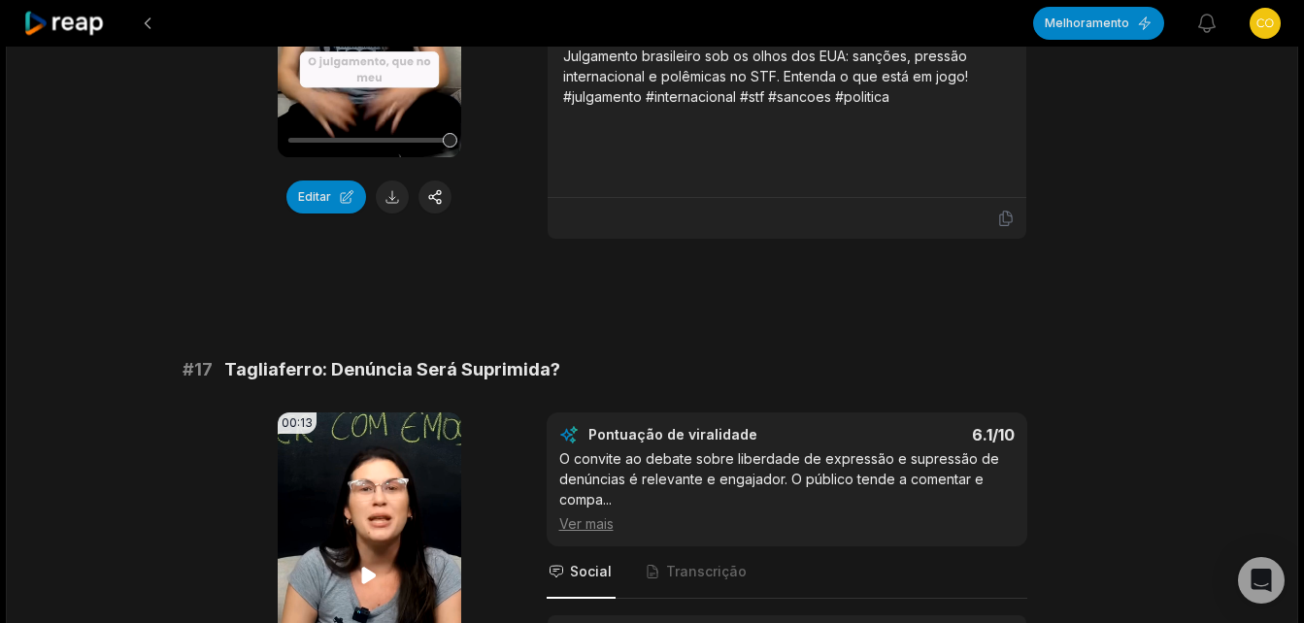
scroll to position [3465, 0]
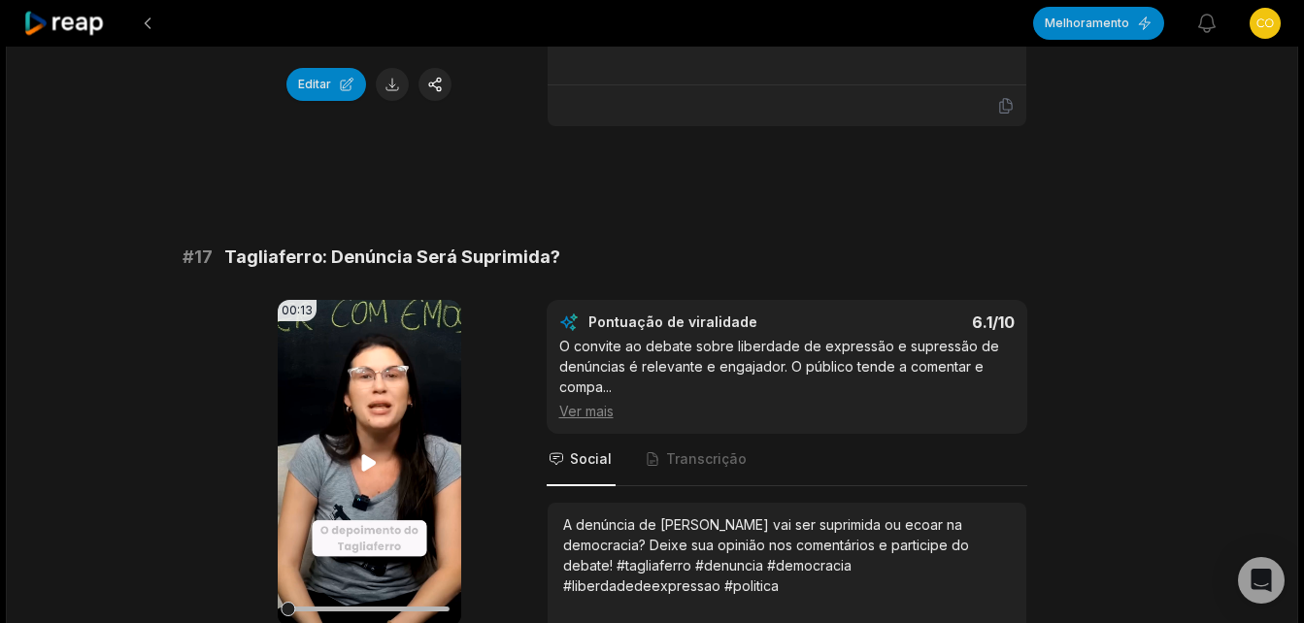
click at [364, 454] on icon at bounding box center [369, 462] width 15 height 17
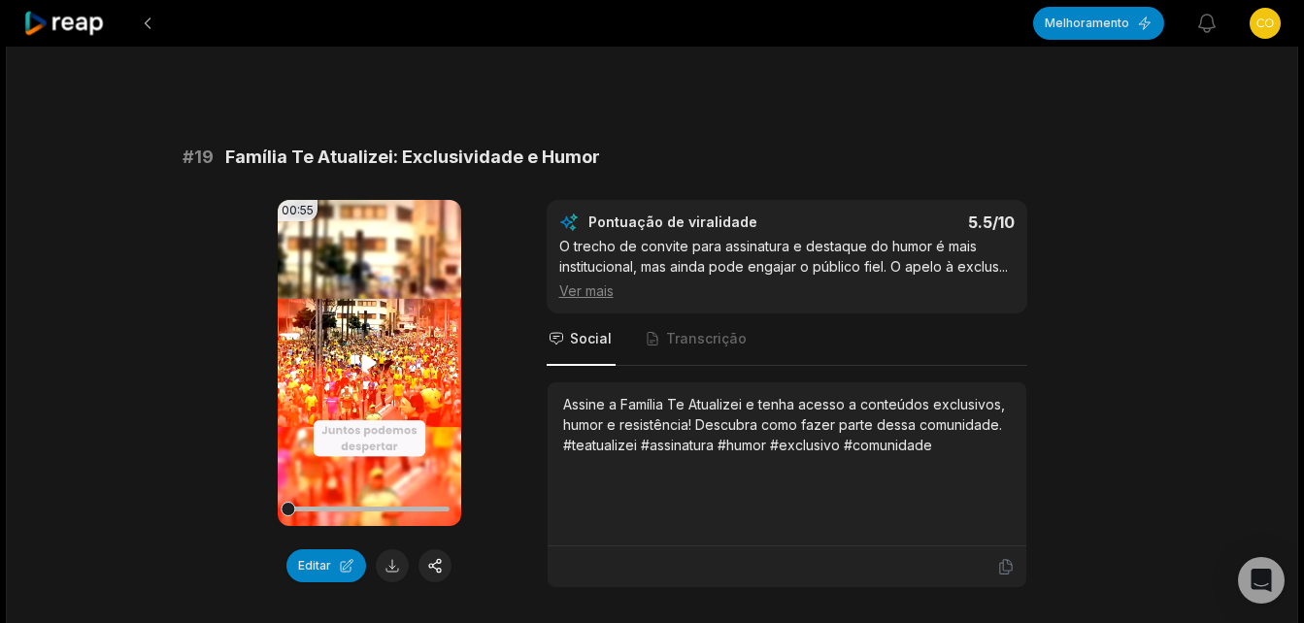
scroll to position [4727, 0]
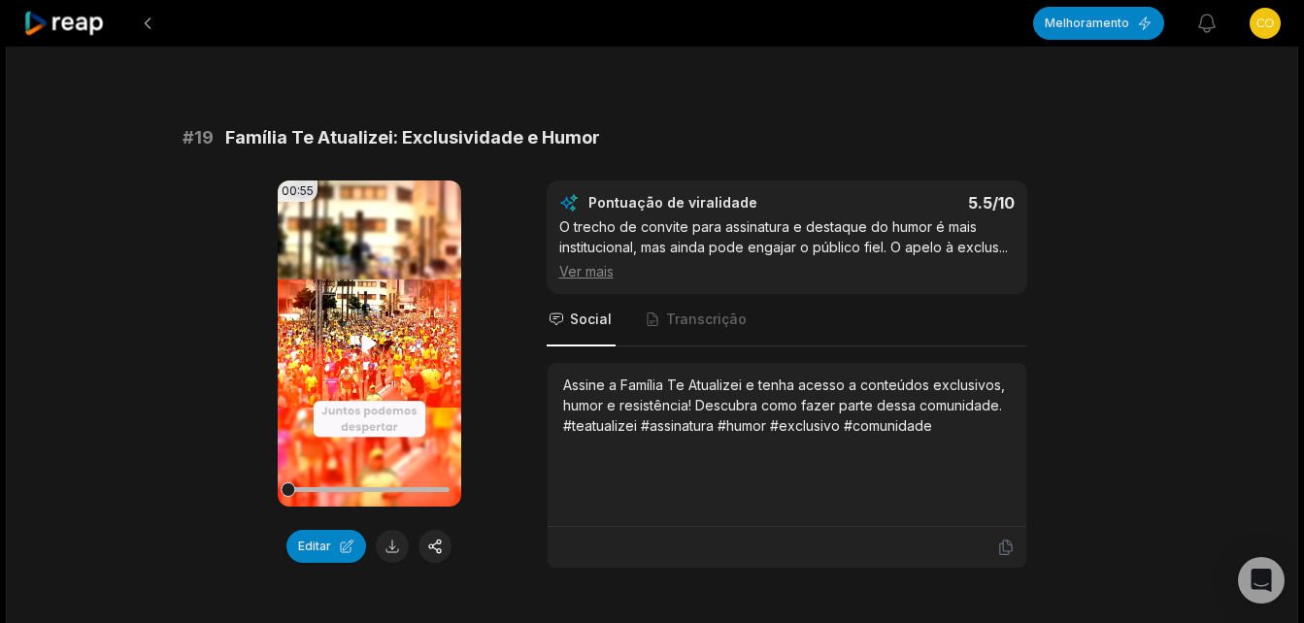
click at [364, 335] on icon at bounding box center [369, 343] width 15 height 17
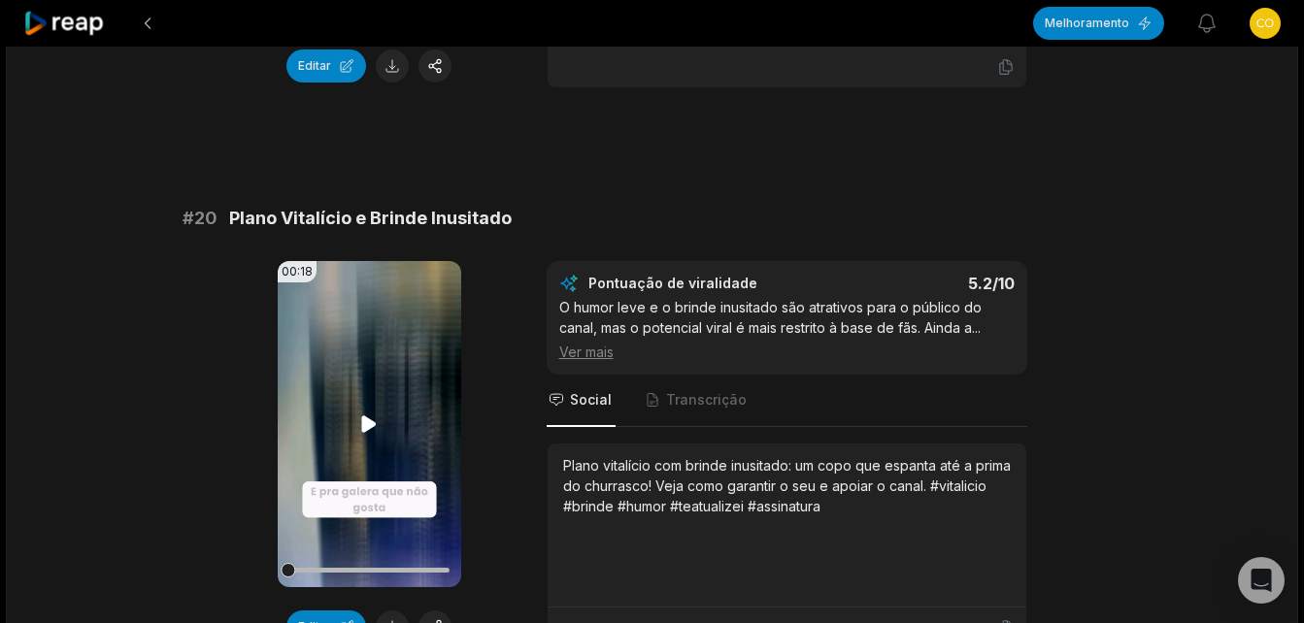
scroll to position [5212, 0]
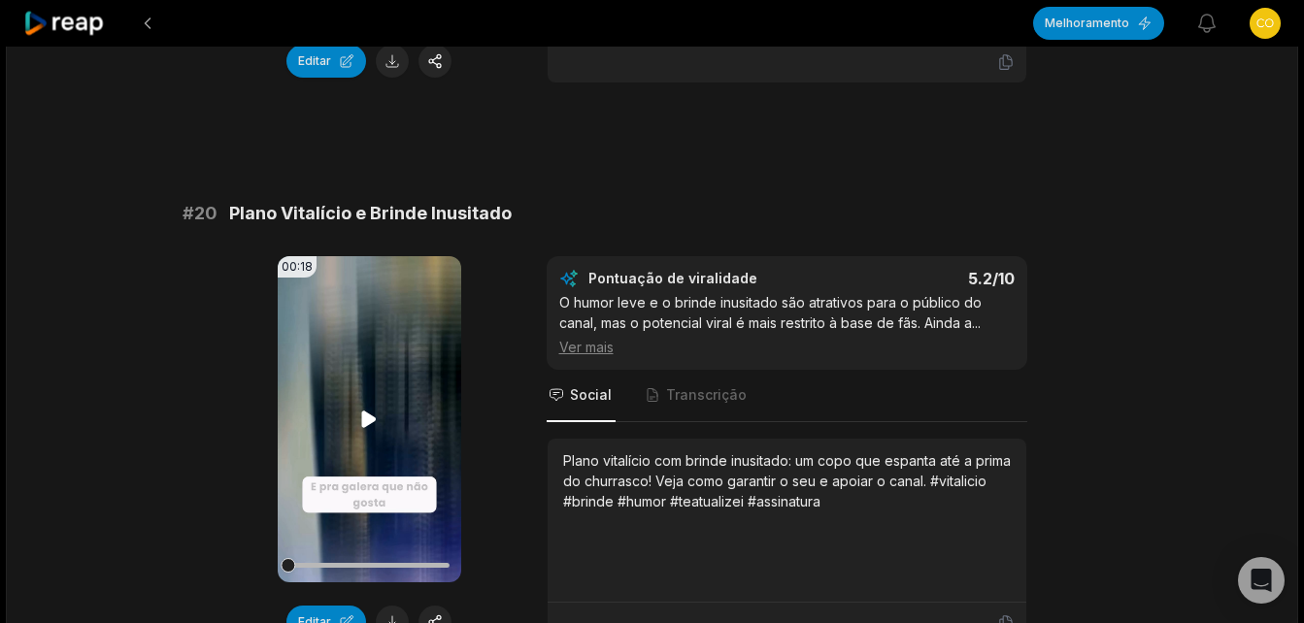
click at [370, 408] on icon at bounding box center [368, 419] width 23 height 23
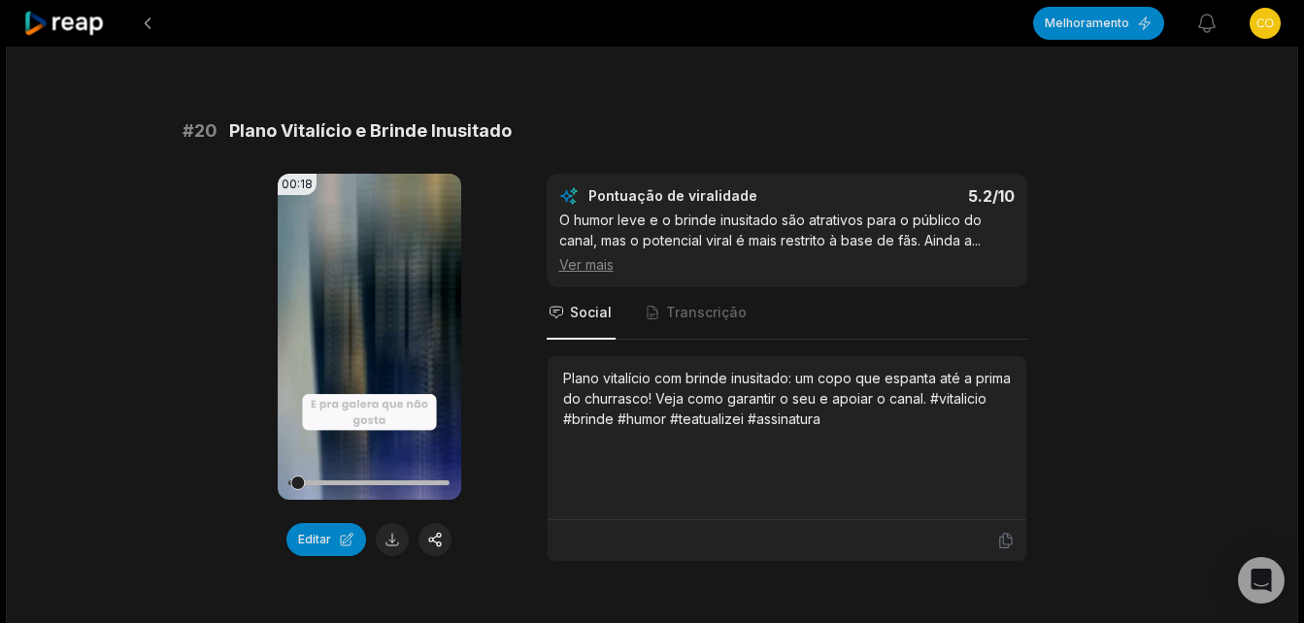
scroll to position [5406, 0]
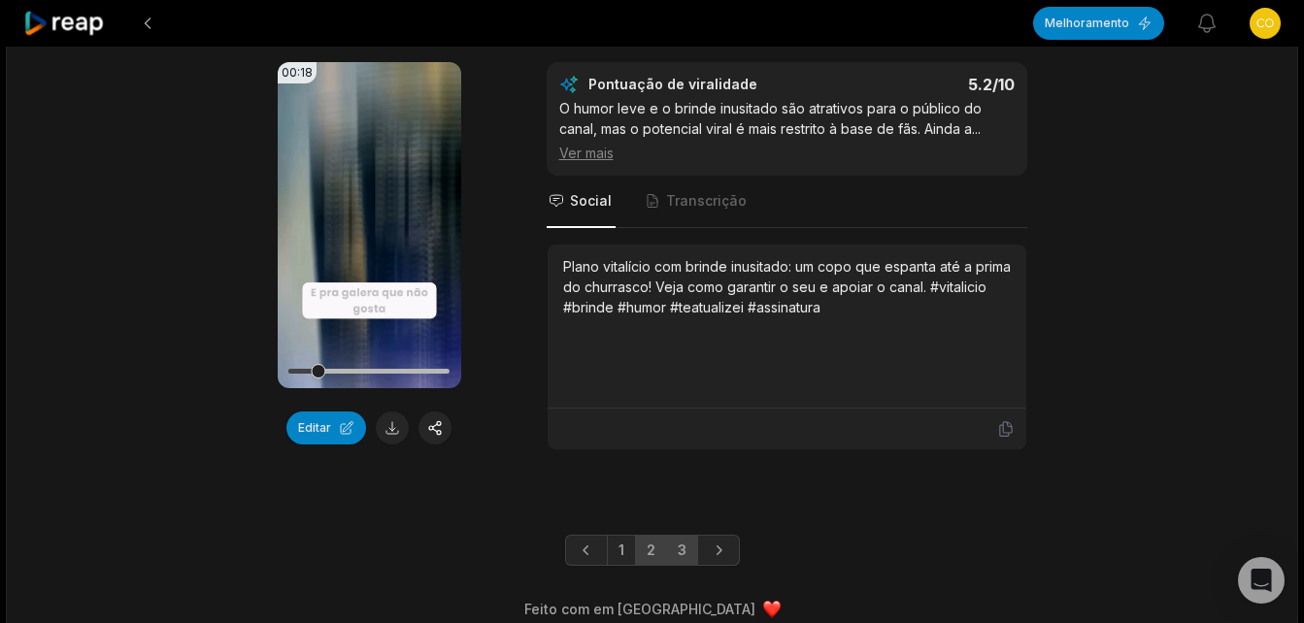
click at [678, 535] on link "3" at bounding box center [682, 550] width 32 height 31
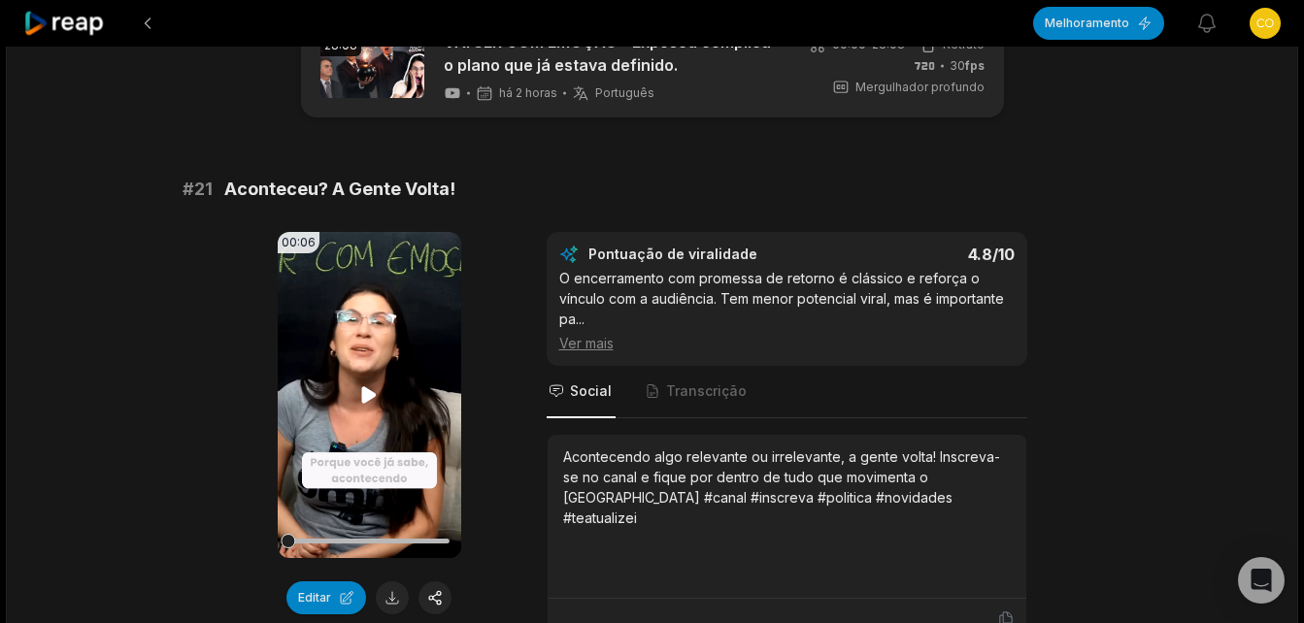
scroll to position [97, 0]
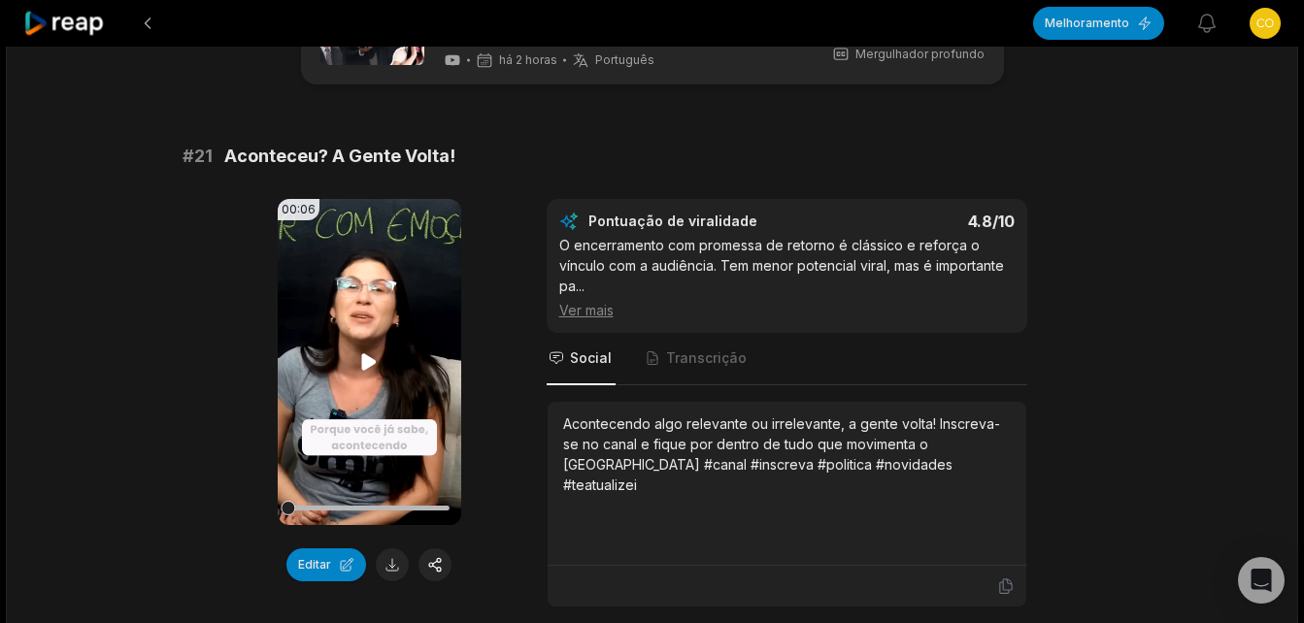
click at [360, 357] on icon at bounding box center [368, 361] width 23 height 23
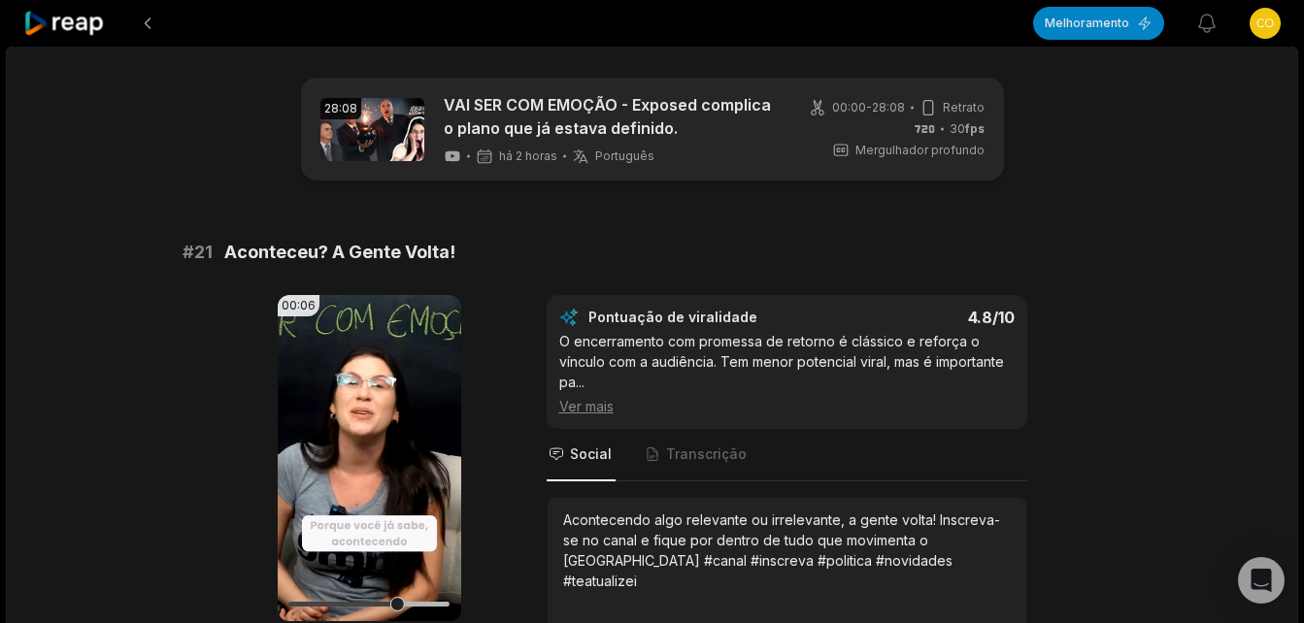
scroll to position [0, 0]
click at [83, 24] on icon at bounding box center [64, 24] width 83 height 26
